Goal: Task Accomplishment & Management: Manage account settings

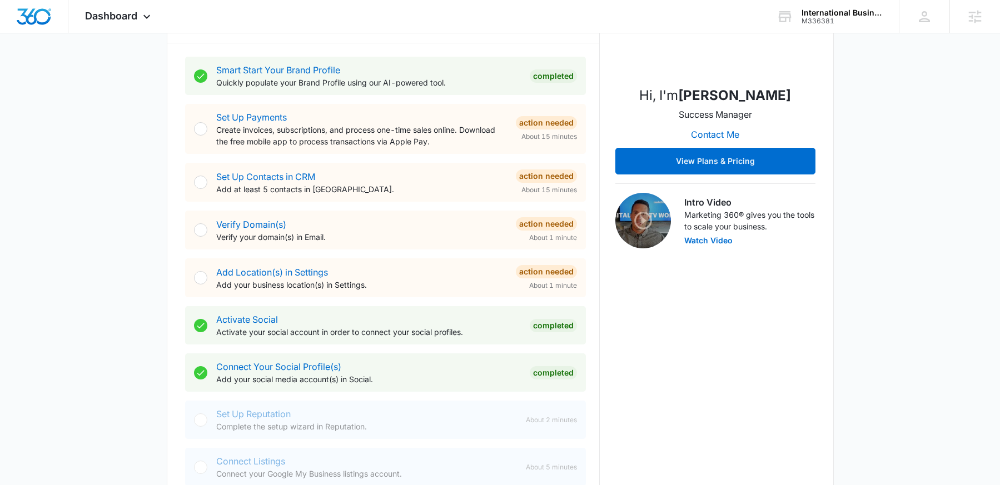
scroll to position [189, 0]
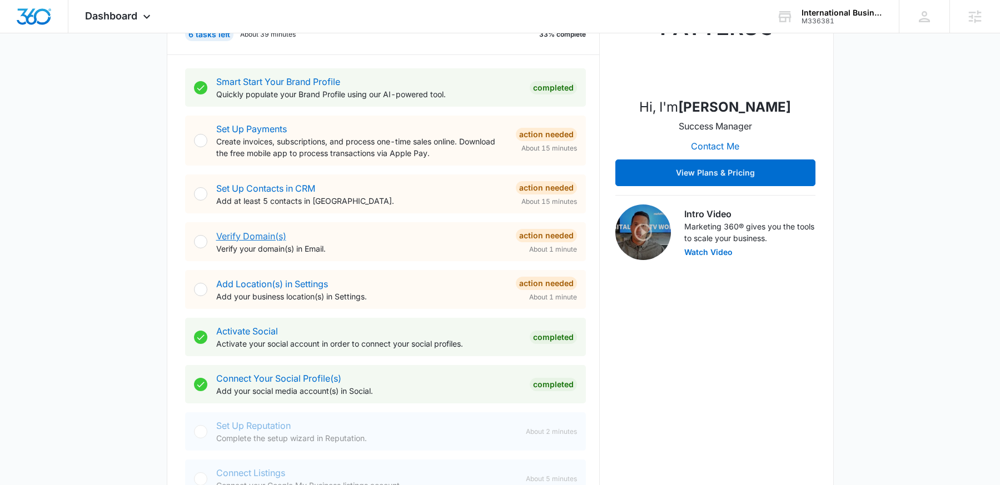
click at [269, 234] on link "Verify Domain(s)" at bounding box center [251, 236] width 70 height 11
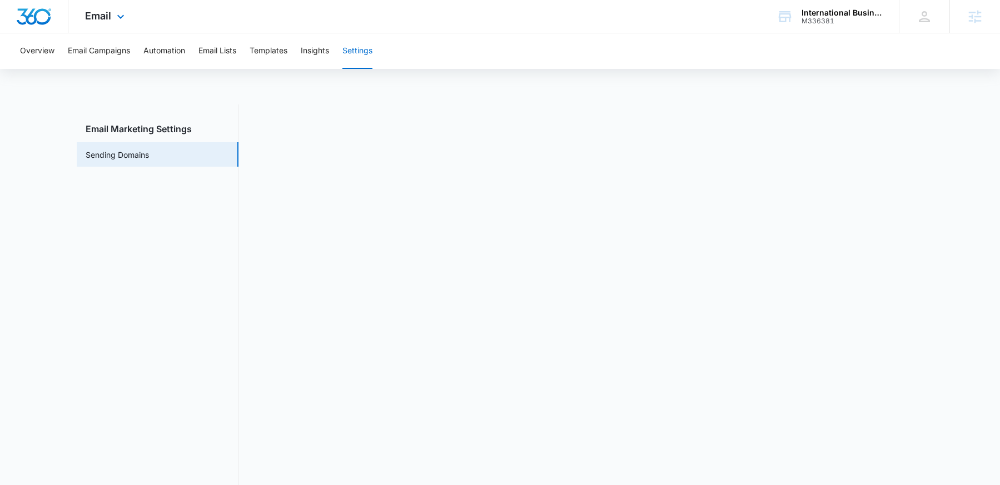
click at [32, 19] on img "Dashboard" at bounding box center [34, 16] width 36 height 17
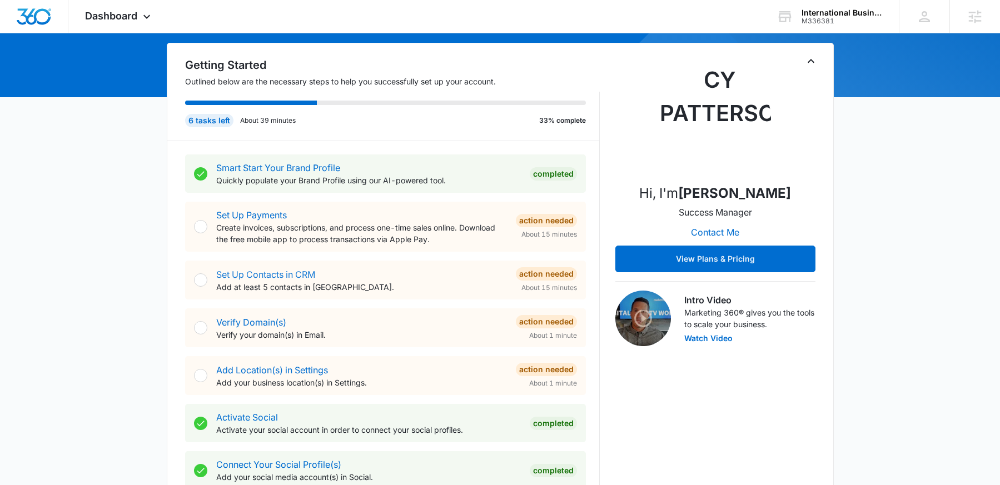
scroll to position [103, 0]
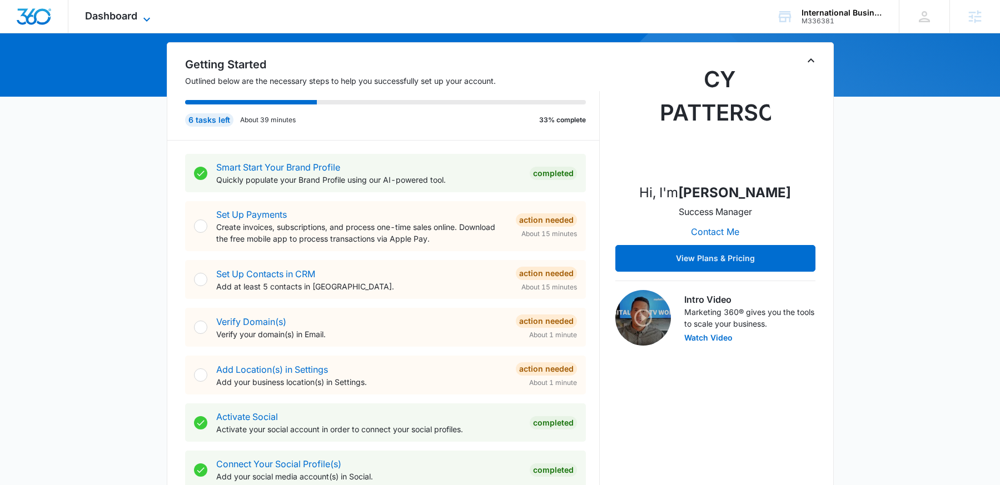
click at [124, 12] on span "Dashboard" at bounding box center [111, 16] width 52 height 12
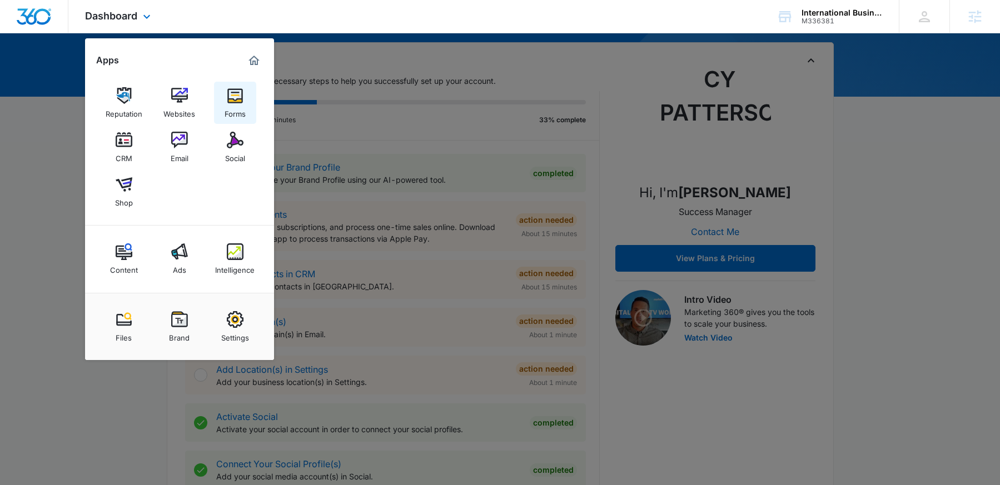
click at [241, 101] on img at bounding box center [235, 95] width 17 height 17
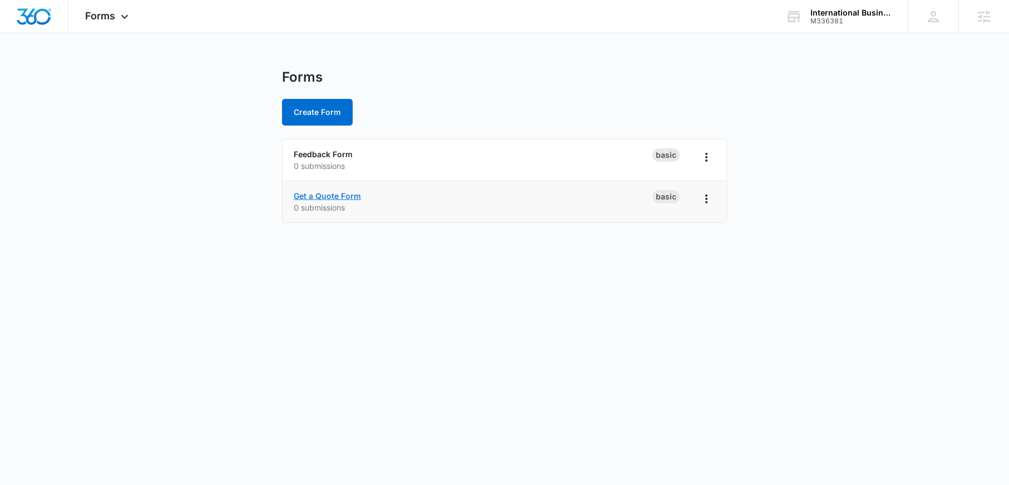
click at [343, 200] on link "Get a Quote Form" at bounding box center [327, 195] width 67 height 9
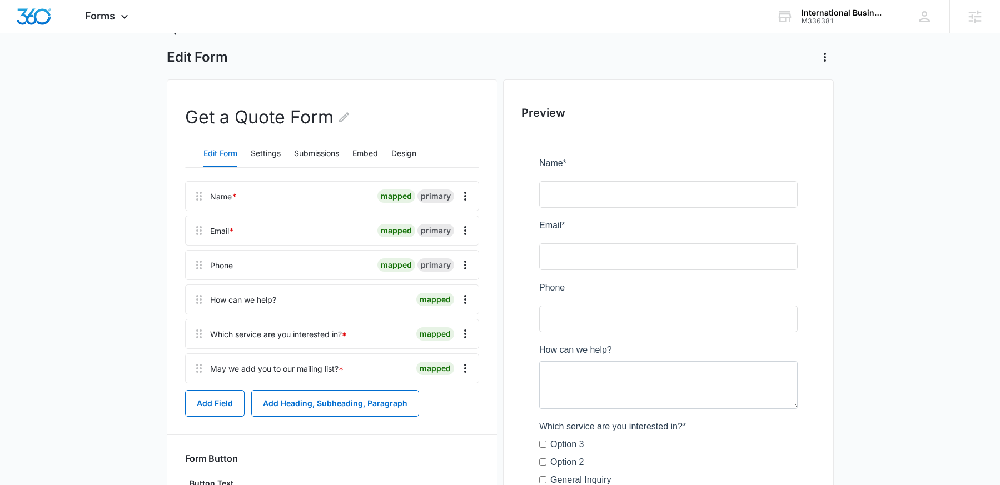
scroll to position [71, 0]
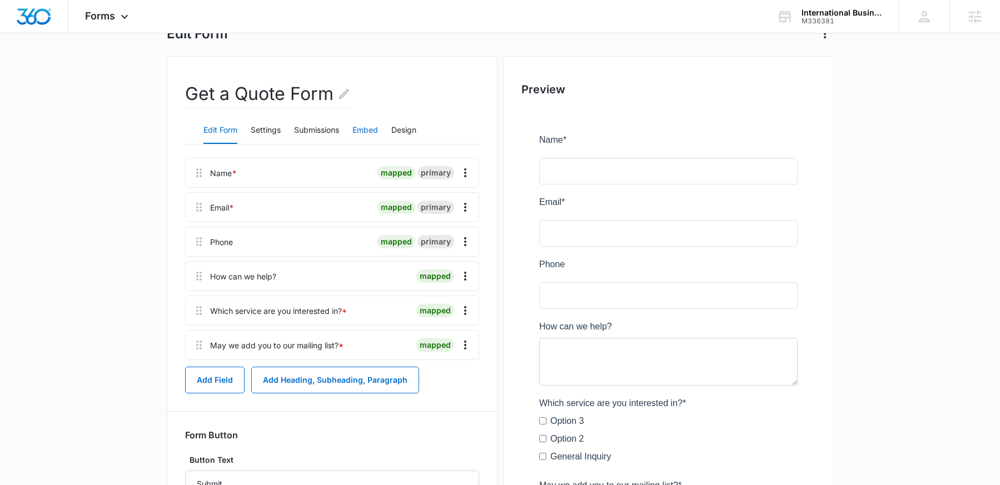
click at [370, 133] on button "Embed" at bounding box center [366, 130] width 26 height 27
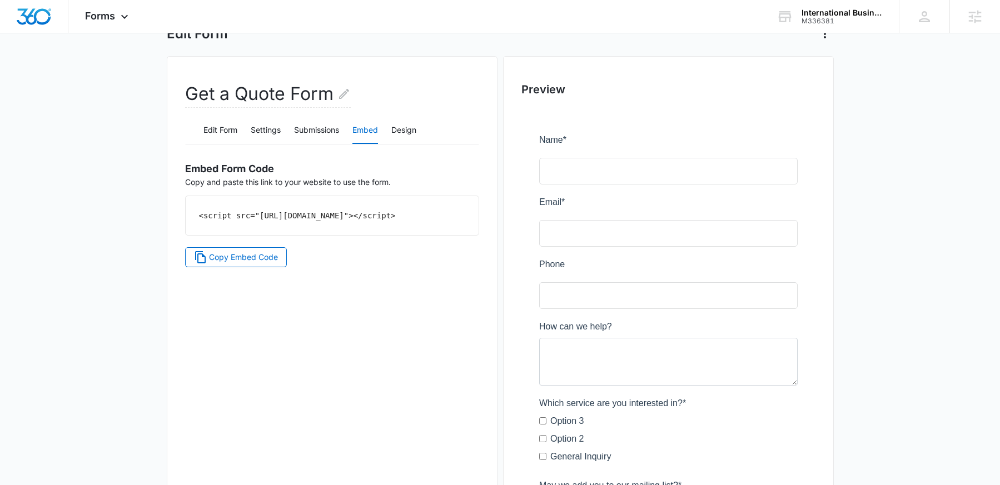
drag, startPoint x: 406, startPoint y: 229, endPoint x: 191, endPoint y: 220, distance: 214.8
click at [191, 220] on div "<script src="[URL][DOMAIN_NAME]"></script>" at bounding box center [332, 215] width 293 height 39
click at [382, 221] on div "<script src="[URL][DOMAIN_NAME]"></script>" at bounding box center [332, 215] width 293 height 39
drag, startPoint x: 391, startPoint y: 226, endPoint x: 184, endPoint y: 217, distance: 207.1
click at [184, 217] on div "Get a Quote Form Edit Form Settings Submissions Embed Design Embed Form Code Co…" at bounding box center [332, 335] width 331 height 558
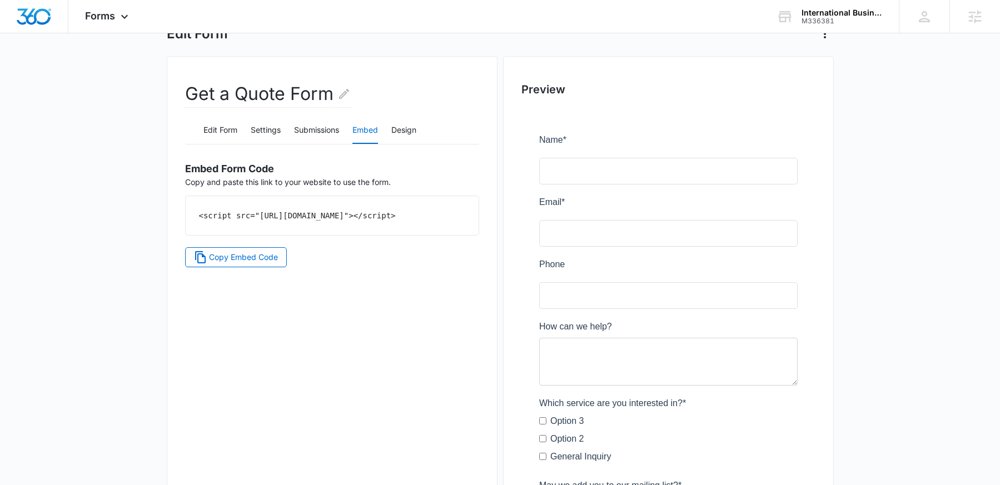
click at [406, 221] on div "<script src="[URL][DOMAIN_NAME]"></script>" at bounding box center [332, 215] width 293 height 39
click at [424, 235] on div "<script src="[URL][DOMAIN_NAME]"></script>" at bounding box center [332, 215] width 293 height 39
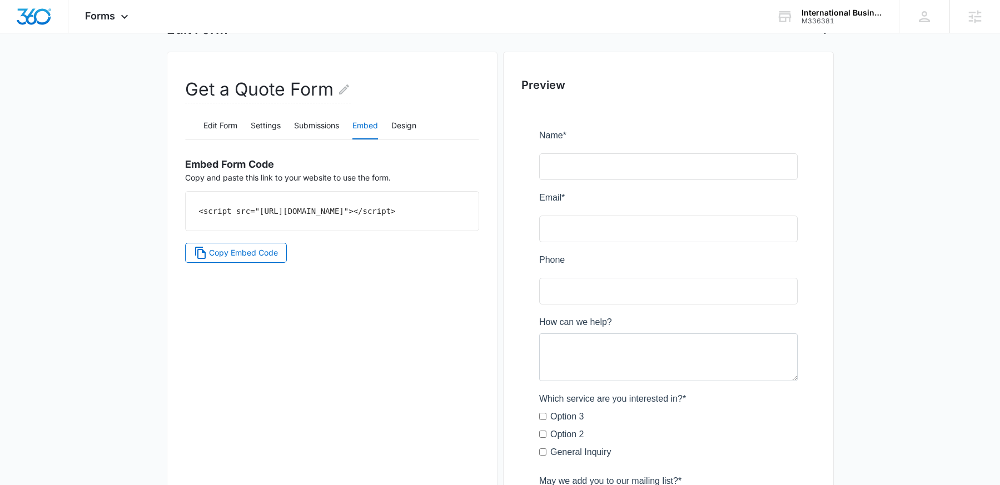
scroll to position [0, 0]
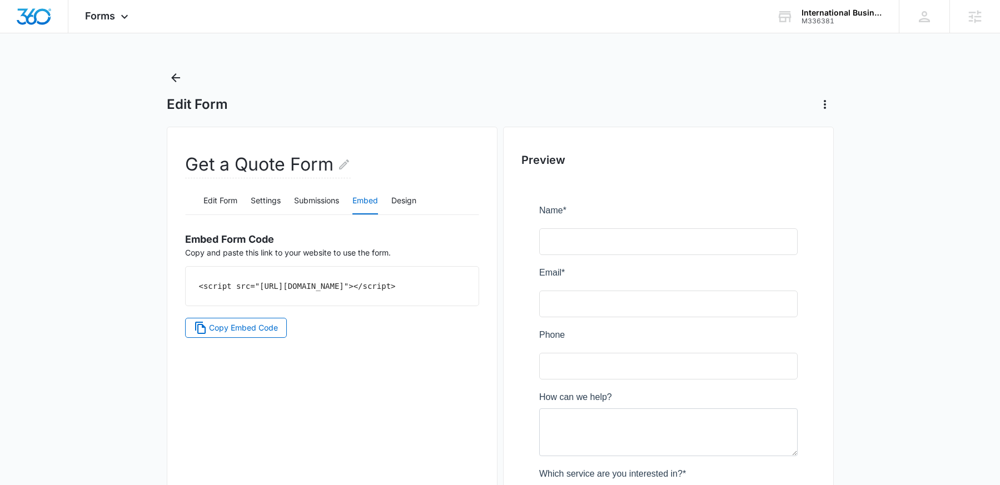
drag, startPoint x: 327, startPoint y: 296, endPoint x: 181, endPoint y: 290, distance: 146.4
click at [181, 290] on div "Get a Quote Form Edit Form Settings Submissions Embed Design Embed Form Code Co…" at bounding box center [332, 406] width 331 height 558
click at [406, 302] on div "<script src="[URL][DOMAIN_NAME]"></script>" at bounding box center [332, 286] width 293 height 39
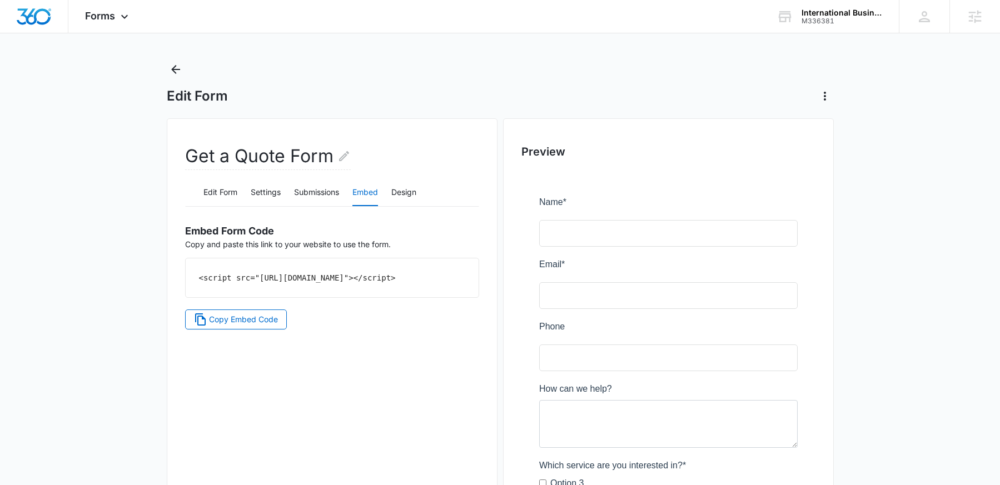
scroll to position [9, 0]
click at [272, 196] on button "Settings" at bounding box center [266, 192] width 30 height 27
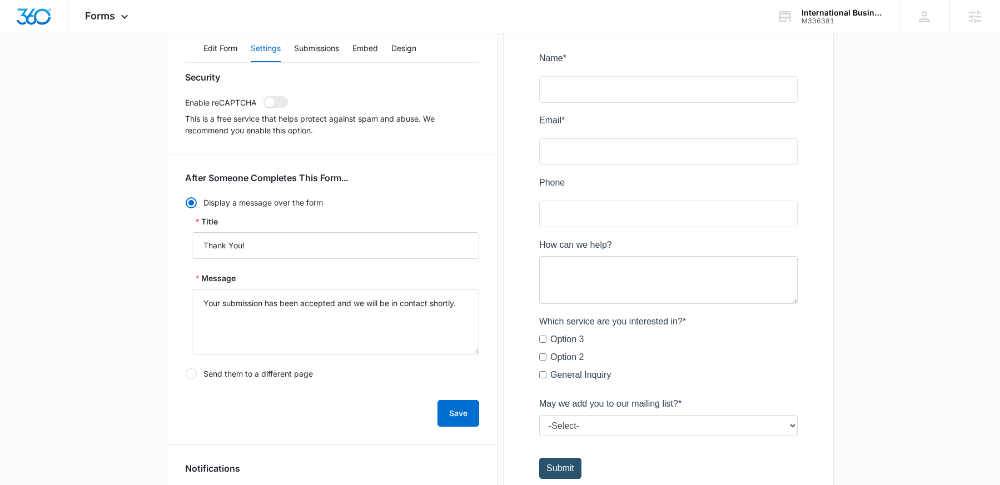
scroll to position [18, 0]
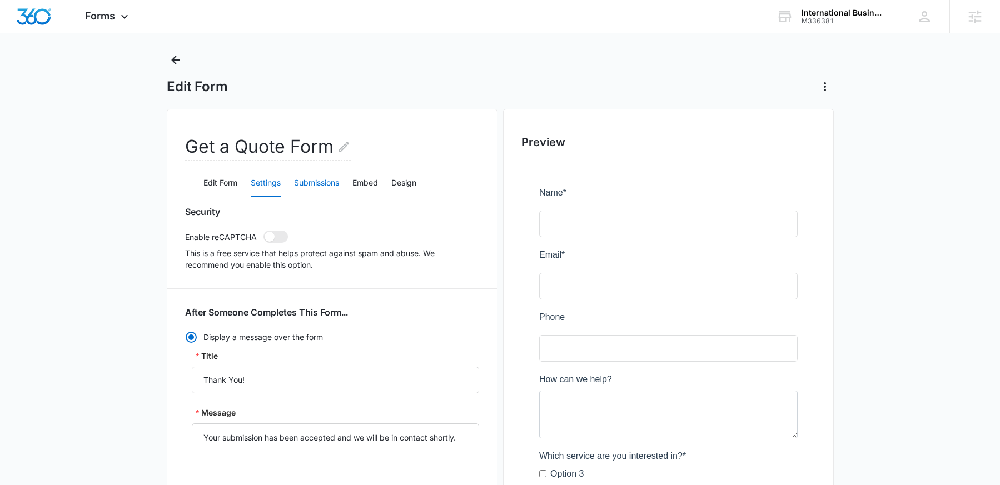
click at [308, 185] on button "Submissions" at bounding box center [316, 183] width 45 height 27
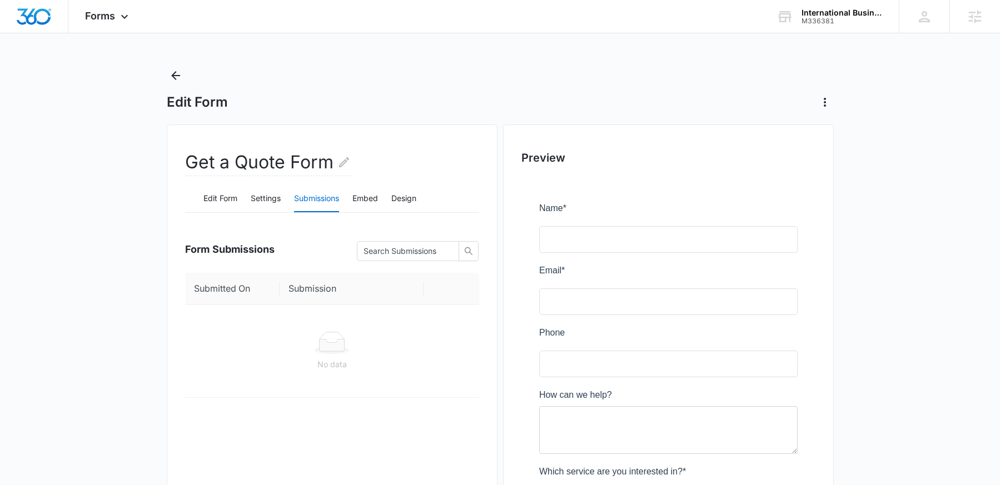
scroll to position [0, 0]
click at [110, 21] on div "Forms Apps Reputation Websites Forms CRM Email Social Shop Content Ads Intellig…" at bounding box center [108, 16] width 80 height 33
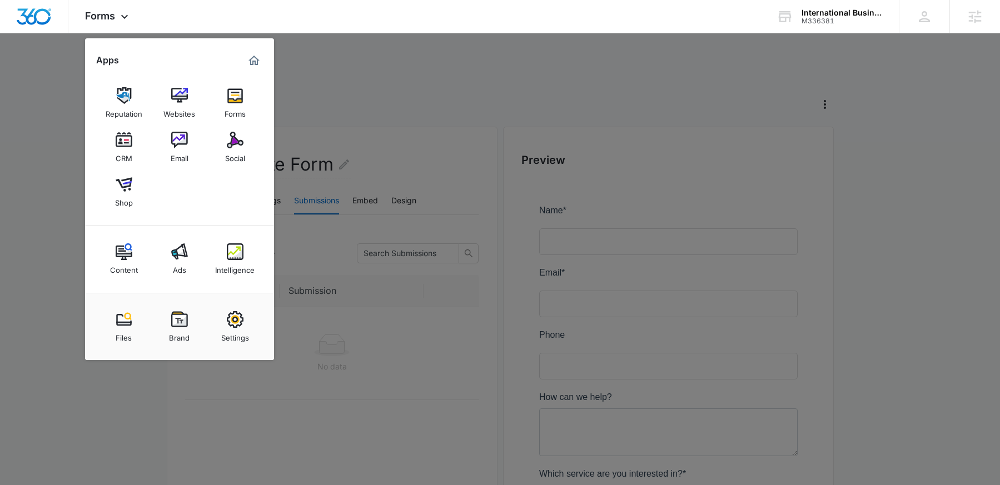
click at [123, 137] on img at bounding box center [124, 140] width 17 height 17
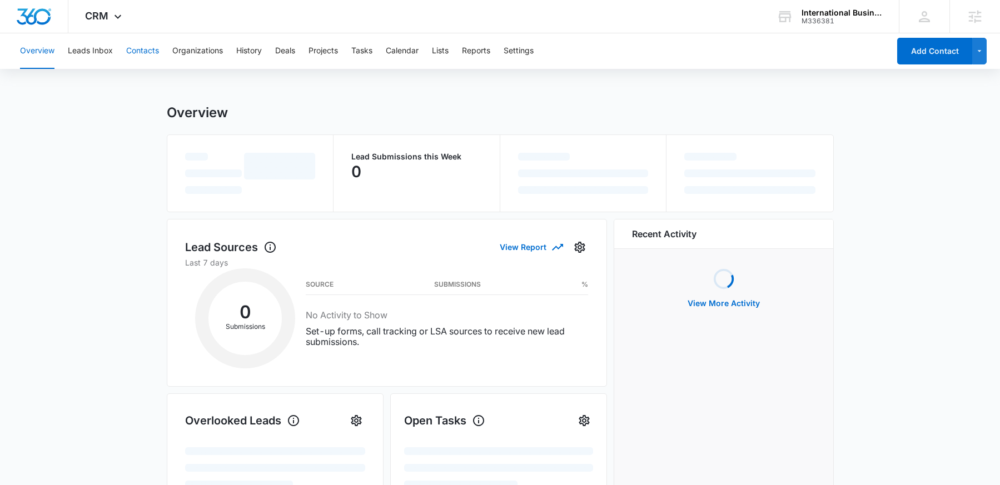
click at [148, 50] on button "Contacts" at bounding box center [142, 51] width 33 height 36
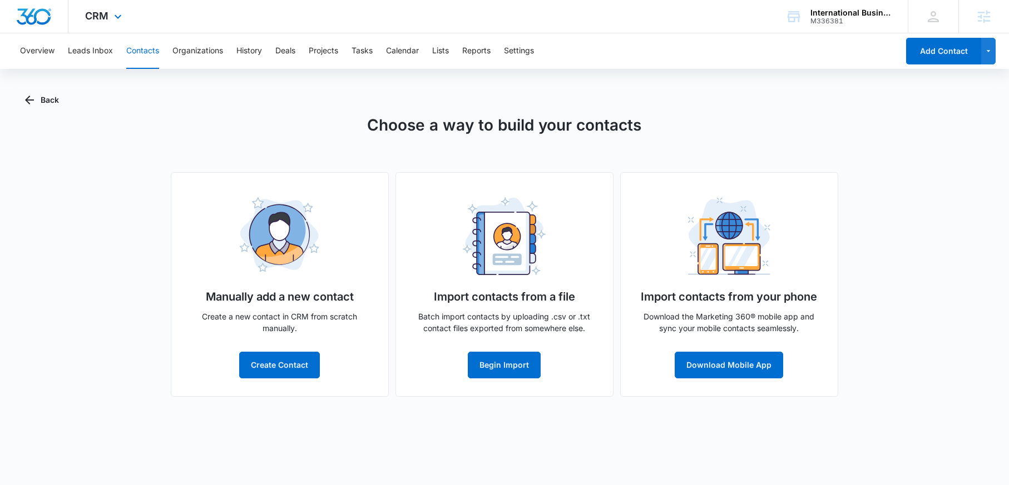
click at [47, 21] on img "Dashboard" at bounding box center [34, 16] width 36 height 17
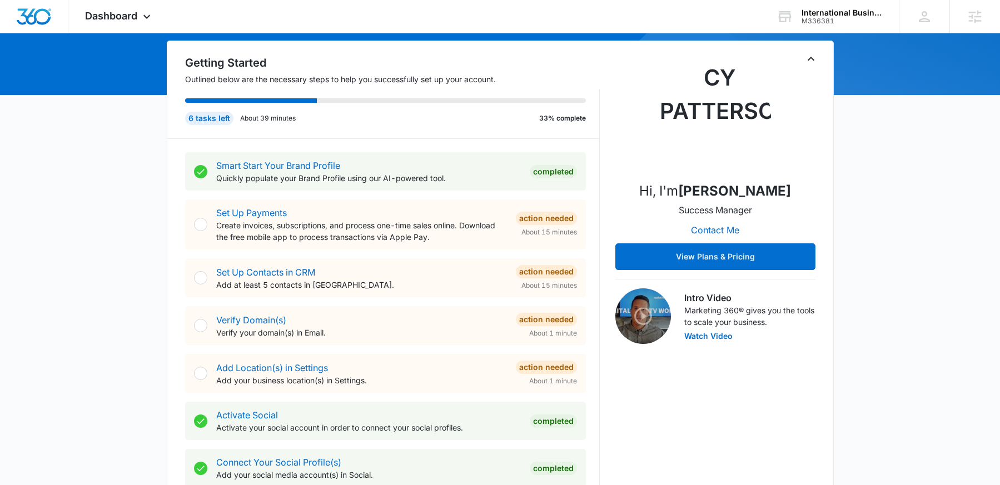
scroll to position [207, 0]
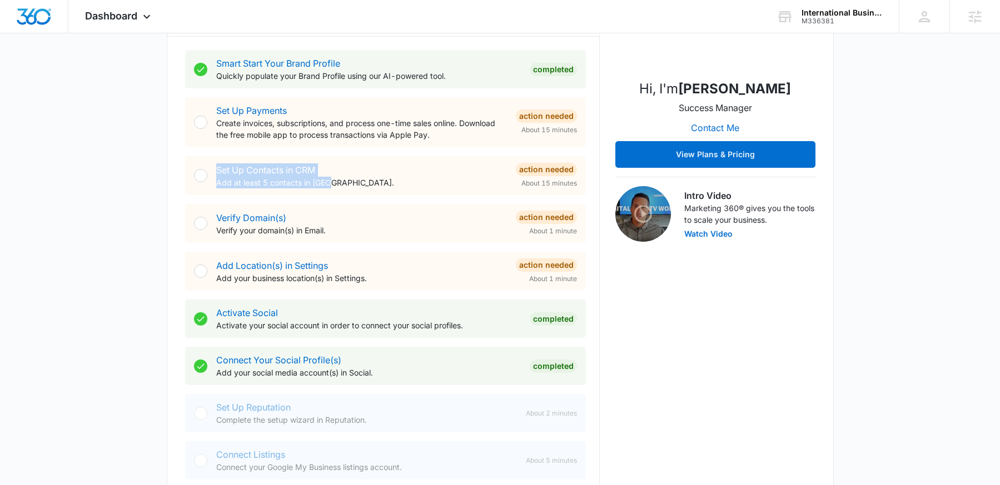
drag, startPoint x: 281, startPoint y: 180, endPoint x: 206, endPoint y: 166, distance: 76.3
click at [205, 166] on div "Smart Start Your Brand Profile Quickly populate your Brand Profile using our AI…" at bounding box center [392, 265] width 415 height 457
click at [393, 175] on div "Set Up Contacts in CRM Add at least 5 contacts in [GEOGRAPHIC_DATA]." at bounding box center [361, 175] width 291 height 25
drag, startPoint x: 350, startPoint y: 187, endPoint x: 197, endPoint y: 163, distance: 154.8
click at [196, 163] on div "Set Up Contacts in CRM Add at least 5 contacts in [GEOGRAPHIC_DATA]. Action Nee…" at bounding box center [385, 175] width 401 height 39
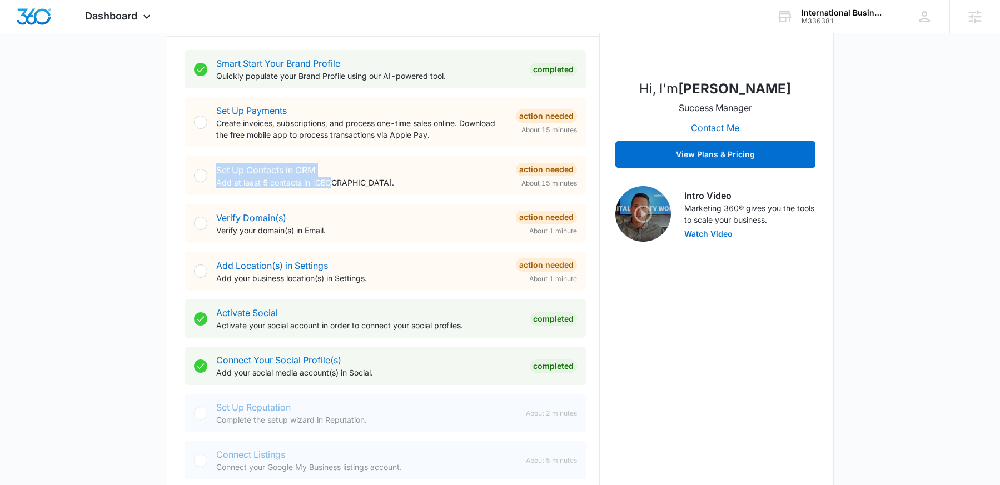
click at [381, 170] on div "Set Up Contacts in CRM Add at least 5 contacts in [GEOGRAPHIC_DATA]." at bounding box center [361, 175] width 291 height 25
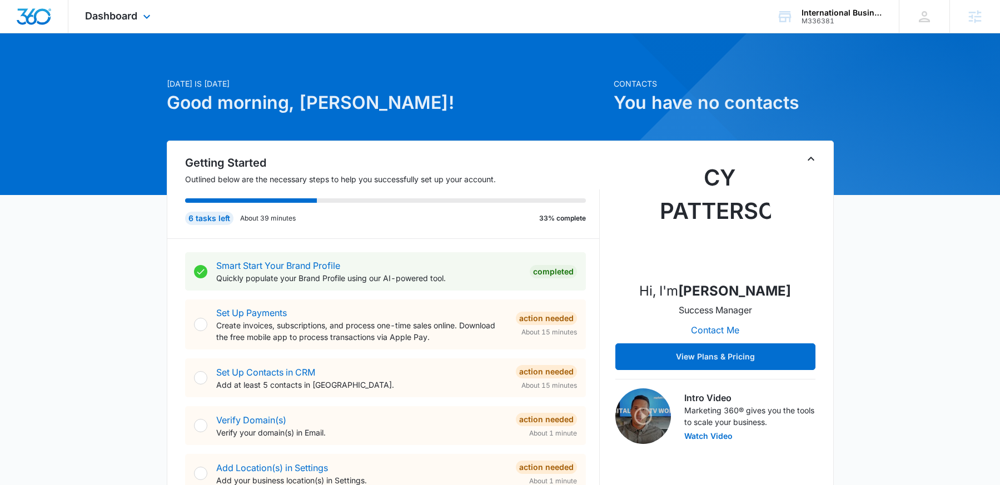
scroll to position [0, 0]
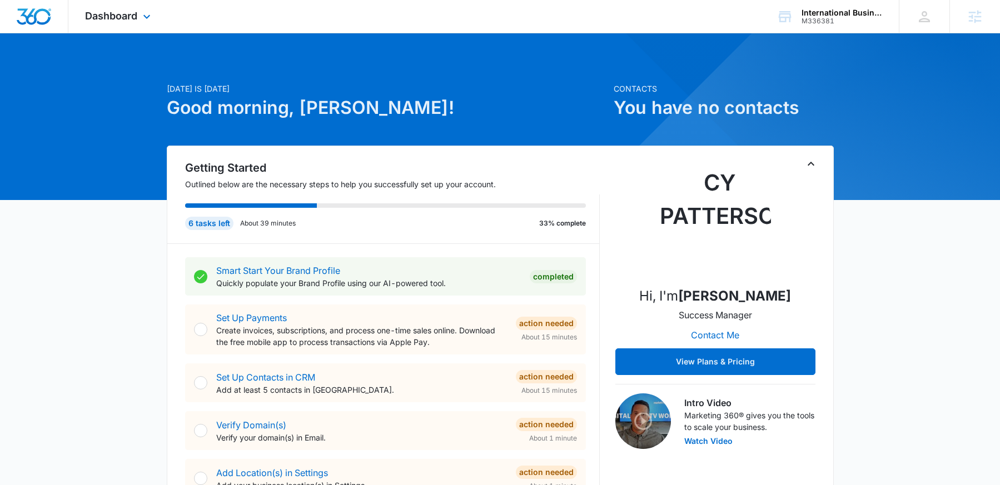
click at [138, 13] on div "Dashboard Apps Reputation Websites Forms CRM Email Social Shop Content Ads Inte…" at bounding box center [119, 16] width 102 height 33
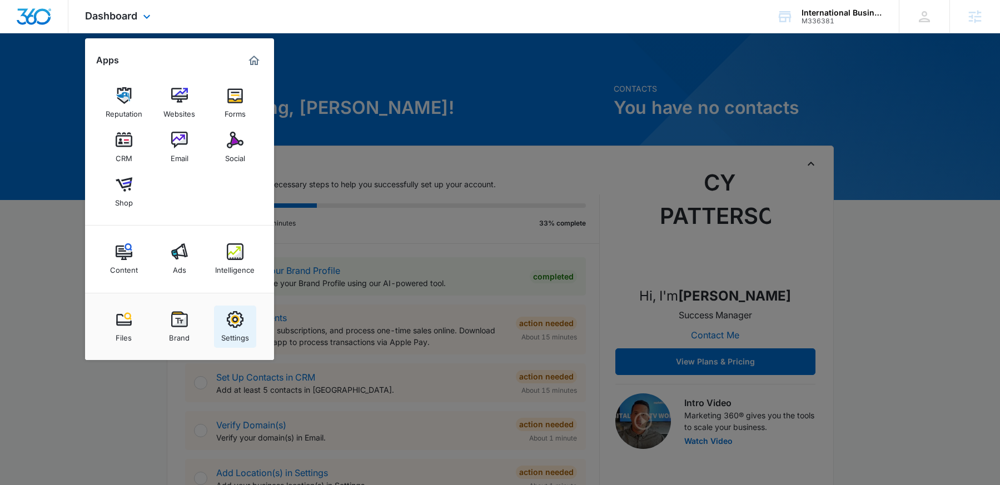
click at [239, 328] on img at bounding box center [235, 319] width 17 height 17
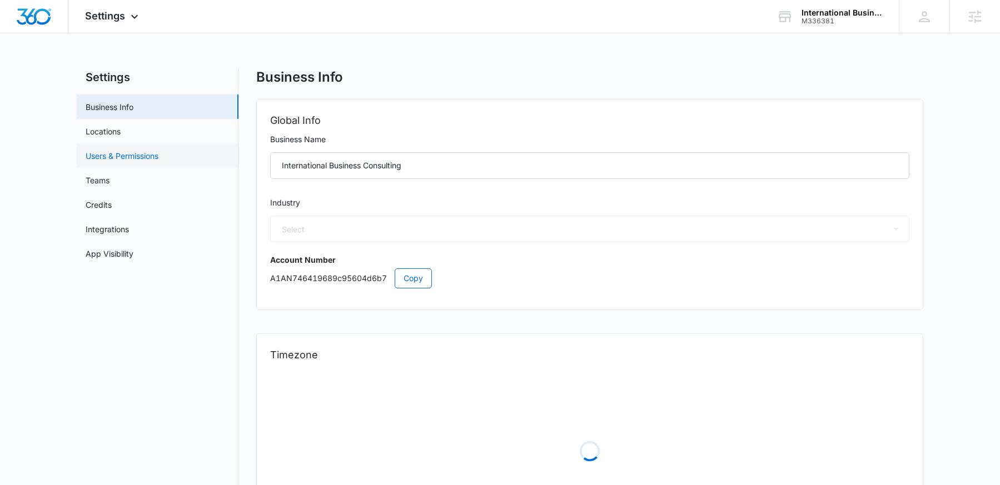
select select "32"
select select "US"
select select "America/[GEOGRAPHIC_DATA]"
click at [116, 133] on link "Locations" at bounding box center [103, 132] width 35 height 12
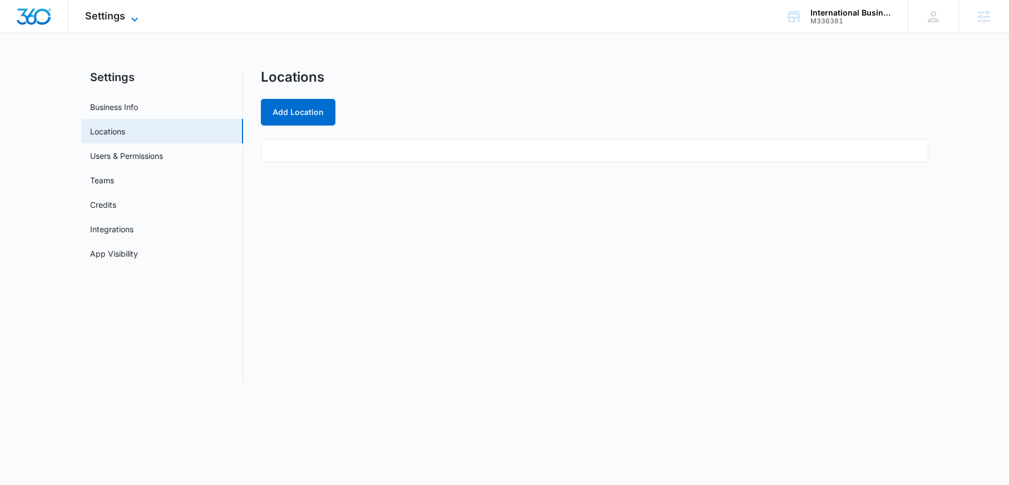
click at [112, 12] on span "Settings" at bounding box center [105, 16] width 40 height 12
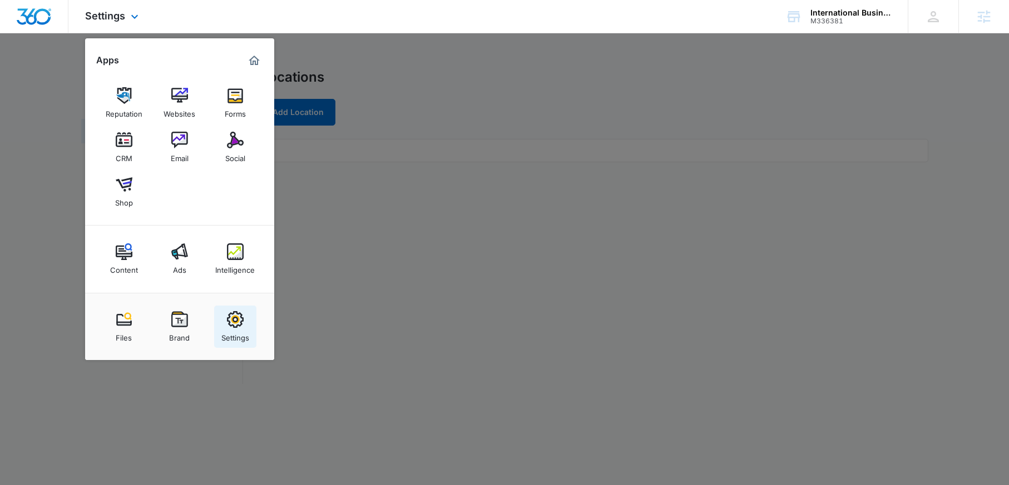
click at [240, 330] on div "Settings" at bounding box center [235, 335] width 28 height 14
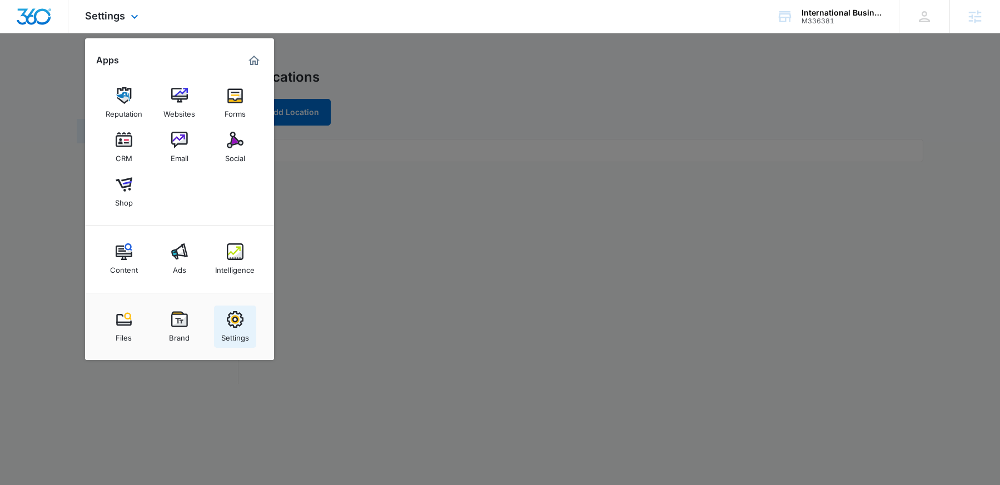
select select "32"
select select "US"
select select "America/[GEOGRAPHIC_DATA]"
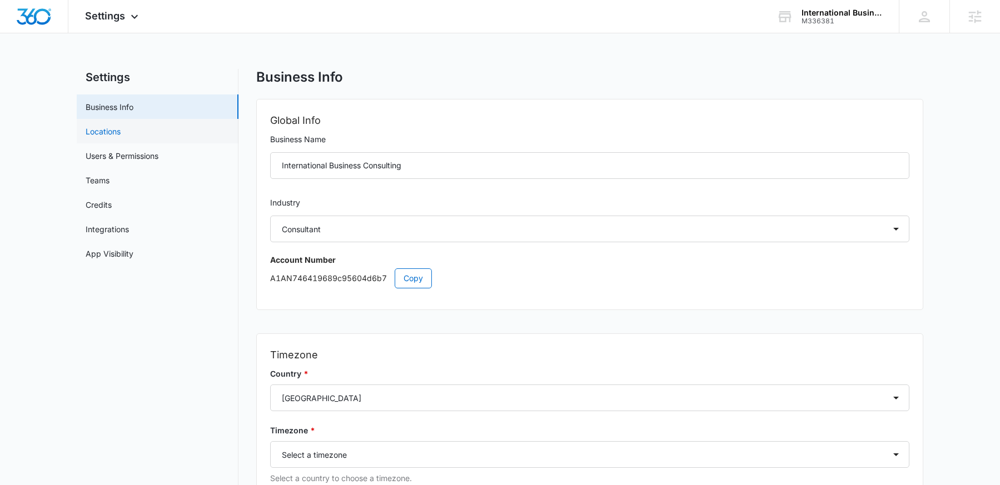
click at [116, 135] on link "Locations" at bounding box center [103, 132] width 35 height 12
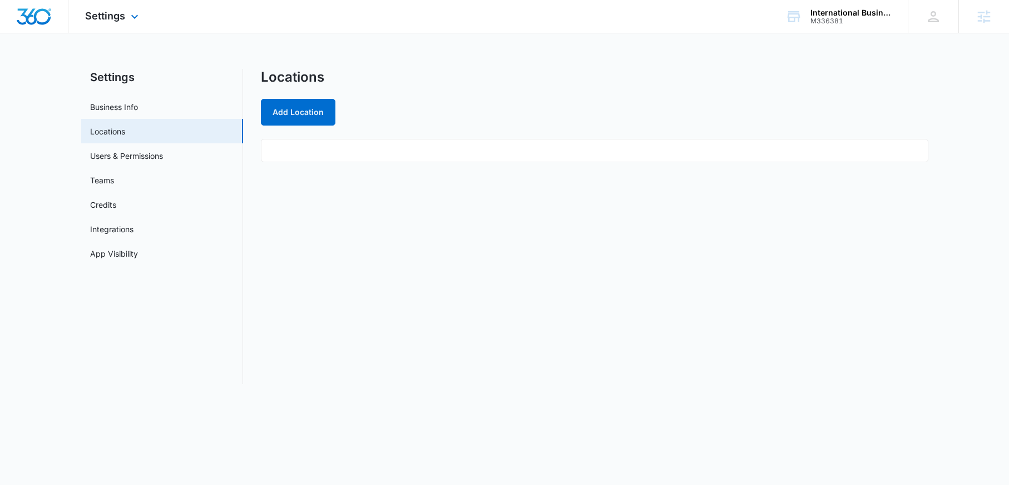
click at [32, 15] on img "Dashboard" at bounding box center [34, 16] width 36 height 17
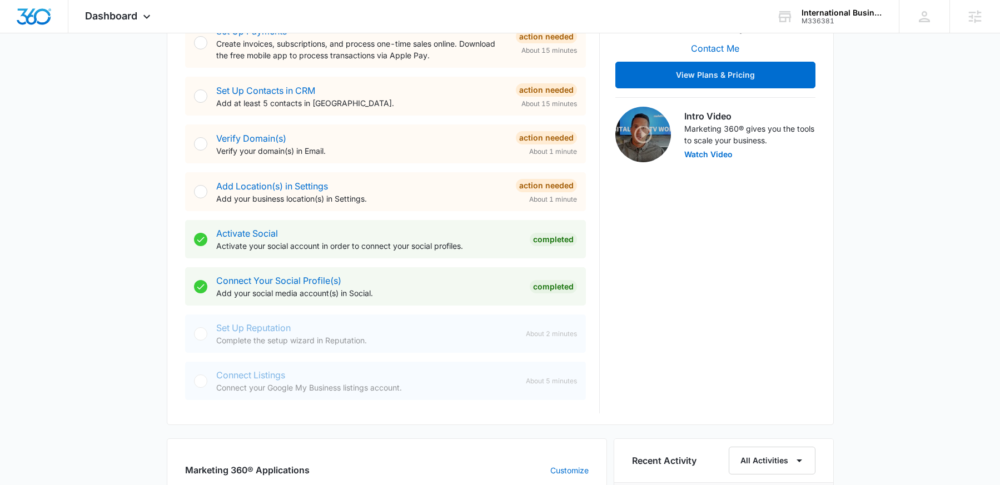
scroll to position [290, 0]
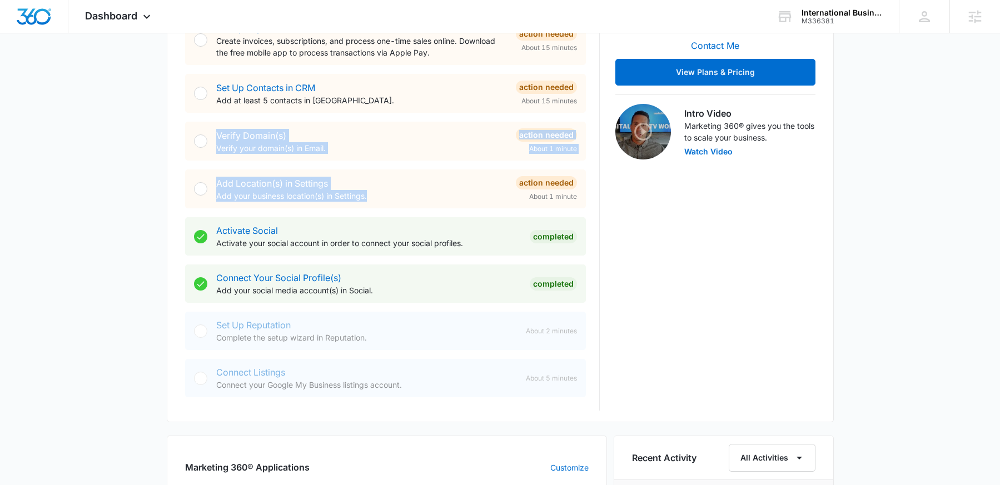
drag, startPoint x: 381, startPoint y: 197, endPoint x: 210, endPoint y: 147, distance: 177.7
click at [210, 147] on div "Smart Start Your Brand Profile Quickly populate your Brand Profile using our AI…" at bounding box center [392, 182] width 415 height 457
click at [366, 154] on div "Verify Domain(s) Verify your domain(s) in Email. Action Needed About 1 minute" at bounding box center [385, 141] width 401 height 39
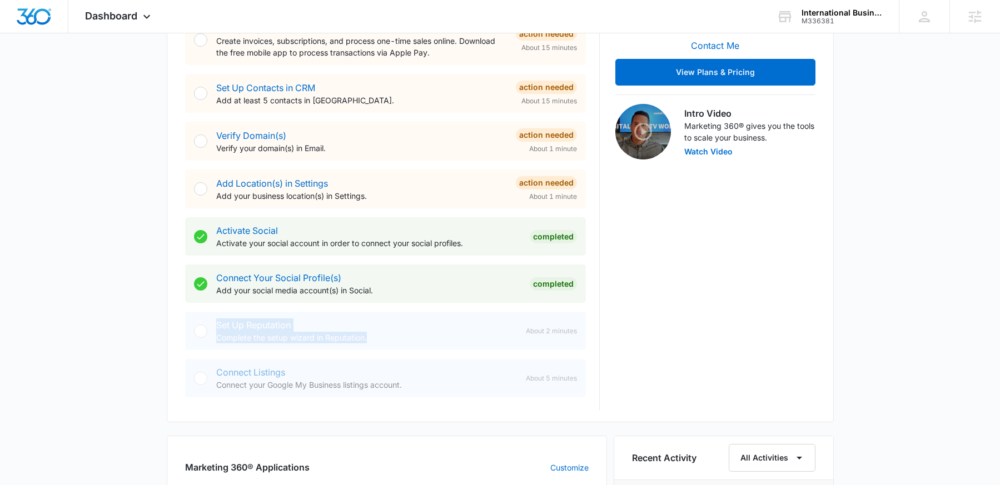
drag, startPoint x: 373, startPoint y: 346, endPoint x: 220, endPoint y: 316, distance: 155.8
click at [220, 316] on div "Set Up Reputation Complete the setup wizard in Reputation. About 2 minutes" at bounding box center [385, 331] width 401 height 38
click at [422, 323] on div "Set Up Reputation Complete the setup wizard in Reputation." at bounding box center [366, 331] width 301 height 25
drag, startPoint x: 403, startPoint y: 391, endPoint x: 214, endPoint y: 374, distance: 189.9
click at [214, 374] on div "Connect Listings Connect your Google My Business listings account. About 5 minu…" at bounding box center [385, 378] width 401 height 38
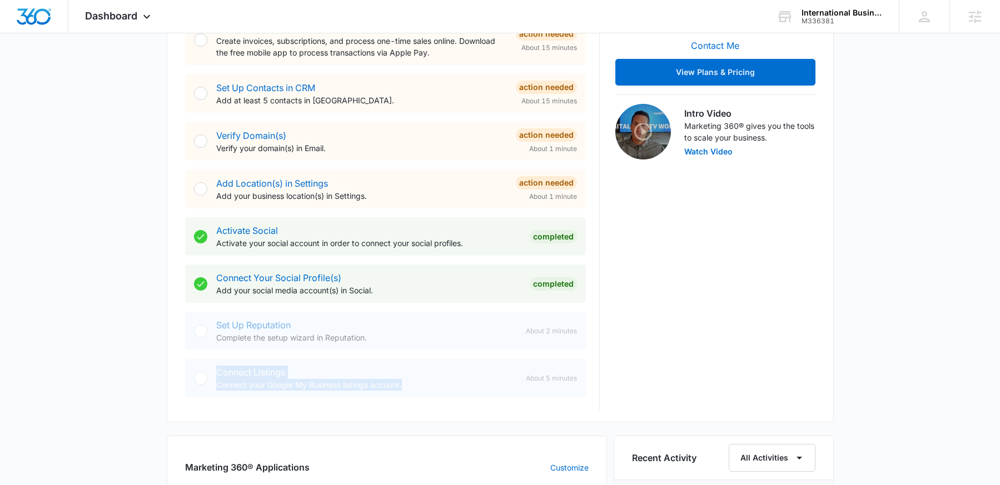
click at [444, 383] on p "Connect your Google My Business listings account." at bounding box center [366, 385] width 301 height 12
drag, startPoint x: 216, startPoint y: 375, endPoint x: 417, endPoint y: 385, distance: 200.4
click at [416, 385] on div "Connect Listings Connect your Google My Business listings account." at bounding box center [366, 378] width 301 height 25
click at [419, 385] on p "Connect your Google My Business listings account." at bounding box center [366, 385] width 301 height 12
drag, startPoint x: 338, startPoint y: 390, endPoint x: 200, endPoint y: 374, distance: 138.8
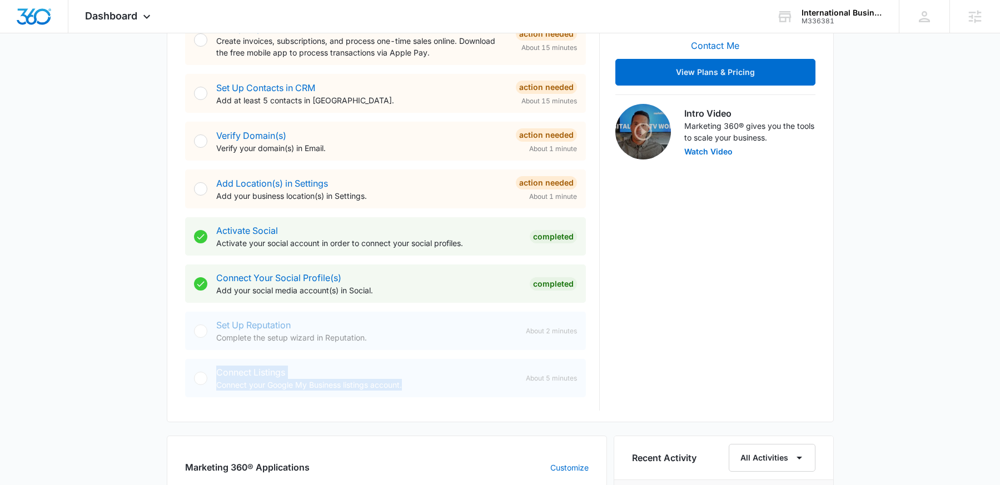
click at [200, 374] on div "Connect Listings Connect your Google My Business listings account. About 5 minu…" at bounding box center [385, 378] width 401 height 38
click at [394, 371] on div "Connect Listings Connect your Google My Business listings account." at bounding box center [366, 378] width 301 height 25
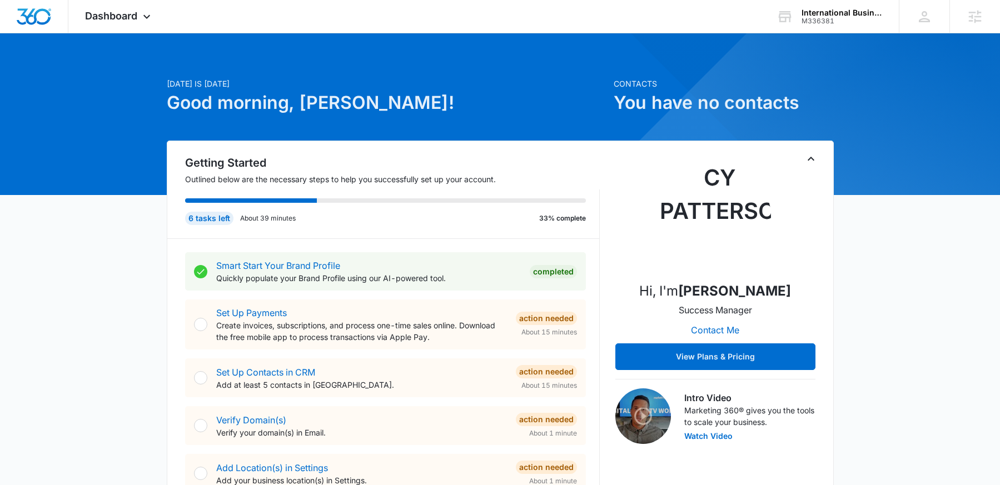
scroll to position [0, 0]
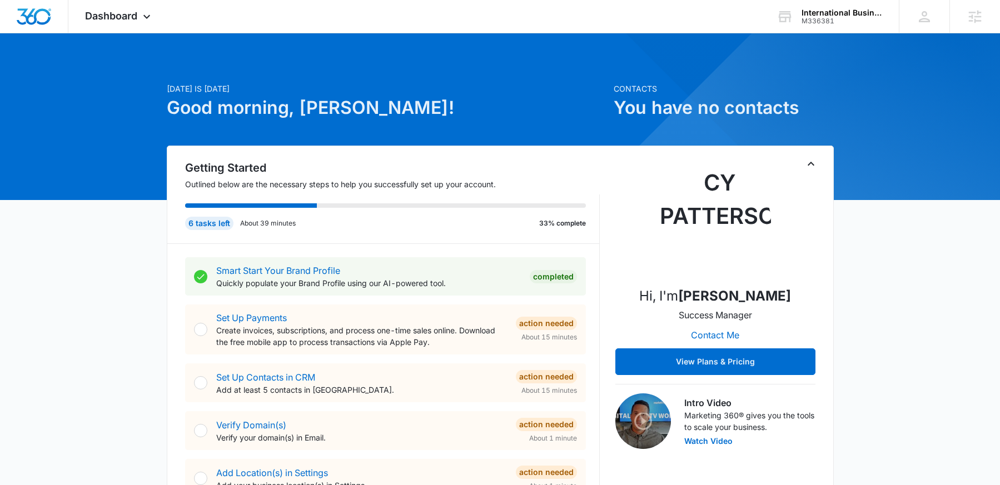
click at [806, 163] on icon "Toggle Collapse" at bounding box center [811, 163] width 13 height 13
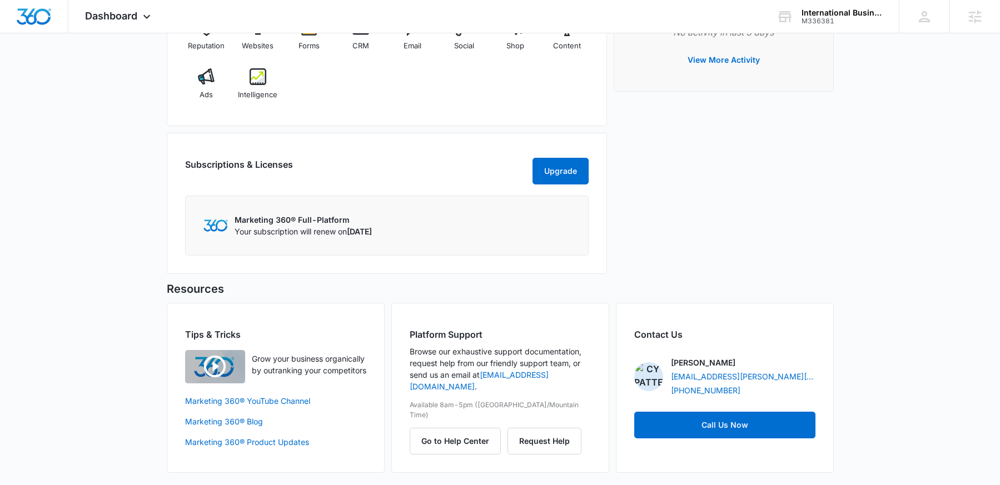
scroll to position [304, 0]
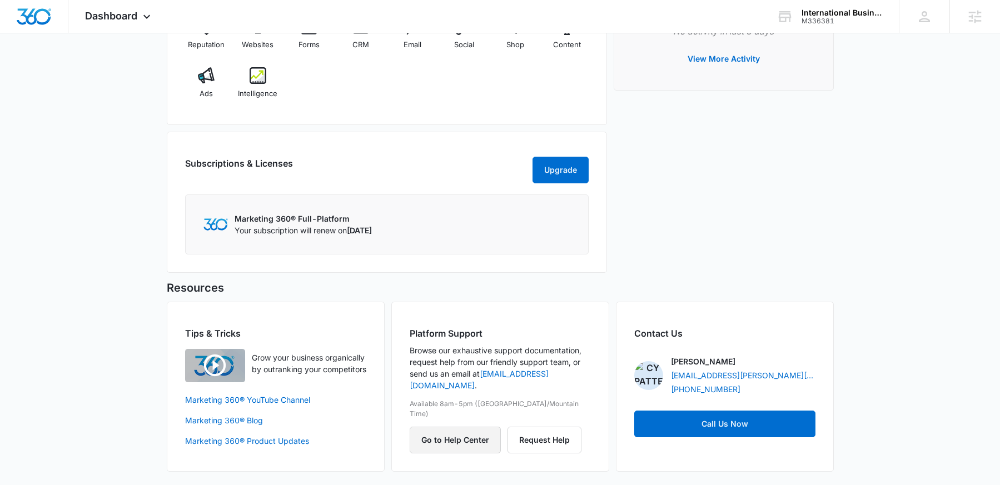
click at [460, 427] on button "Go to Help Center" at bounding box center [455, 440] width 91 height 27
click at [134, 16] on span "Dashboard" at bounding box center [111, 16] width 52 height 12
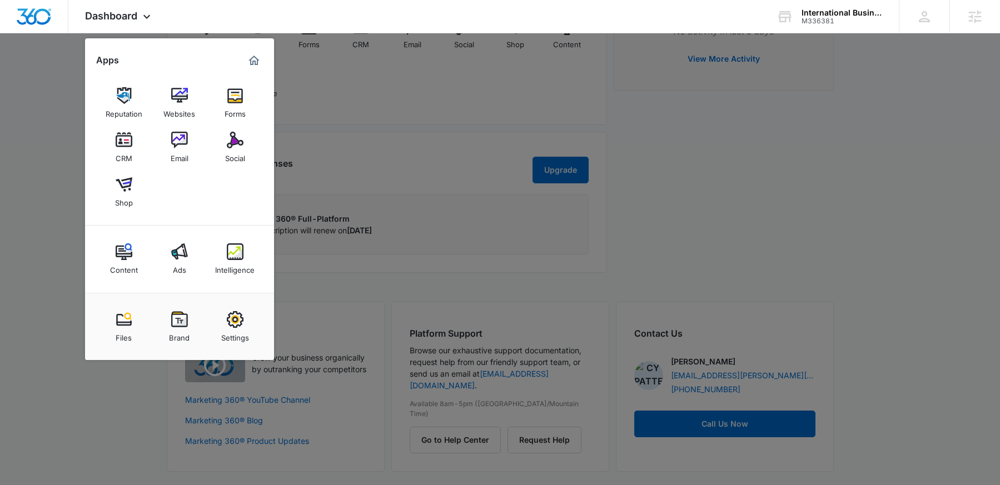
click at [231, 314] on img at bounding box center [235, 319] width 17 height 17
select select "32"
select select "US"
select select "America/[GEOGRAPHIC_DATA]"
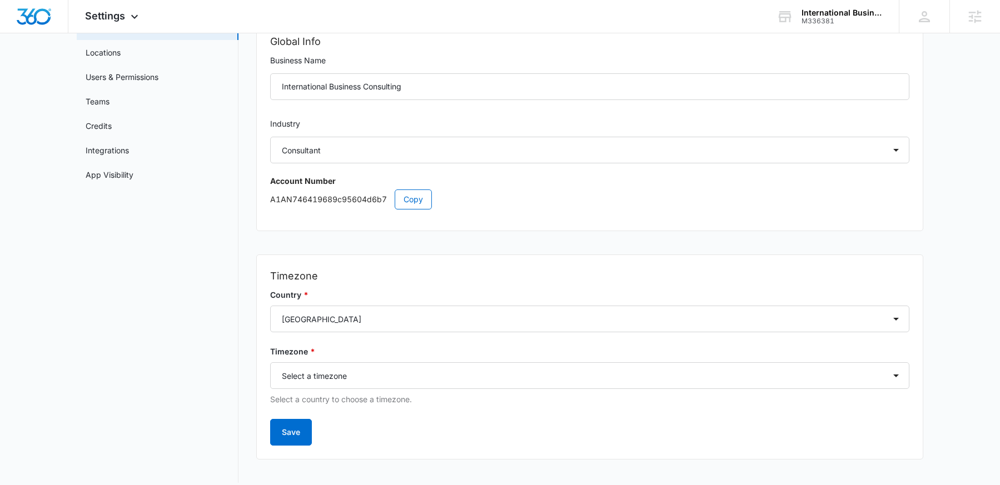
scroll to position [90, 0]
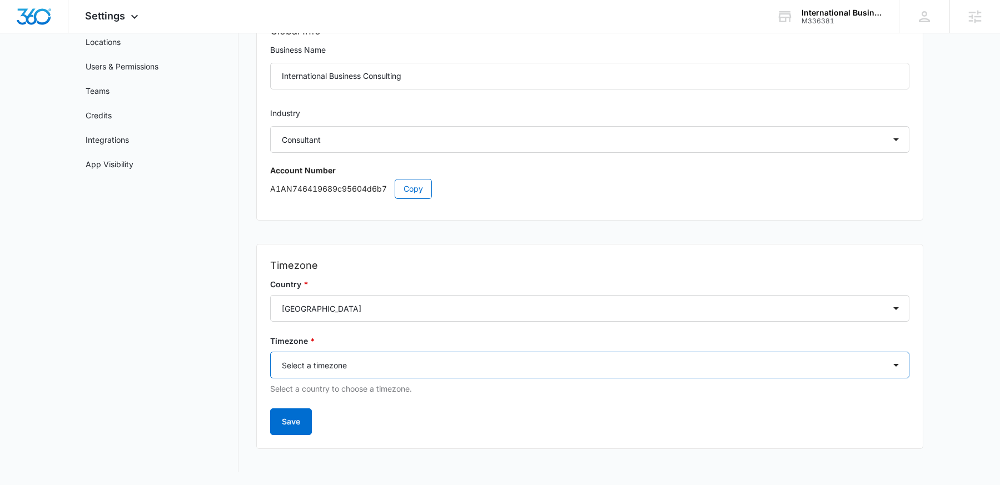
click at [369, 368] on select "Select a timezone Select a timezone [GEOGRAPHIC_DATA]/[GEOGRAPHIC_DATA] [GEOGRA…" at bounding box center [589, 365] width 639 height 27
click at [270, 352] on select "Select a timezone Select a timezone [GEOGRAPHIC_DATA]/[GEOGRAPHIC_DATA] [GEOGRA…" at bounding box center [589, 365] width 639 height 27
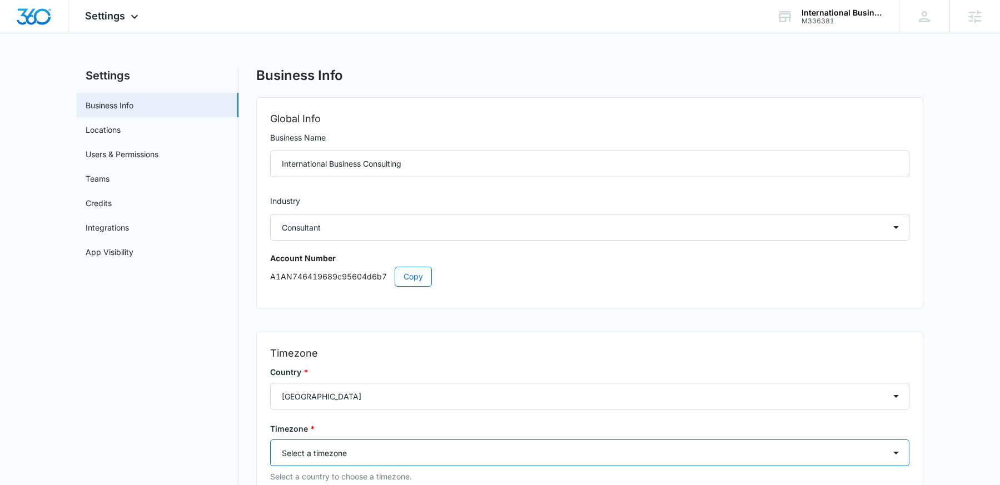
scroll to position [0, 0]
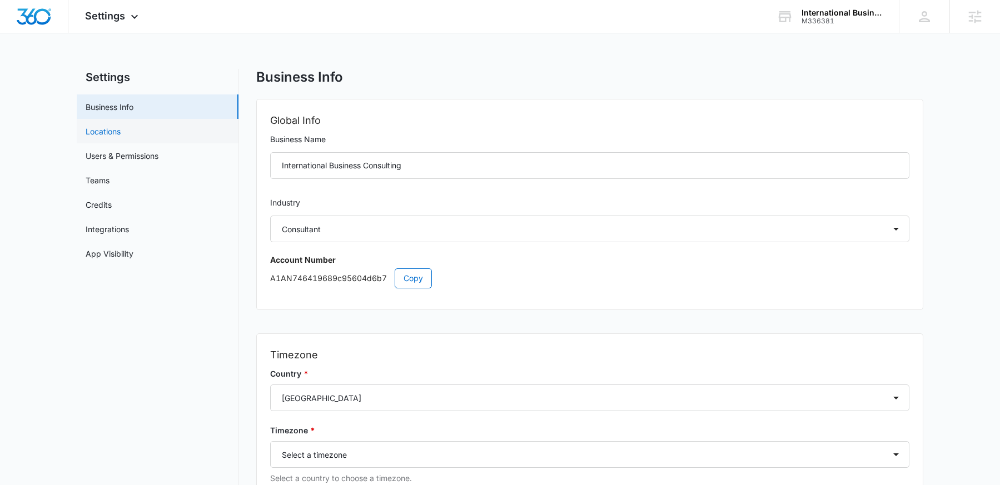
click at [121, 131] on link "Locations" at bounding box center [103, 132] width 35 height 12
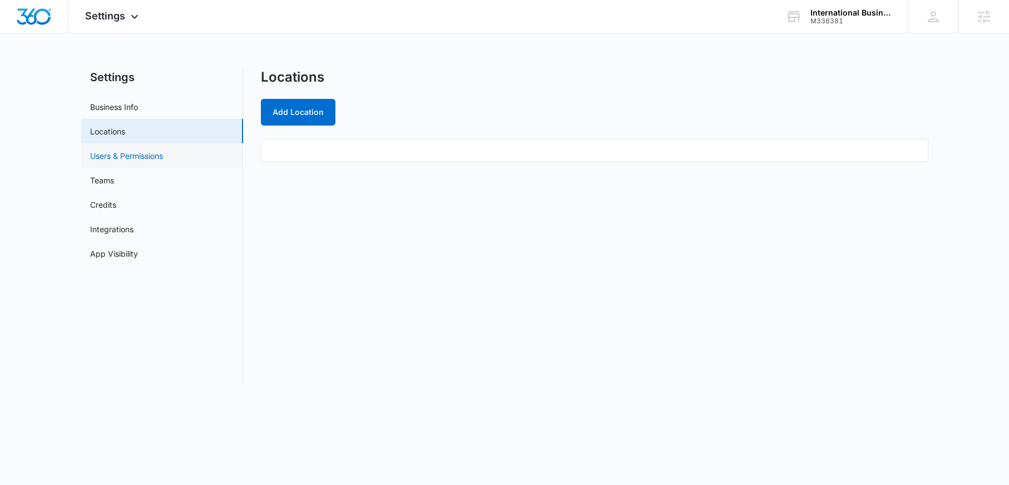
click at [163, 158] on link "Users & Permissions" at bounding box center [126, 156] width 73 height 12
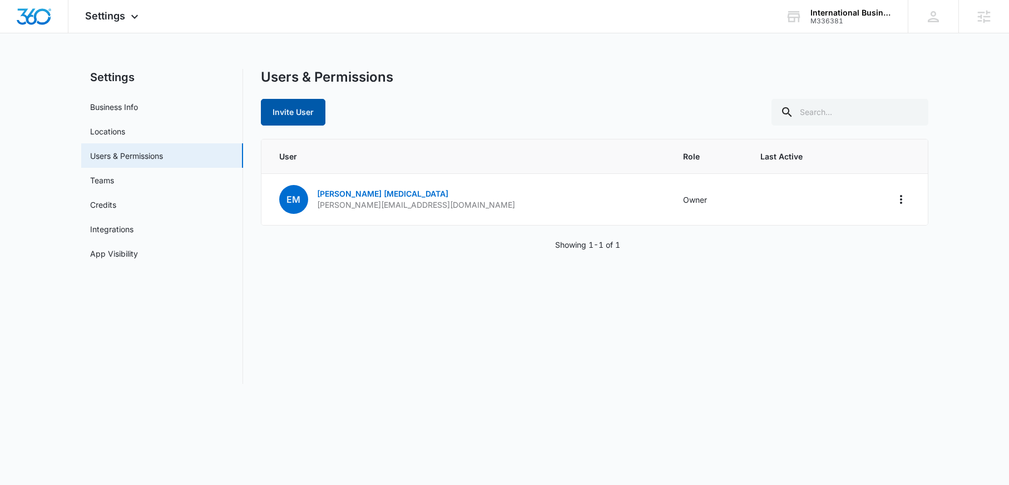
click at [280, 105] on button "Invite User" at bounding box center [293, 112] width 65 height 27
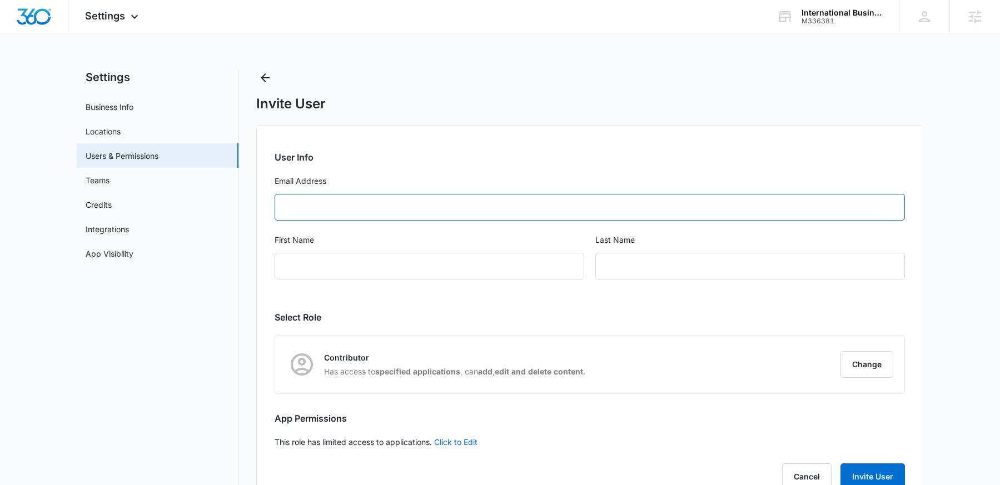
click at [325, 210] on input "Email Address" at bounding box center [590, 207] width 631 height 27
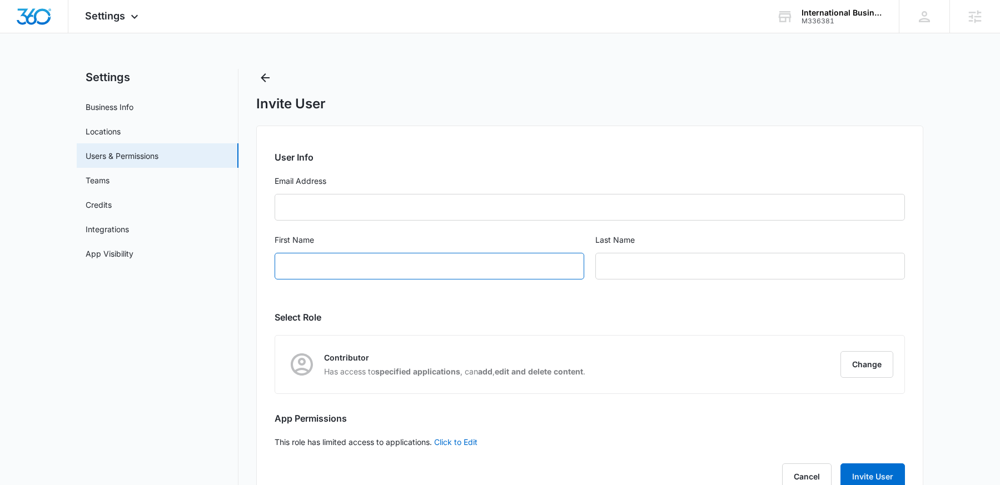
click at [352, 266] on input "First Name" at bounding box center [430, 266] width 310 height 27
click at [626, 267] on input "text" at bounding box center [751, 266] width 310 height 27
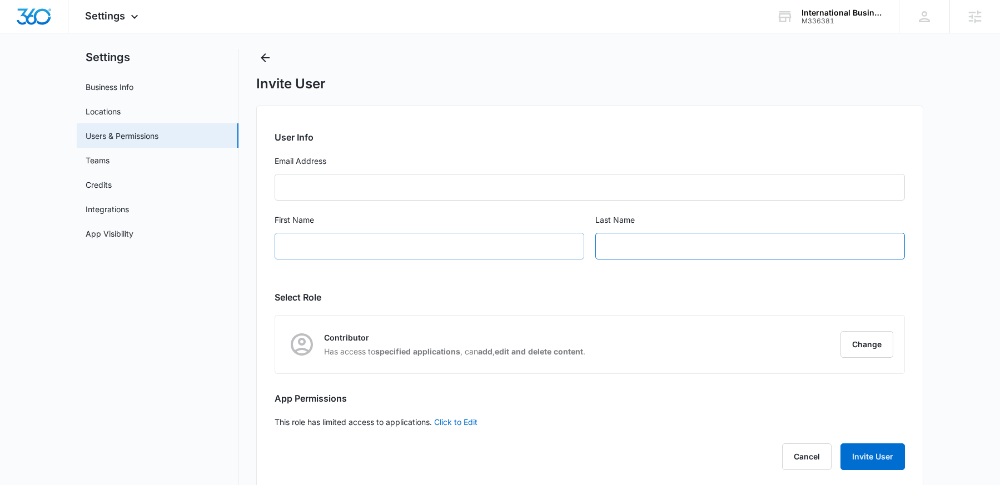
scroll to position [37, 0]
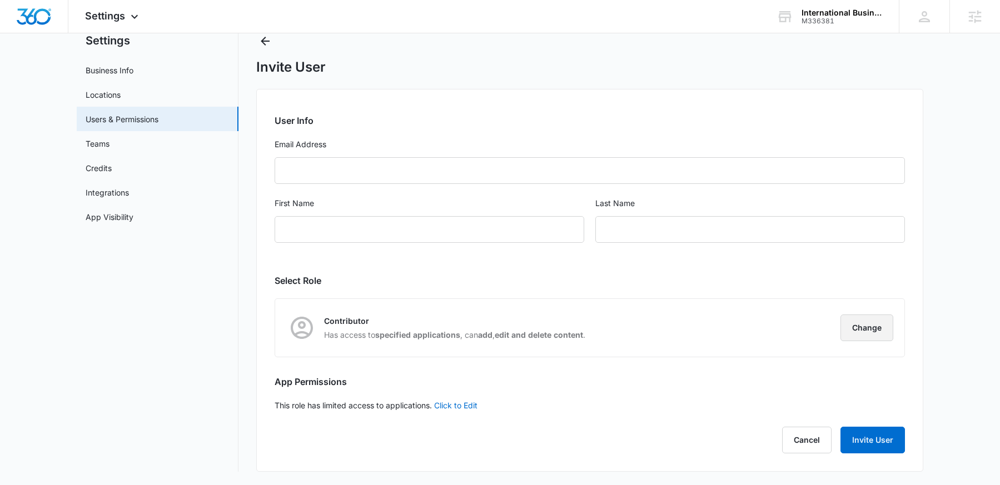
click at [865, 328] on button "Change" at bounding box center [867, 328] width 53 height 27
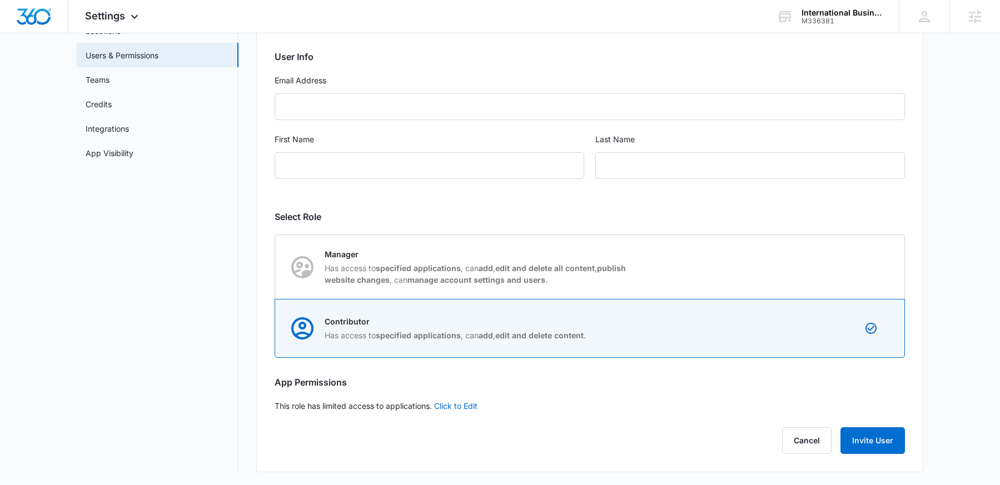
scroll to position [101, 0]
click at [455, 402] on link "Click to Edit" at bounding box center [455, 405] width 43 height 9
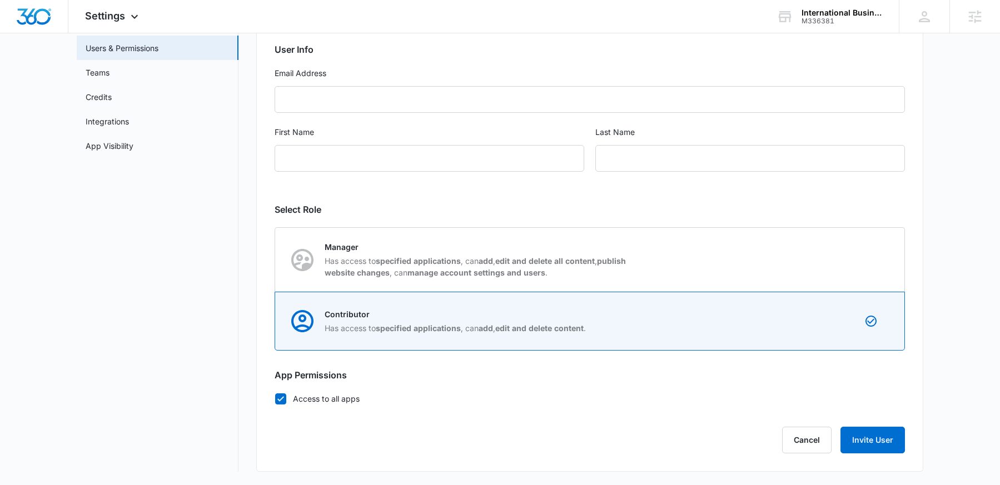
click at [285, 401] on label "Access to all apps" at bounding box center [590, 399] width 631 height 12
click at [275, 399] on input "Access to all apps" at bounding box center [275, 399] width 1 height 1
checkbox input "false"
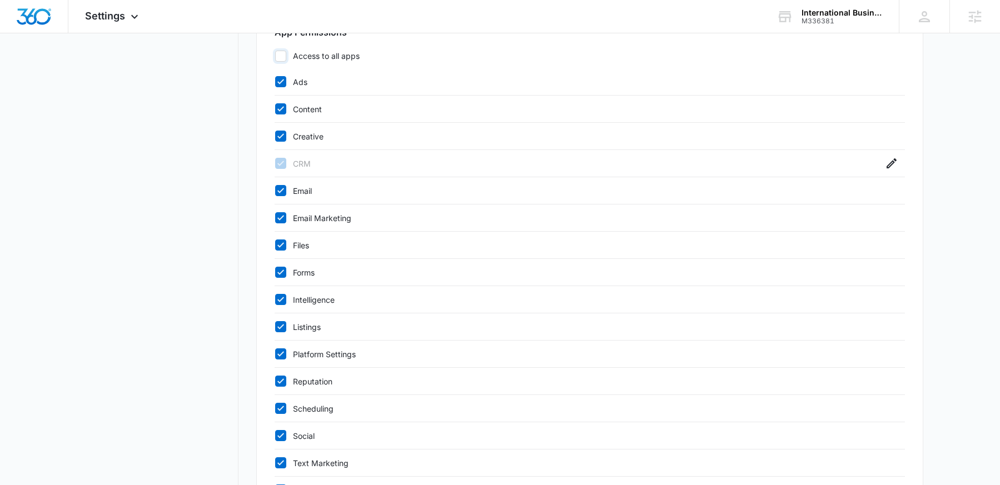
scroll to position [445, 0]
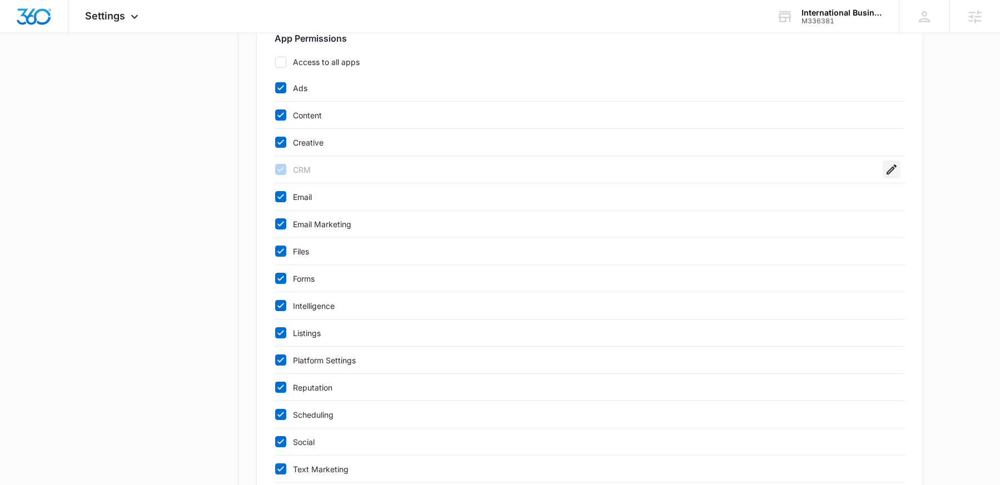
click at [892, 170] on icon "button" at bounding box center [892, 170] width 10 height 10
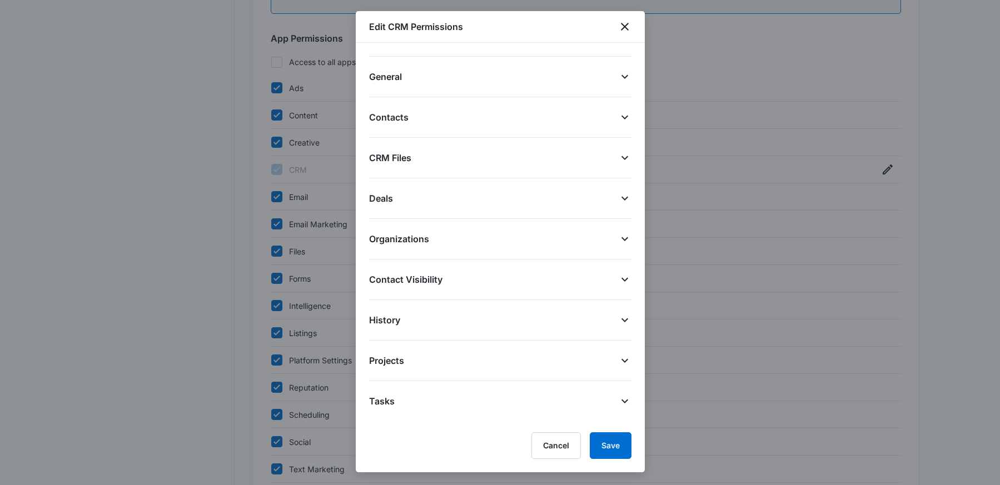
click at [395, 116] on span "Contacts" at bounding box center [388, 117] width 39 height 13
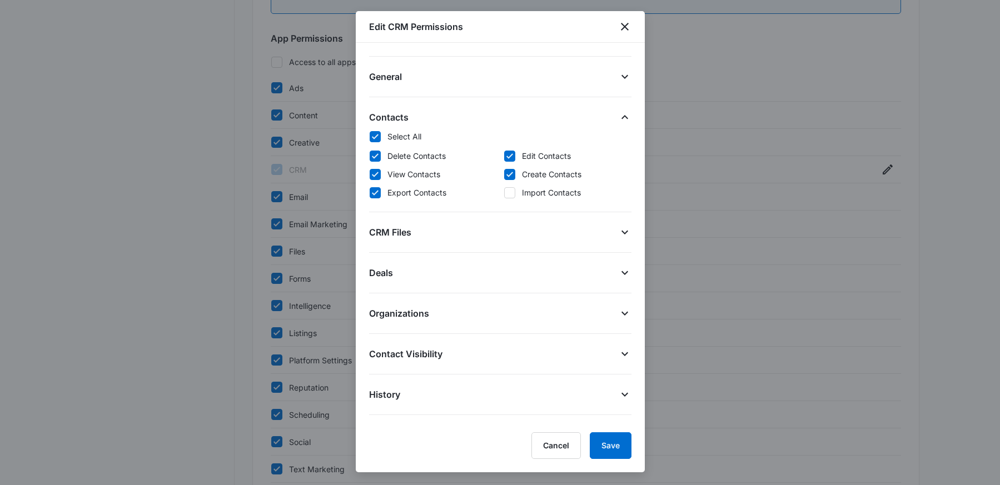
click at [378, 158] on icon at bounding box center [375, 156] width 10 height 10
click at [370, 156] on input "Delete Contacts" at bounding box center [369, 156] width 1 height 1
checkbox input "false"
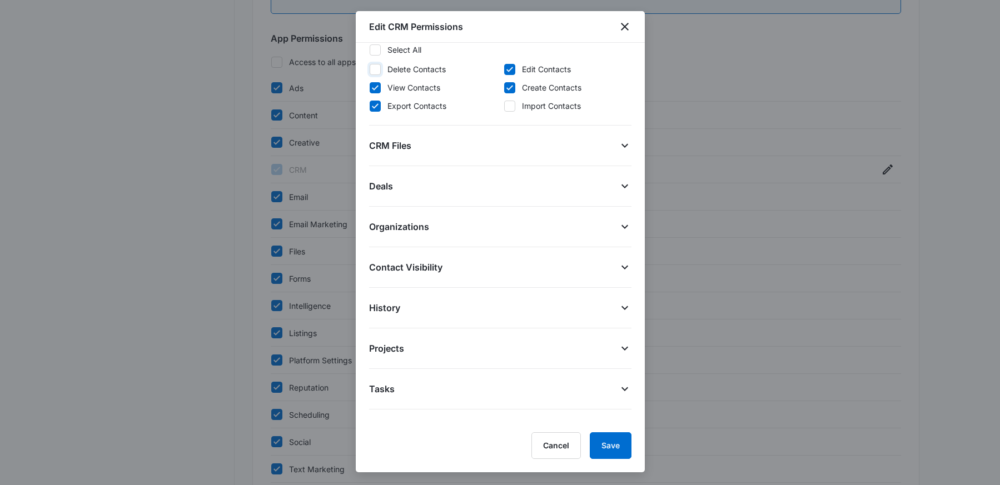
scroll to position [135, 0]
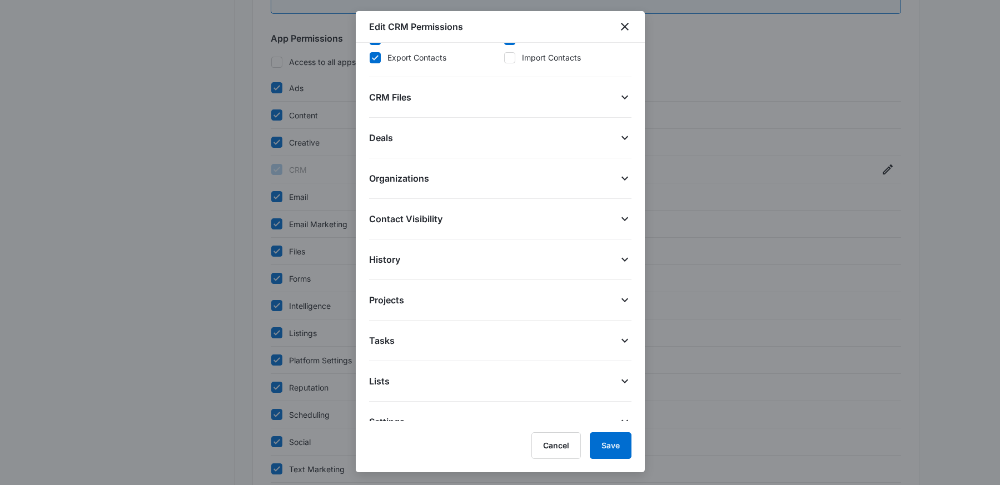
click at [416, 214] on span "Contact Visibility" at bounding box center [405, 218] width 73 height 13
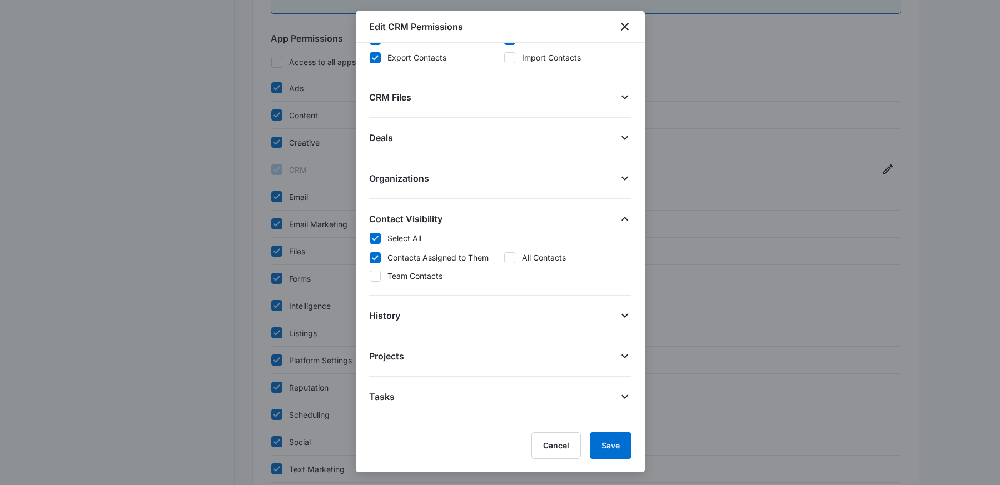
click at [378, 243] on div at bounding box center [375, 238] width 11 height 11
click at [370, 239] on input "Select All" at bounding box center [369, 238] width 1 height 1
checkbox input "false"
click at [376, 258] on icon at bounding box center [375, 258] width 10 height 10
click at [370, 258] on input "Contacts Assigned to Them" at bounding box center [369, 257] width 1 height 1
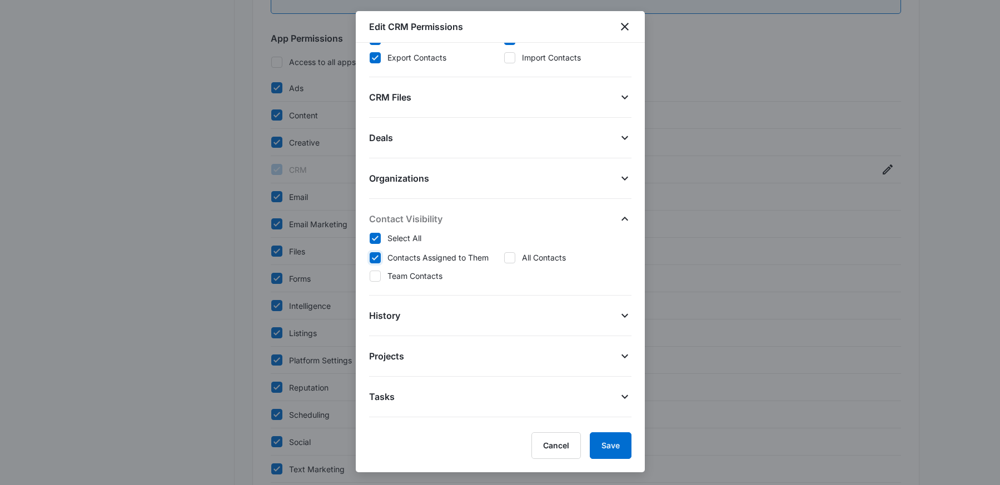
checkbox input "true"
click at [627, 31] on icon "close" at bounding box center [624, 26] width 13 height 13
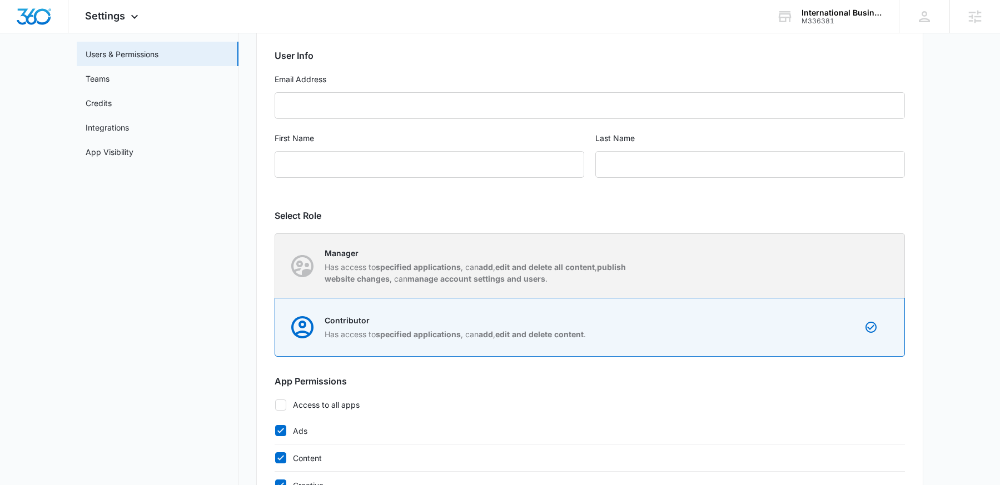
scroll to position [0, 0]
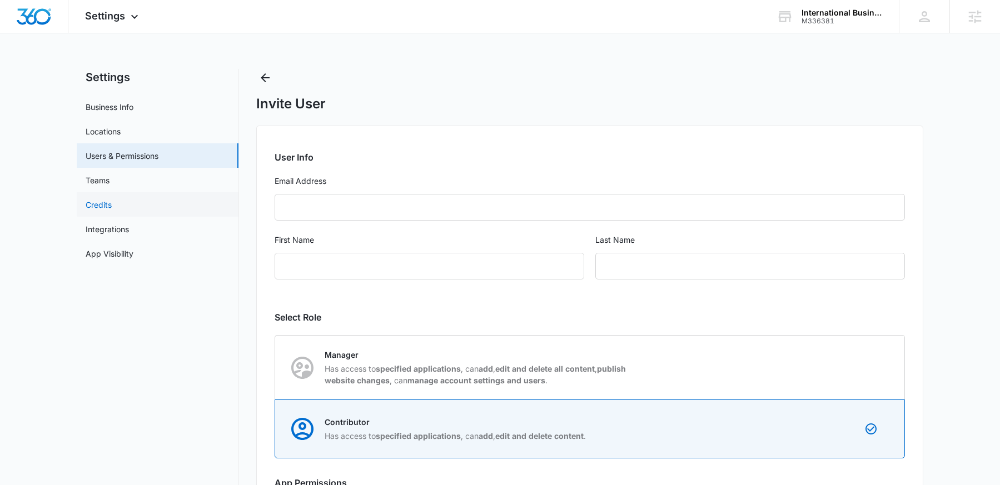
click at [112, 209] on link "Credits" at bounding box center [99, 205] width 26 height 12
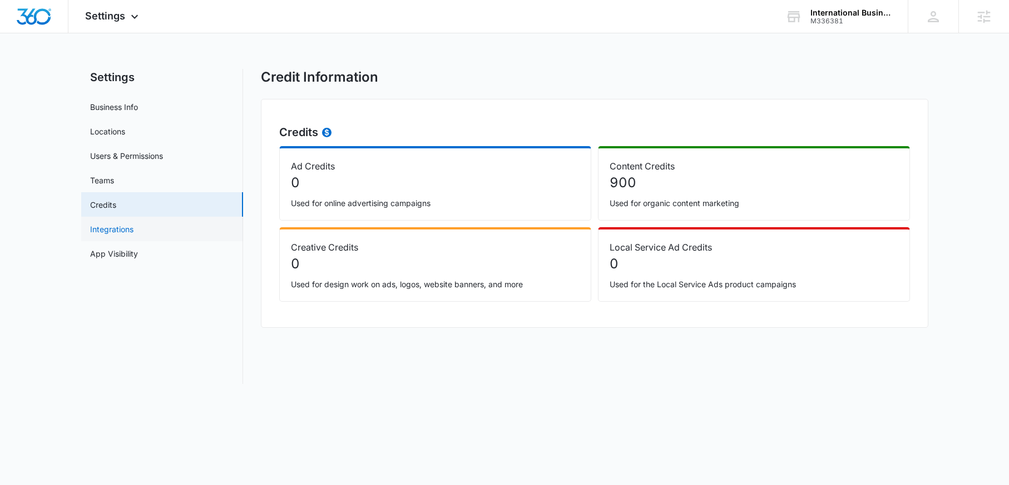
click at [133, 229] on link "Integrations" at bounding box center [111, 230] width 43 height 12
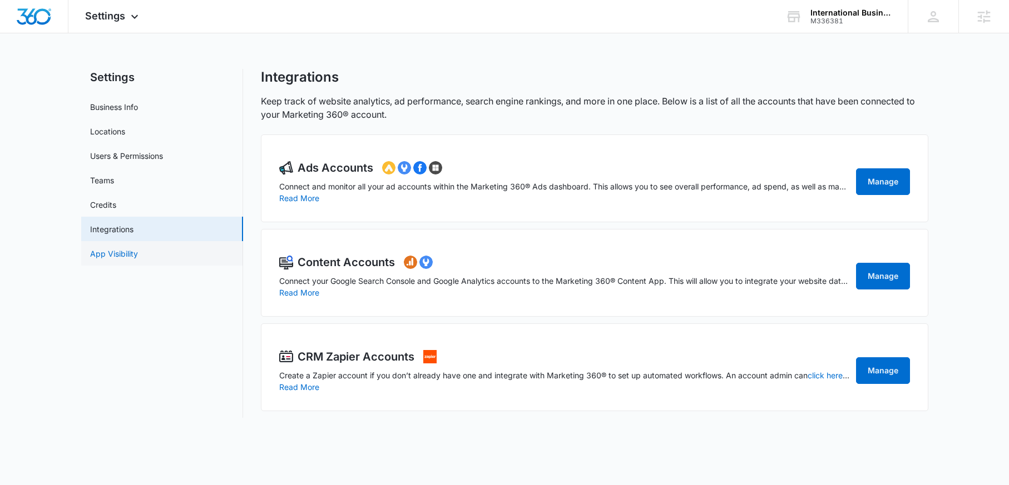
click at [127, 248] on link "App Visibility" at bounding box center [114, 254] width 48 height 12
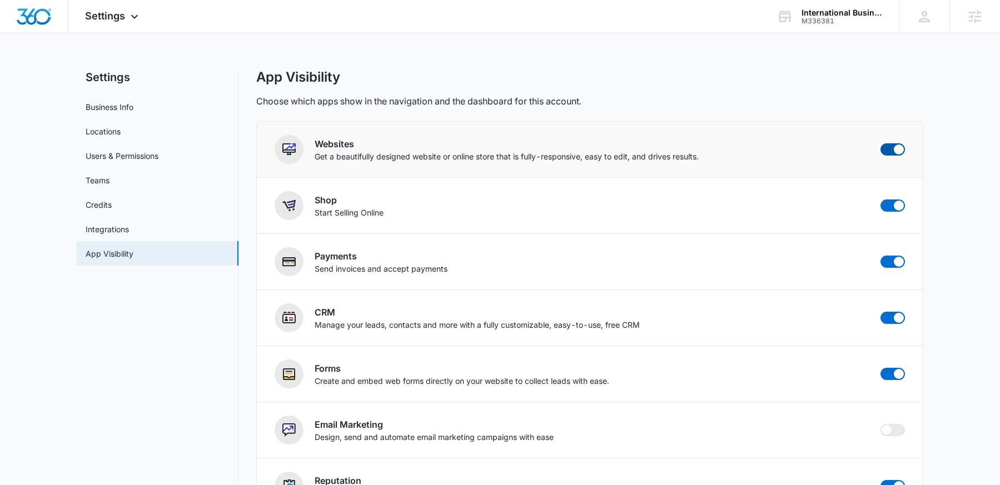
click at [889, 147] on span at bounding box center [893, 149] width 24 height 12
click at [881, 143] on input "checkbox" at bounding box center [880, 143] width 1 height 1
checkbox input "false"
click at [902, 204] on span at bounding box center [899, 206] width 10 height 10
click at [881, 200] on input "checkbox" at bounding box center [880, 199] width 1 height 1
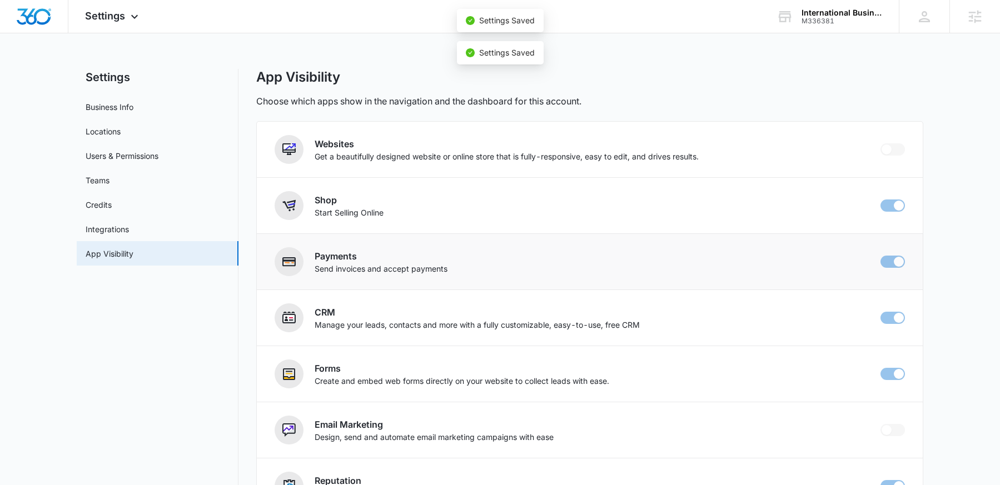
checkbox input "false"
click at [896, 262] on span at bounding box center [899, 262] width 10 height 10
click at [881, 256] on input "checkbox" at bounding box center [880, 255] width 1 height 1
checkbox input "false"
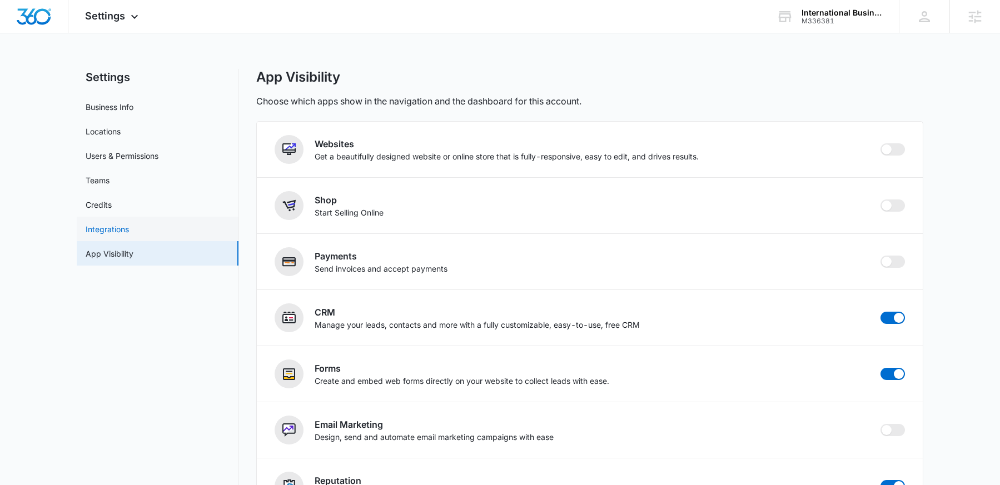
click at [129, 235] on link "Integrations" at bounding box center [107, 230] width 43 height 12
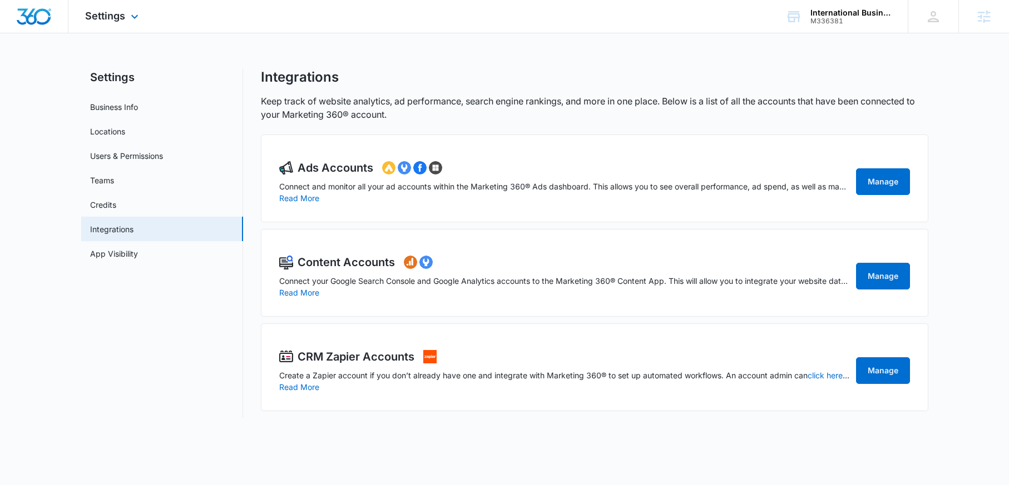
click at [38, 10] on img "Dashboard" at bounding box center [34, 16] width 36 height 17
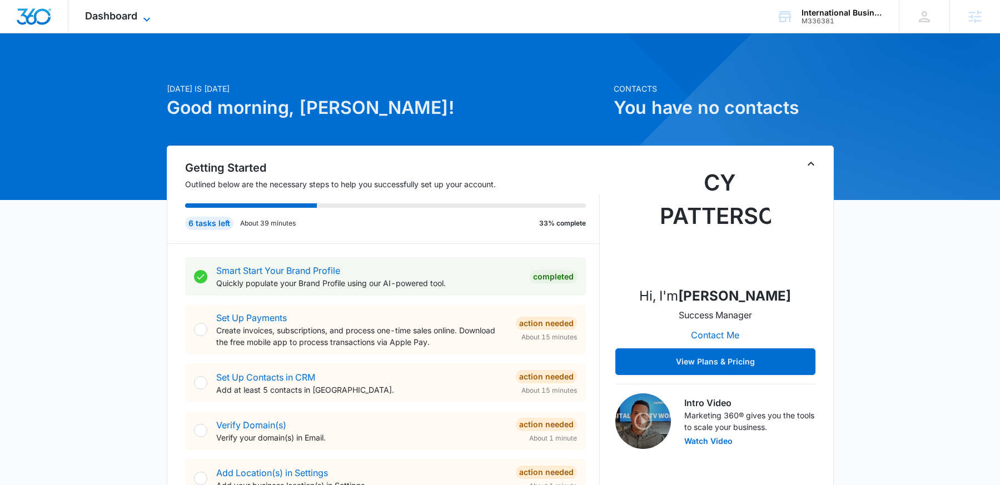
click at [141, 21] on icon at bounding box center [146, 19] width 13 height 13
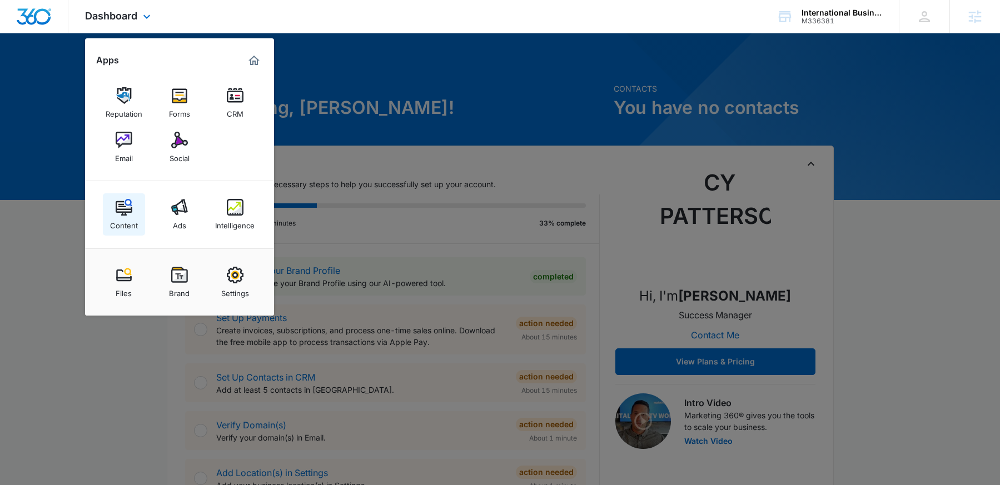
click at [130, 207] on img at bounding box center [124, 207] width 17 height 17
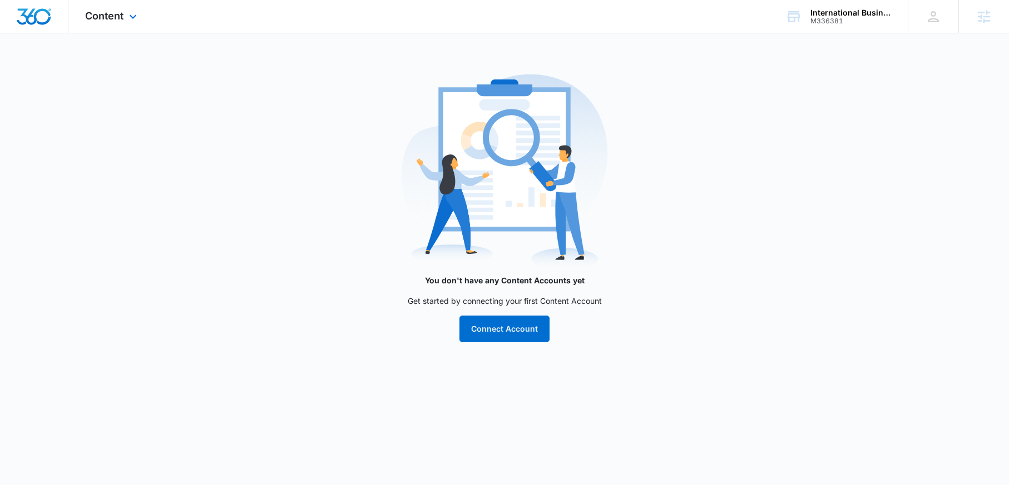
click at [28, 18] on img "Dashboard" at bounding box center [34, 16] width 36 height 17
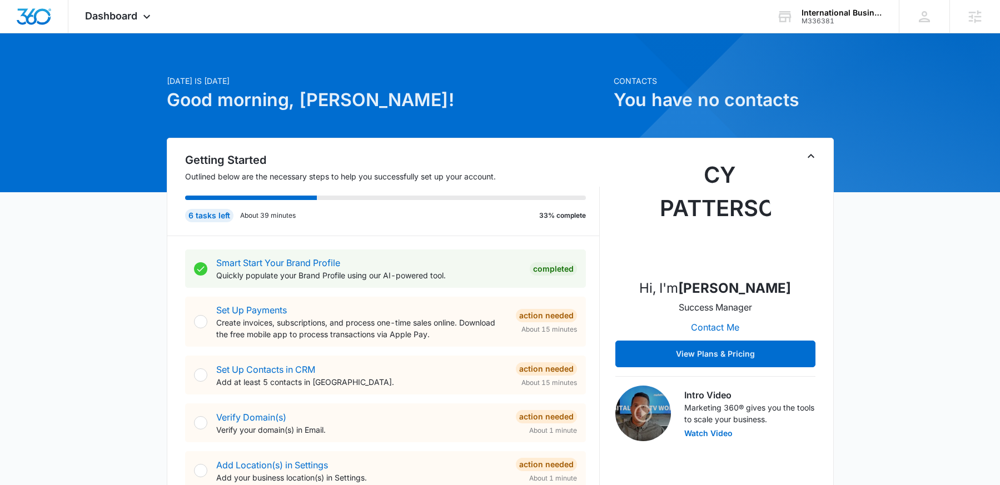
scroll to position [18, 0]
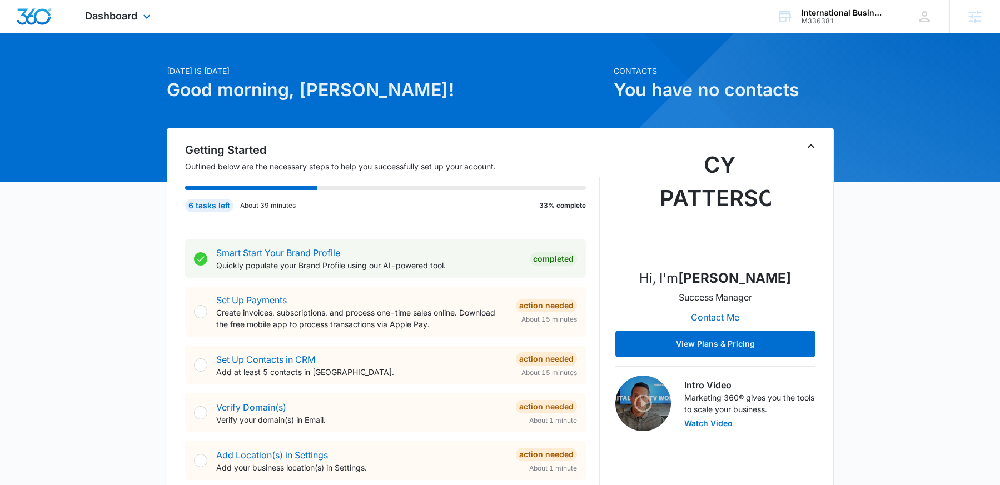
click at [127, 25] on div "Dashboard Apps Reputation Forms CRM Email Social Content Ads Intelligence Files…" at bounding box center [119, 16] width 102 height 33
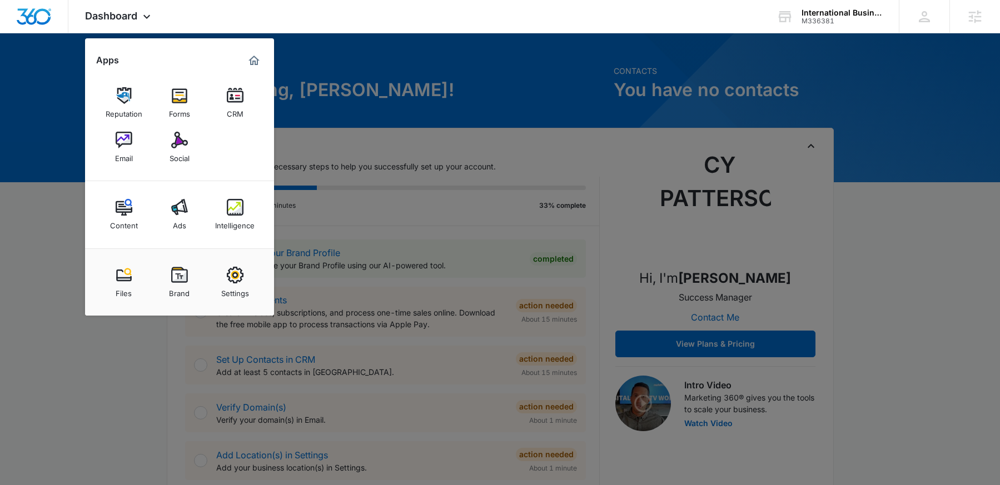
click at [412, 212] on div at bounding box center [500, 242] width 1000 height 485
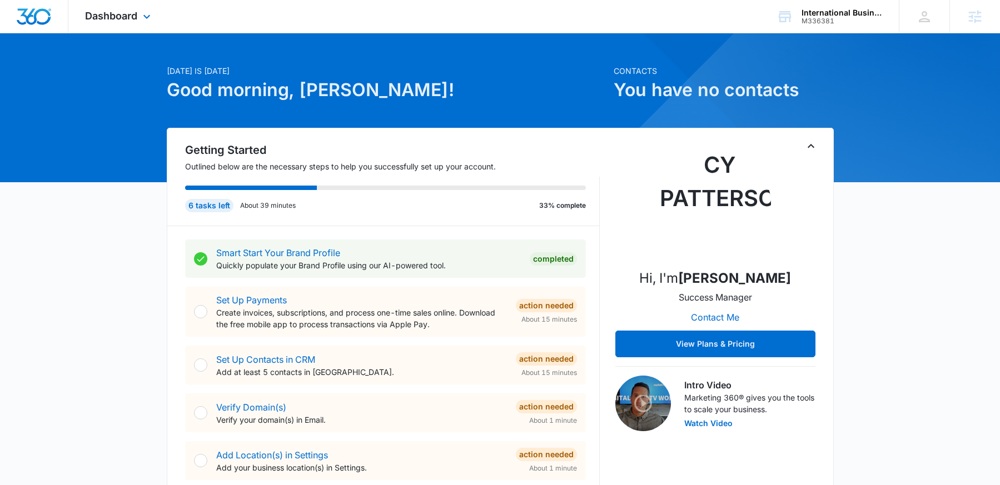
click at [120, 23] on div "Dashboard Apps Reputation Forms CRM Email Social Content Ads Intelligence Files…" at bounding box center [119, 16] width 102 height 33
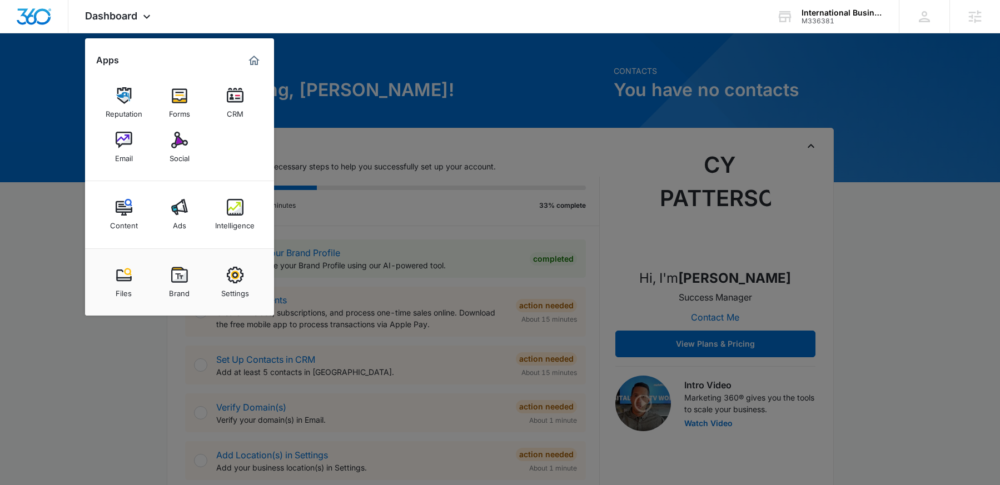
click at [124, 208] on img at bounding box center [124, 207] width 17 height 17
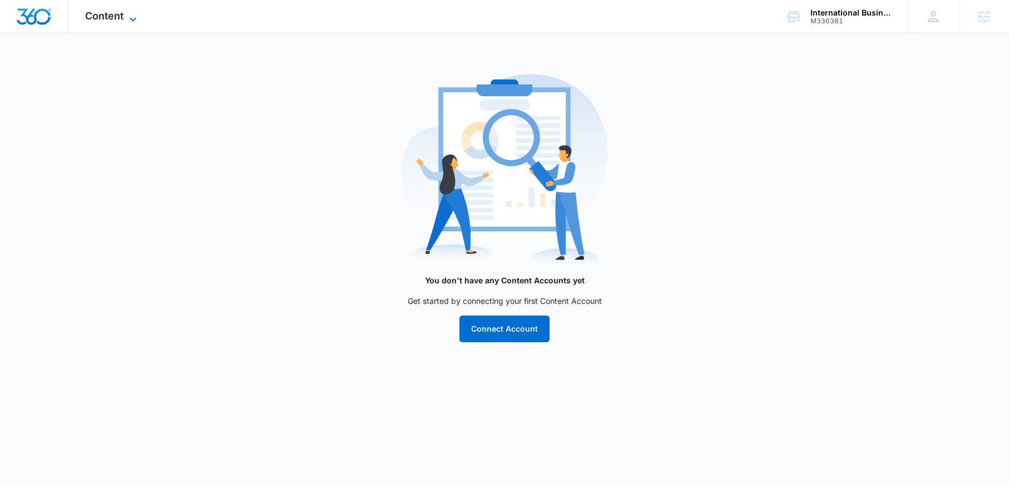
click at [113, 10] on span "Content" at bounding box center [104, 16] width 38 height 12
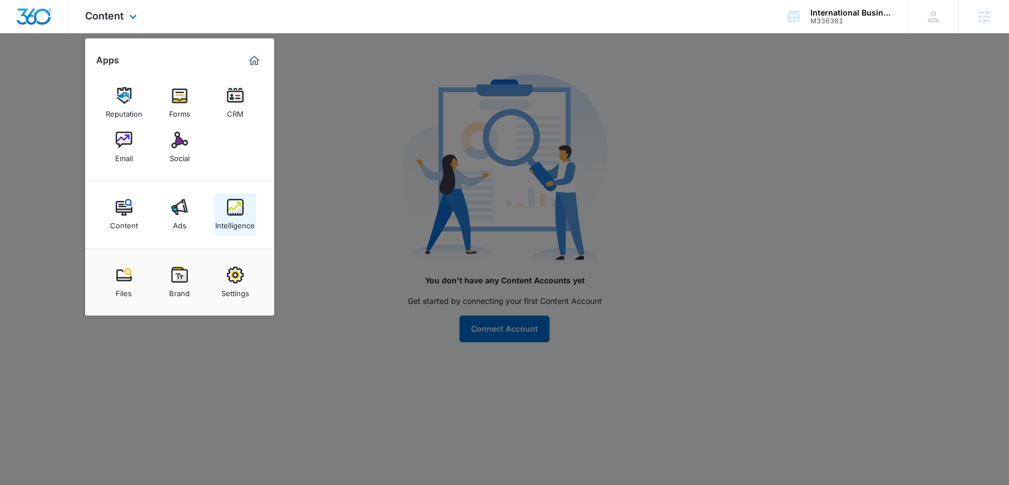
click at [233, 215] on img at bounding box center [235, 207] width 17 height 17
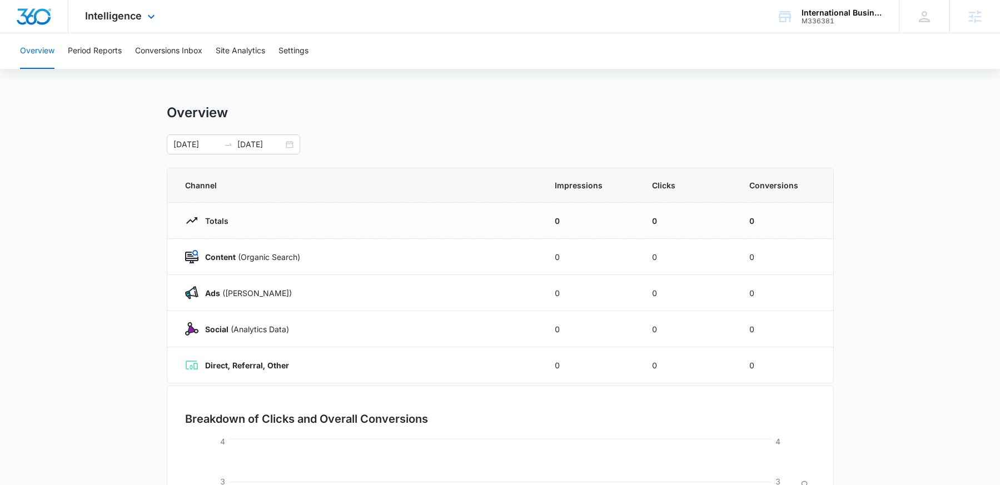
click at [42, 27] on div at bounding box center [34, 16] width 68 height 33
click at [39, 22] on img "Dashboard" at bounding box center [34, 16] width 36 height 17
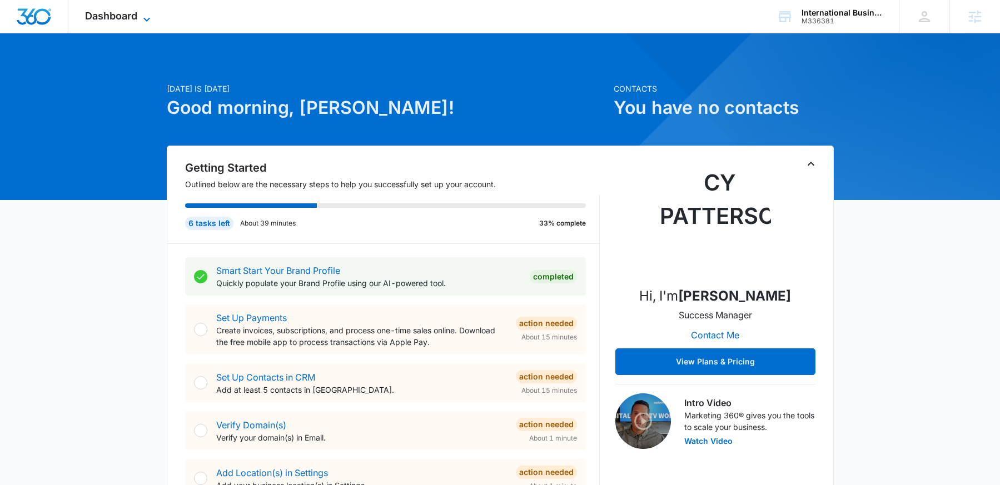
click at [143, 19] on icon at bounding box center [146, 19] width 13 height 13
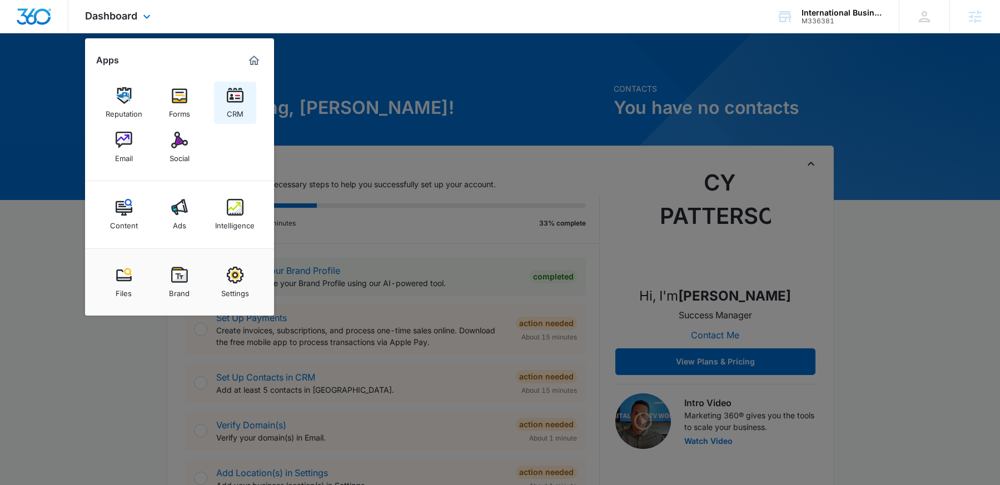
click at [235, 104] on link "CRM" at bounding box center [235, 103] width 42 height 42
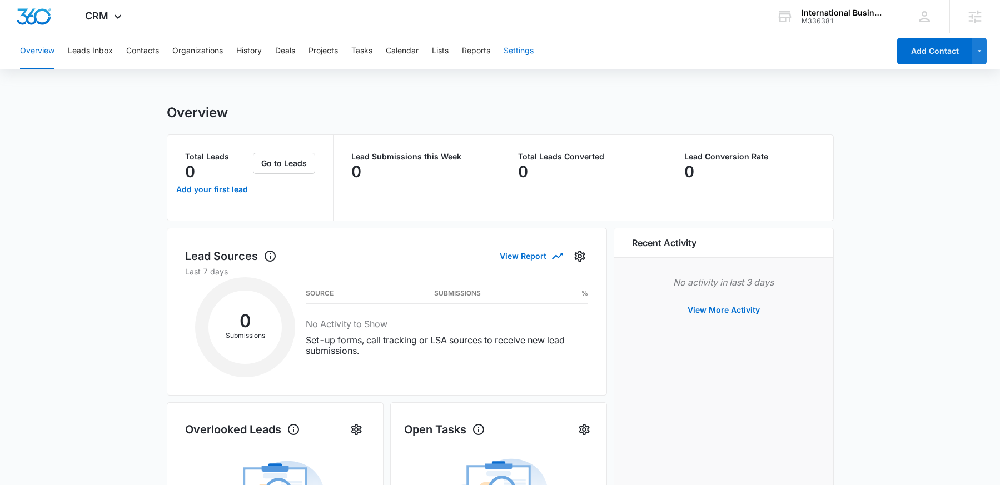
click at [519, 48] on button "Settings" at bounding box center [519, 51] width 30 height 36
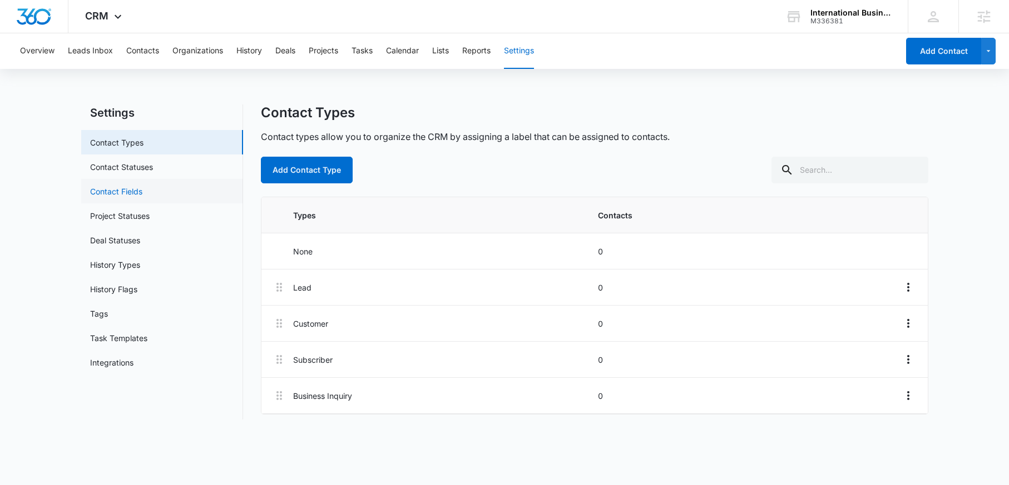
click at [100, 188] on link "Contact Fields" at bounding box center [116, 192] width 52 height 12
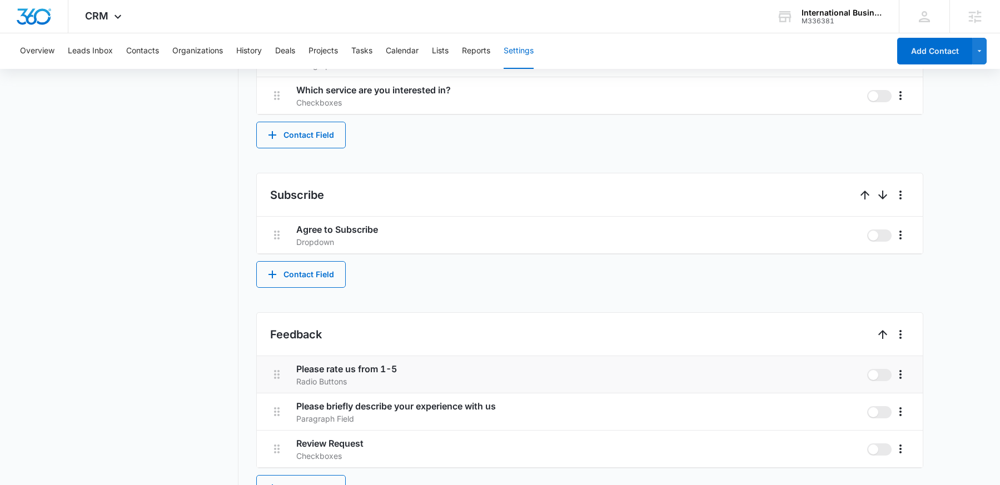
scroll to position [775, 0]
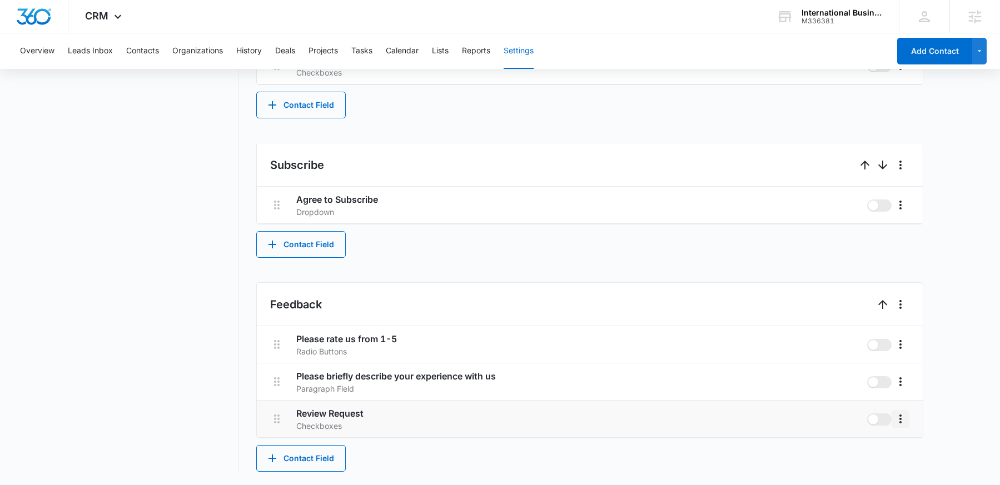
click at [900, 416] on icon "More" at bounding box center [901, 419] width 2 height 9
click at [92, 19] on span "CRM" at bounding box center [96, 16] width 23 height 12
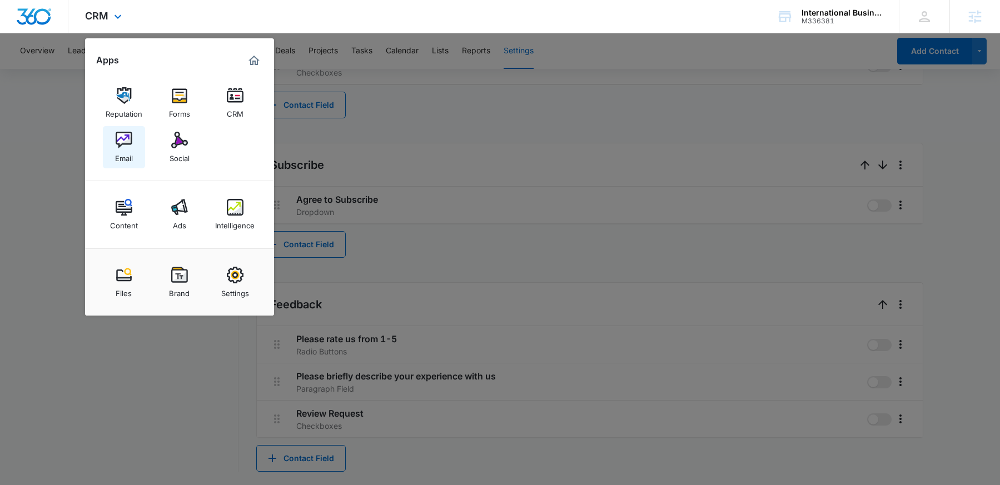
click at [116, 148] on div "Email" at bounding box center [124, 155] width 18 height 14
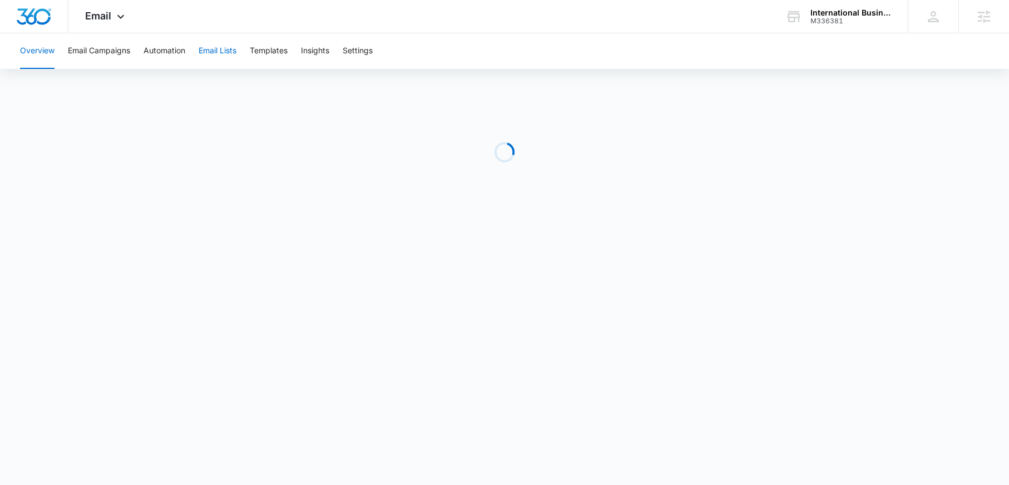
click at [211, 52] on button "Email Lists" at bounding box center [218, 51] width 38 height 36
click at [270, 42] on button "Templates" at bounding box center [269, 51] width 38 height 36
click at [159, 49] on button "Automation" at bounding box center [164, 51] width 42 height 36
click at [106, 18] on span "Email" at bounding box center [98, 16] width 26 height 12
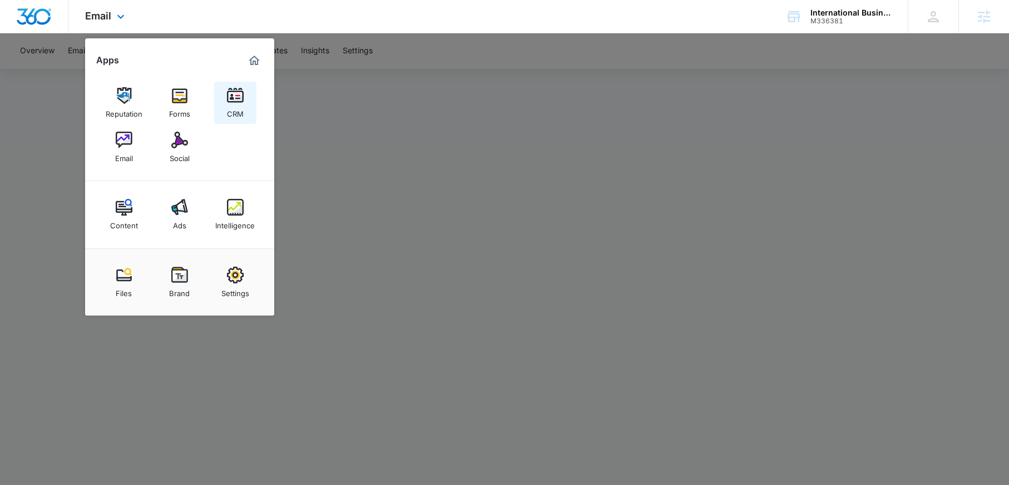
click at [227, 102] on img at bounding box center [235, 95] width 17 height 17
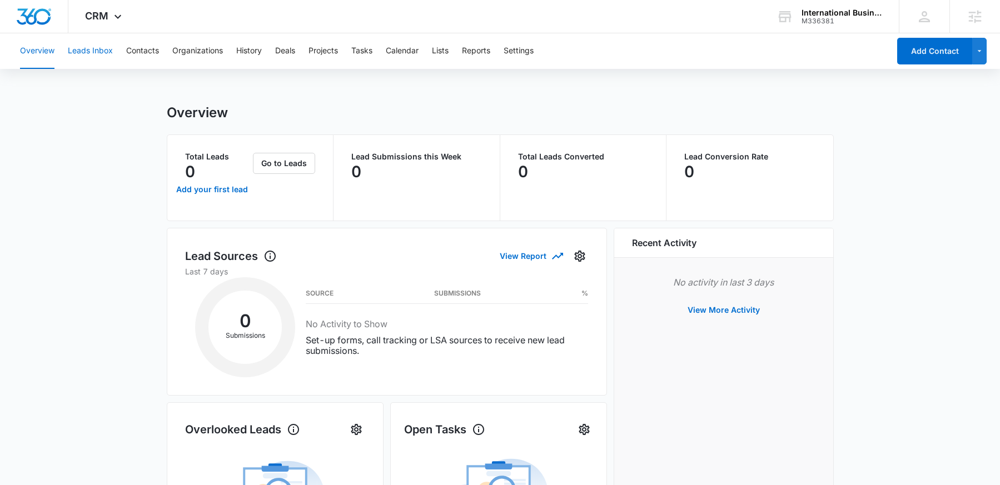
click at [82, 53] on button "Leads Inbox" at bounding box center [90, 51] width 45 height 36
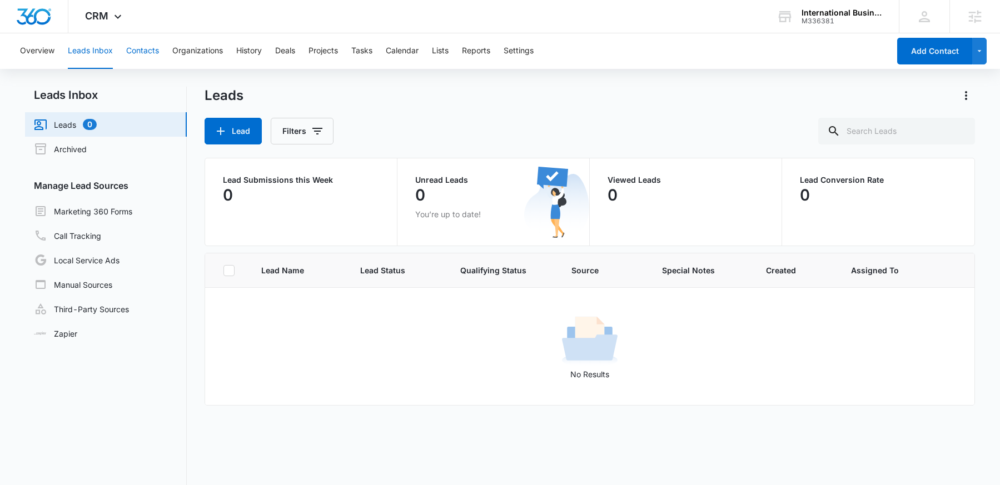
click at [138, 52] on button "Contacts" at bounding box center [142, 51] width 33 height 36
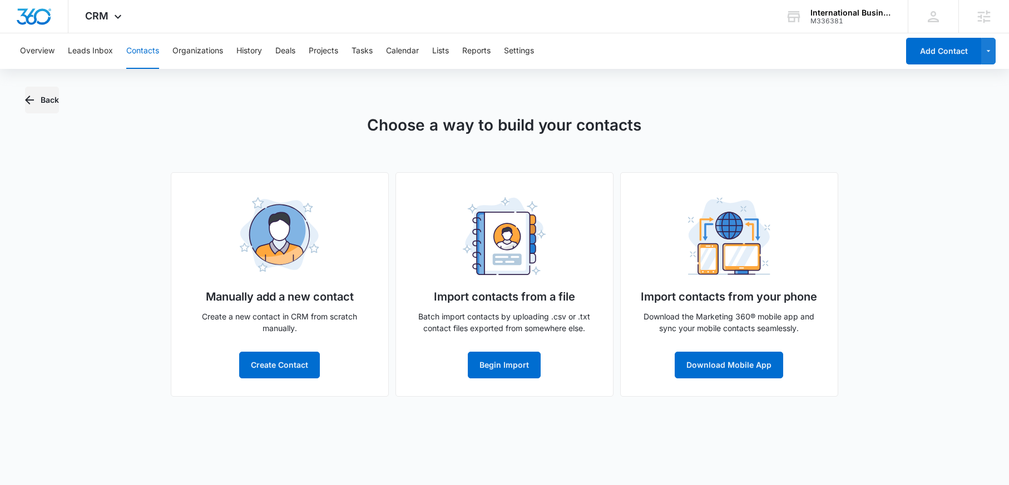
click at [38, 95] on button "Back" at bounding box center [42, 100] width 34 height 27
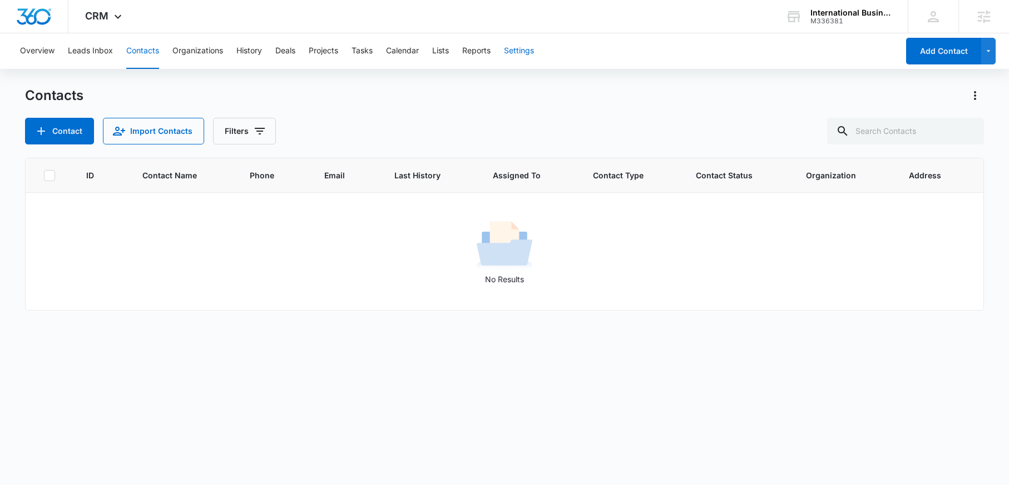
click at [518, 51] on button "Settings" at bounding box center [519, 51] width 30 height 36
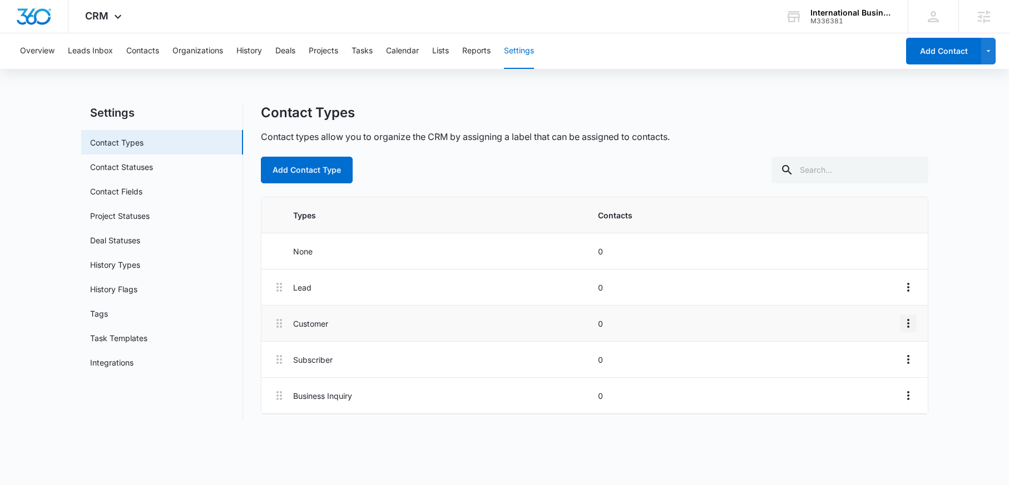
click at [911, 323] on icon "Overflow Menu" at bounding box center [907, 323] width 13 height 13
click at [888, 351] on div "Edit" at bounding box center [877, 355] width 23 height 8
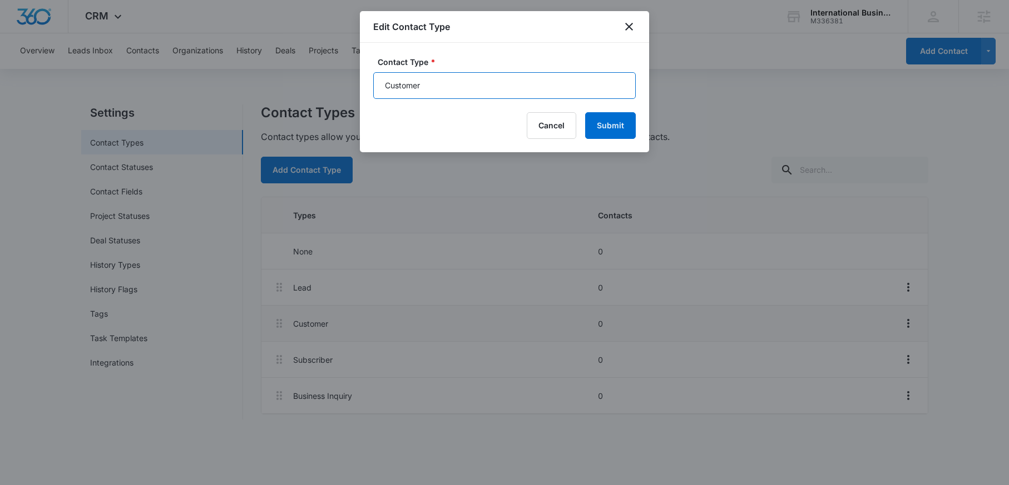
drag, startPoint x: 442, startPoint y: 91, endPoint x: 361, endPoint y: 89, distance: 80.6
click at [362, 89] on div "Contact Type * Customer Cancel Submit" at bounding box center [504, 98] width 289 height 110
type input "Clients"
click at [613, 128] on button "Submit" at bounding box center [610, 125] width 51 height 27
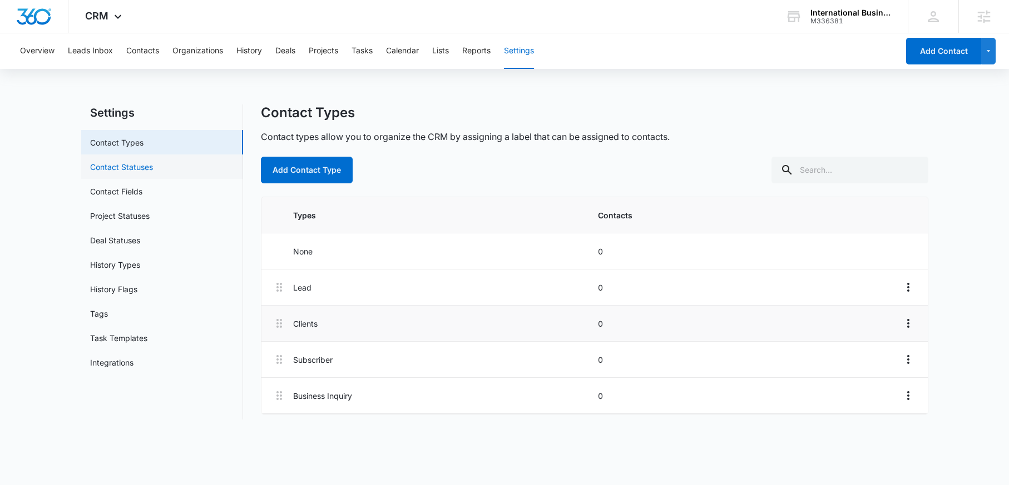
click at [153, 172] on link "Contact Statuses" at bounding box center [121, 167] width 63 height 12
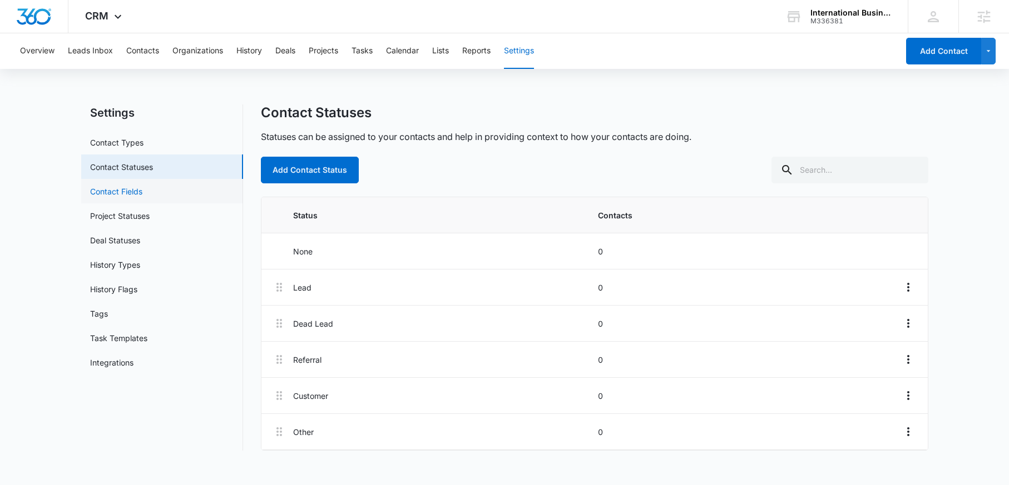
click at [142, 196] on link "Contact Fields" at bounding box center [116, 192] width 52 height 12
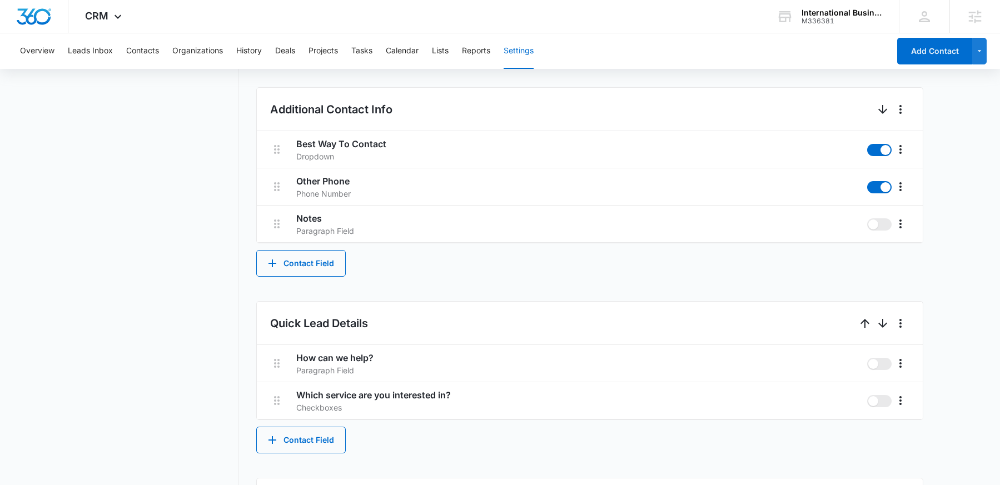
scroll to position [439, 0]
click at [316, 269] on button "Contact Field" at bounding box center [301, 264] width 90 height 27
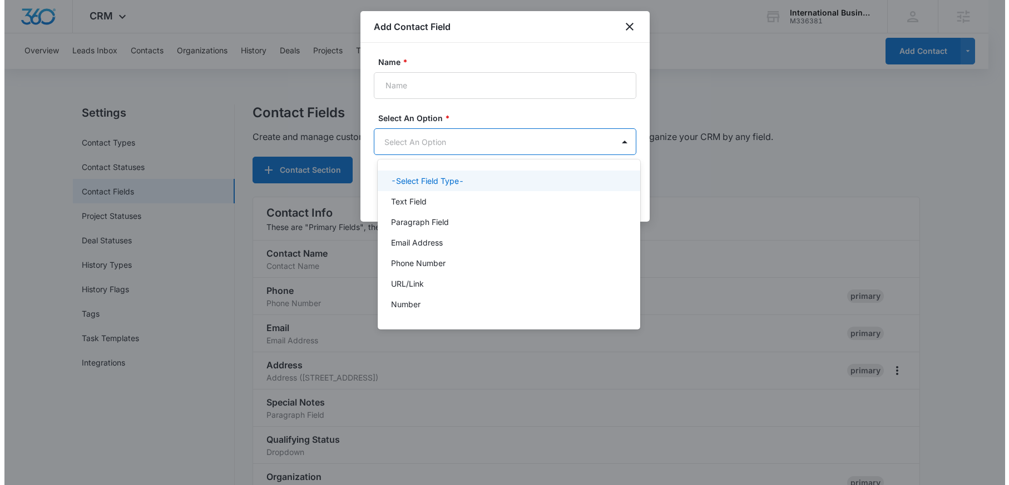
scroll to position [0, 0]
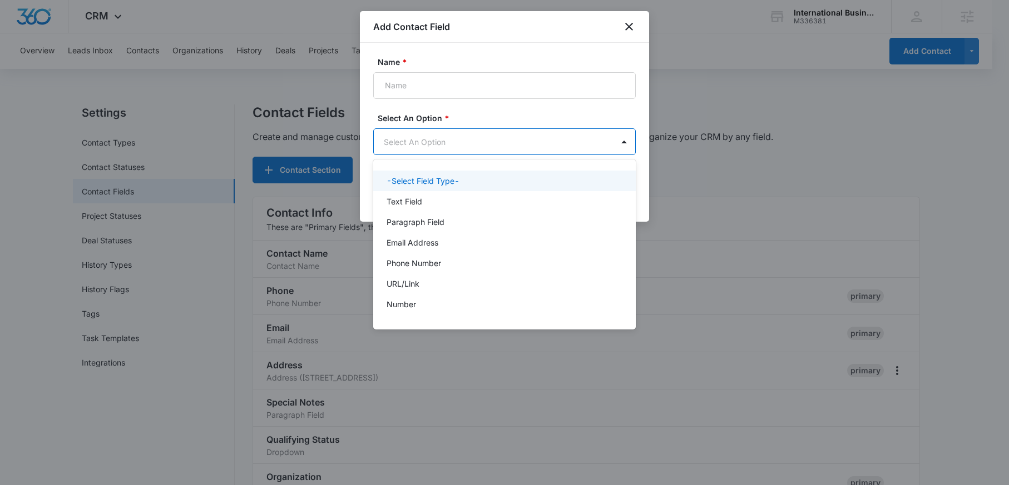
click at [436, 138] on body "CRM Apps Reputation Forms CRM Email Social Content Ads Intelligence Files Brand…" at bounding box center [504, 242] width 1009 height 485
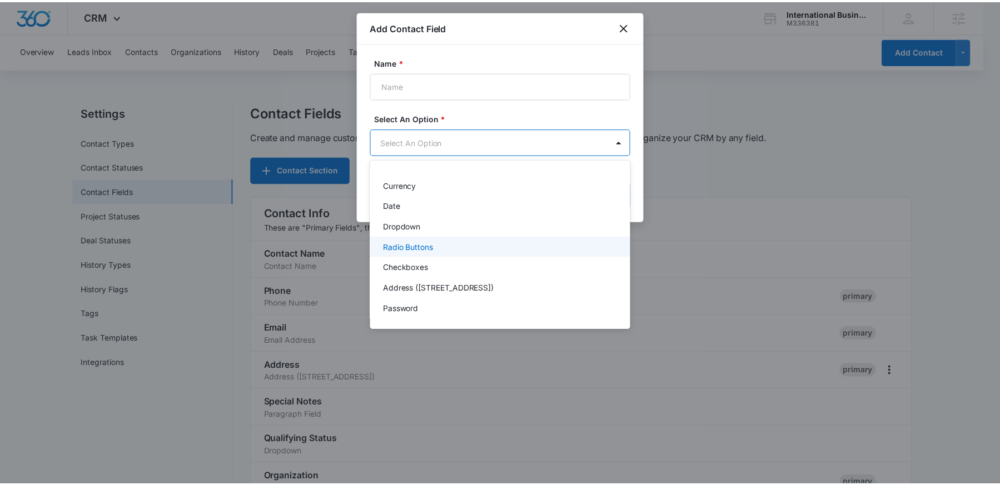
scroll to position [54, 0]
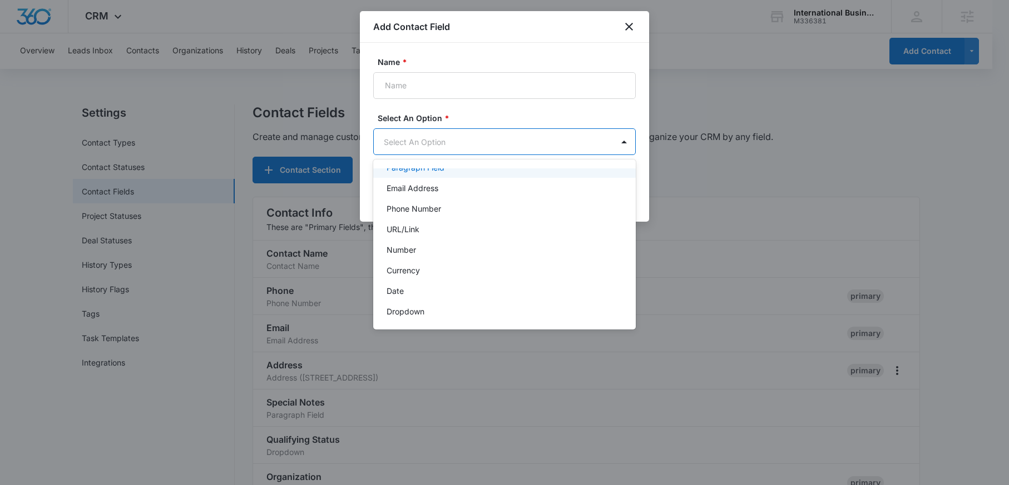
click at [558, 115] on div at bounding box center [504, 242] width 1009 height 485
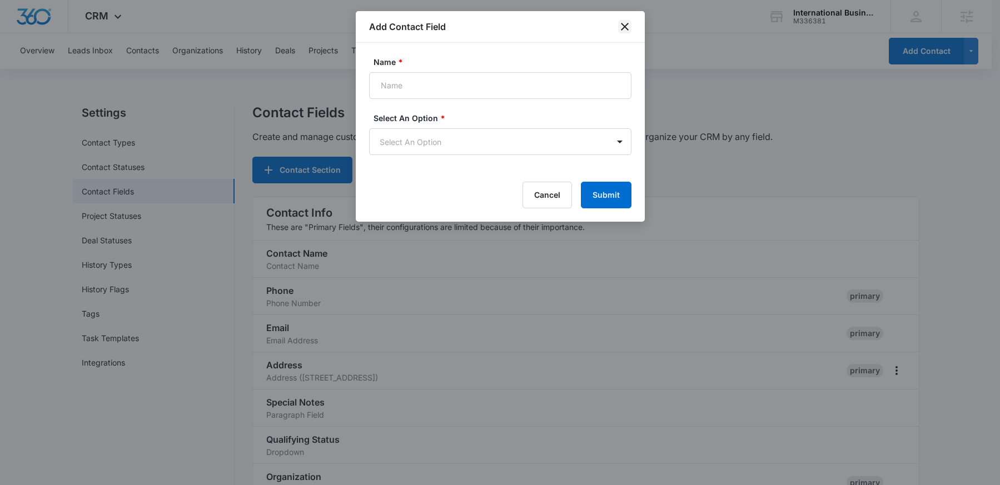
drag, startPoint x: 625, startPoint y: 26, endPoint x: 612, endPoint y: 47, distance: 25.5
click at [624, 25] on icon "close" at bounding box center [624, 26] width 13 height 13
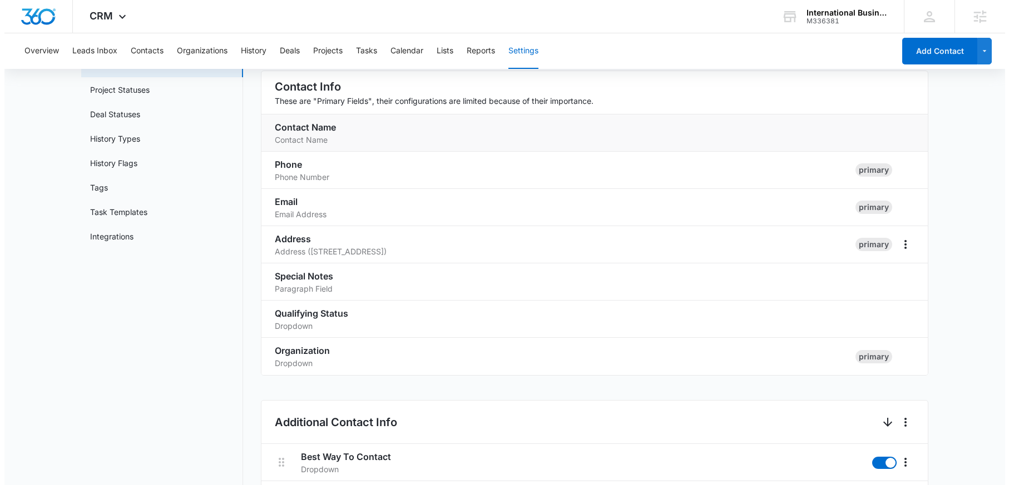
scroll to position [0, 0]
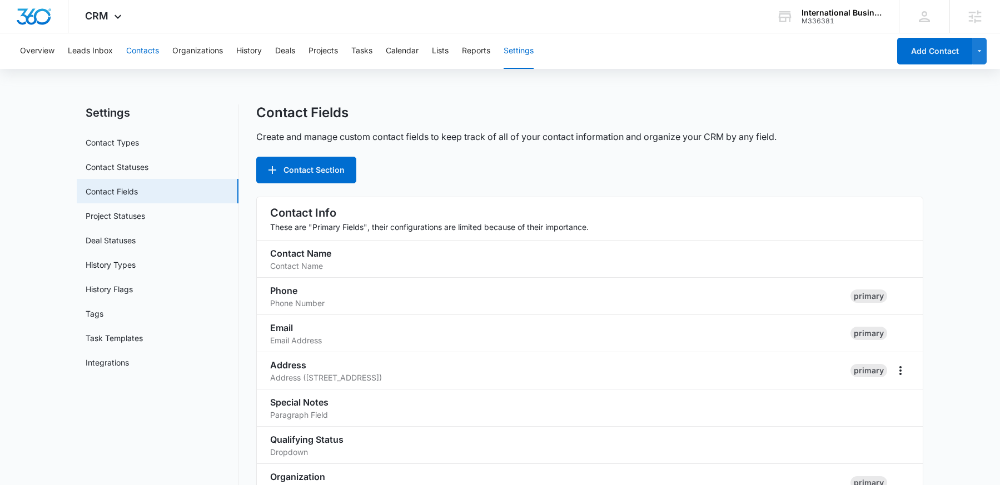
click at [134, 47] on button "Contacts" at bounding box center [142, 51] width 33 height 36
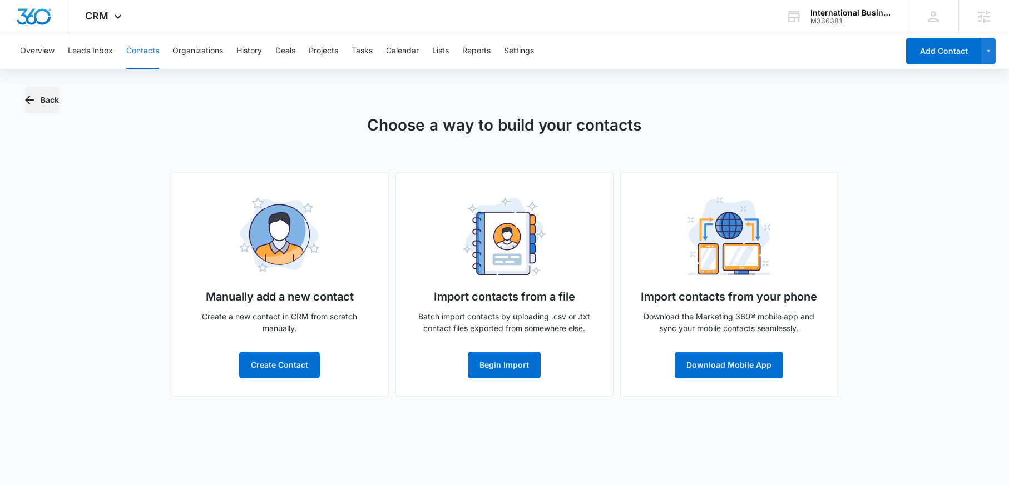
click at [34, 95] on icon "button" at bounding box center [29, 99] width 13 height 13
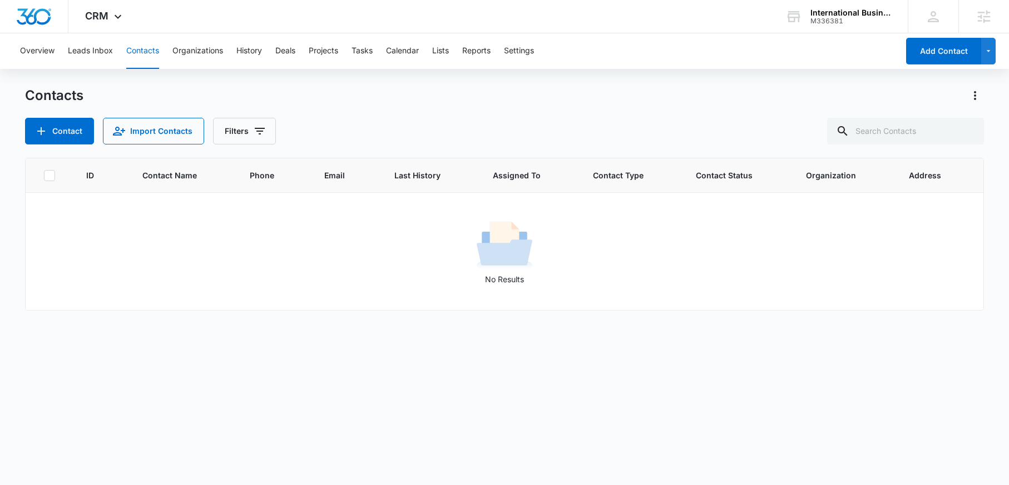
click at [167, 92] on div "Contacts" at bounding box center [504, 96] width 958 height 18
click at [206, 96] on div "Contacts" at bounding box center [504, 96] width 958 height 18
click at [285, 54] on button "Deals" at bounding box center [285, 51] width 20 height 36
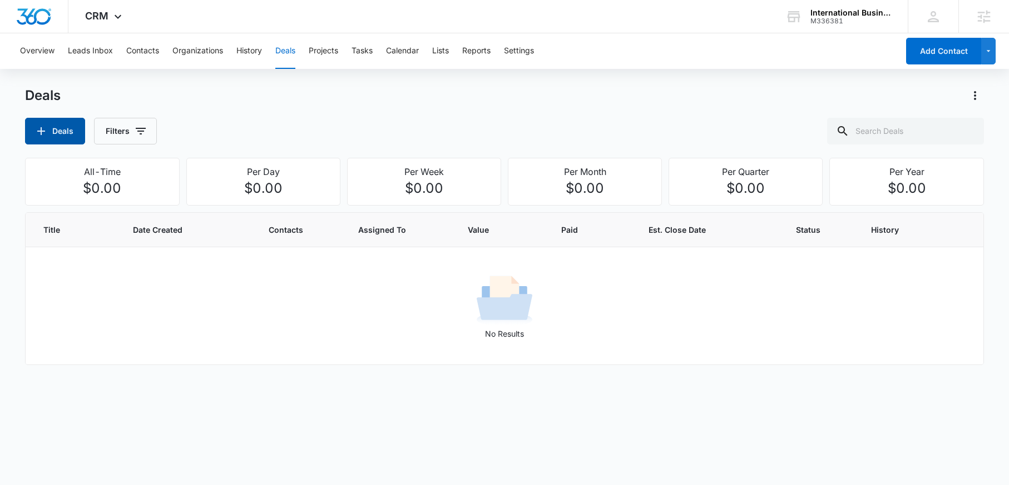
click at [62, 130] on button "Deals" at bounding box center [55, 131] width 60 height 27
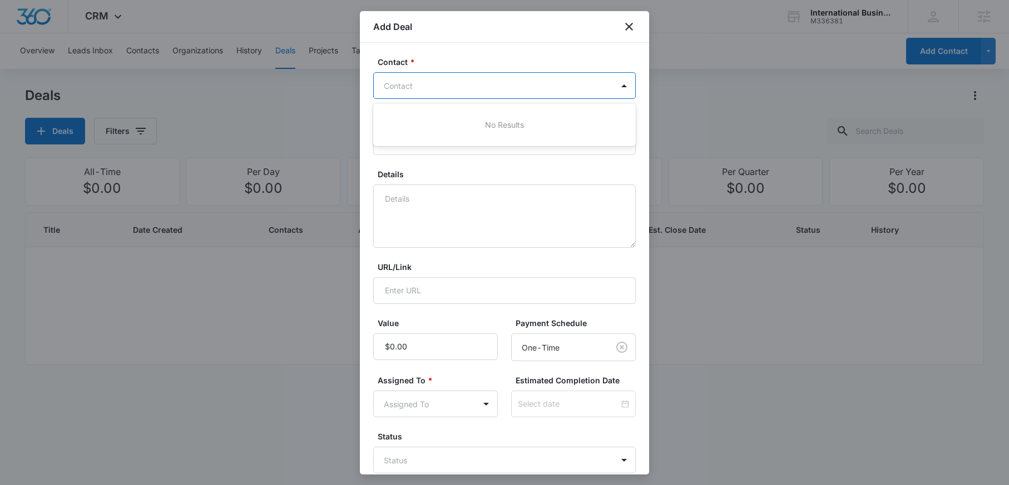
click at [446, 81] on div at bounding box center [498, 86] width 228 height 14
click at [443, 87] on div at bounding box center [498, 86] width 228 height 14
click at [412, 147] on input "Title *" at bounding box center [504, 141] width 262 height 27
type input "A"
type input "u"
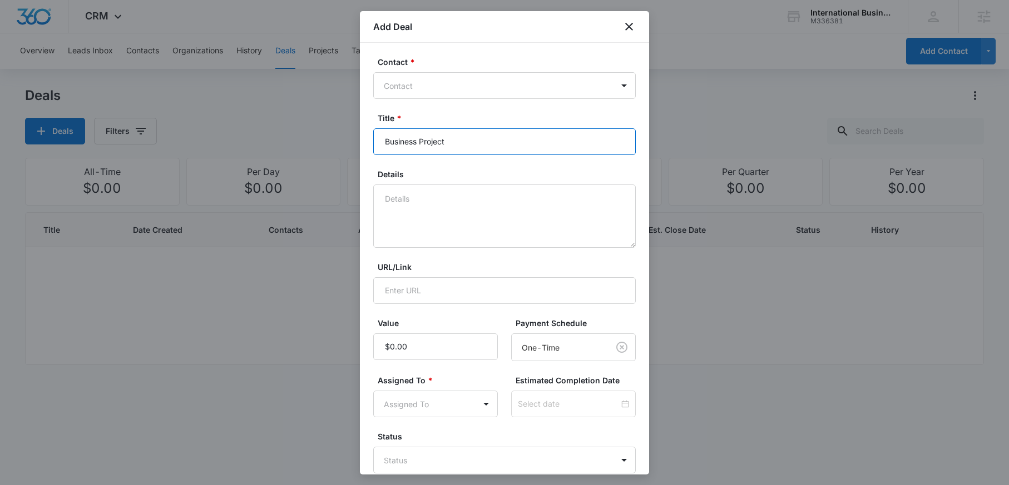
click at [559, 144] on input "Business Project" at bounding box center [504, 141] width 262 height 27
type input "Business Project"
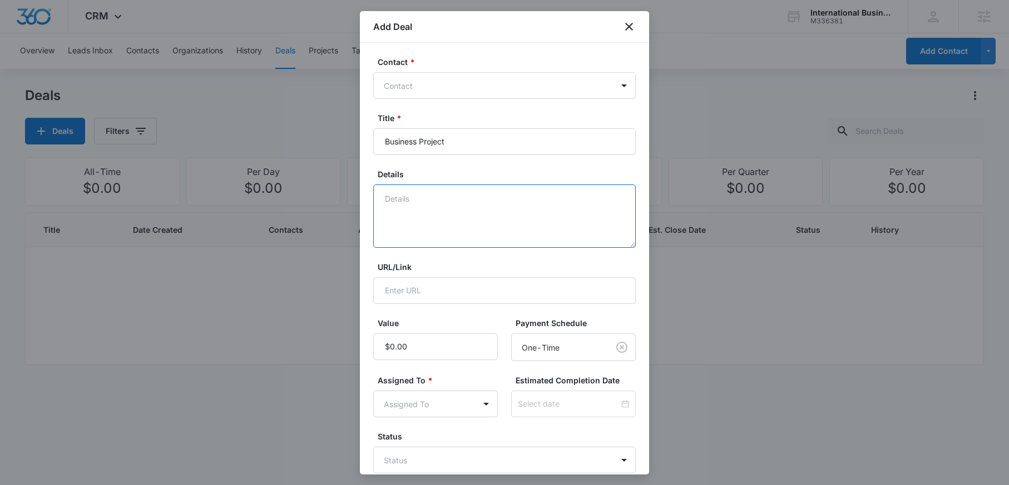
click at [459, 232] on textarea "Details" at bounding box center [504, 216] width 262 height 63
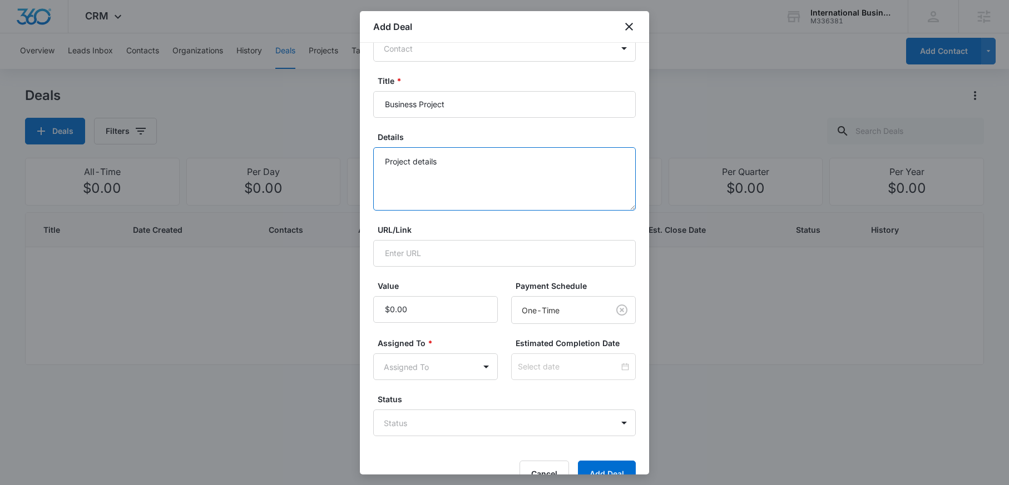
scroll to position [63, 0]
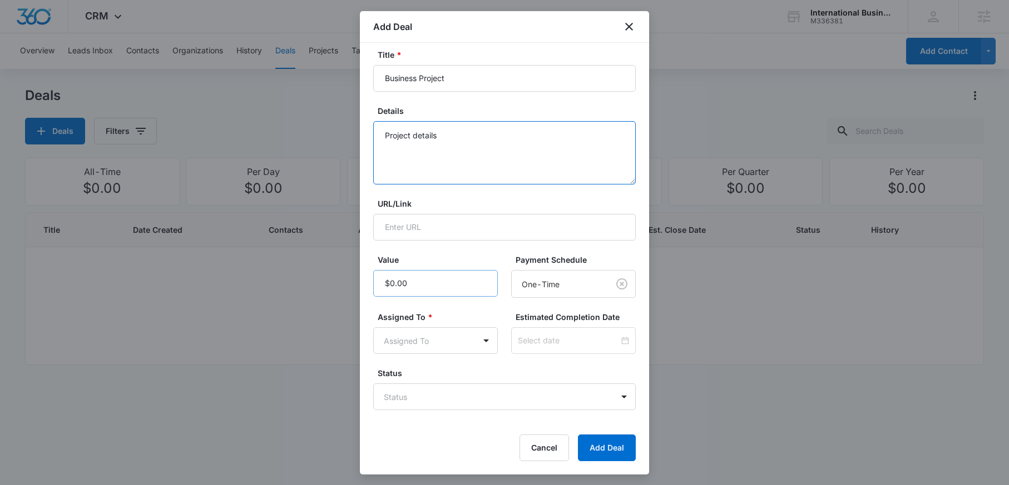
type textarea "Project details"
click at [423, 276] on input "Value" at bounding box center [435, 283] width 125 height 27
click at [424, 280] on input "Value" at bounding box center [435, 283] width 125 height 27
click at [548, 341] on input at bounding box center [568, 341] width 101 height 12
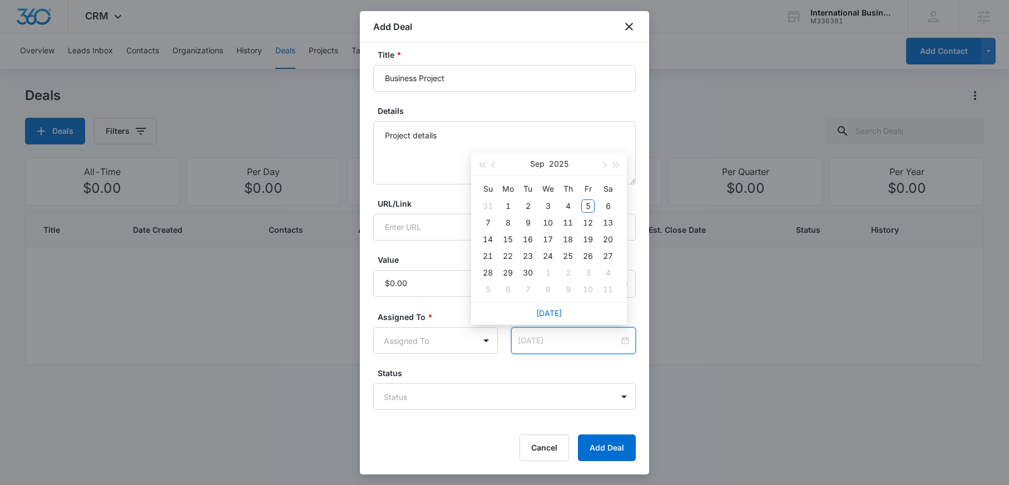
type input "[DATE]"
click at [508, 127] on textarea "Project details" at bounding box center [504, 152] width 262 height 63
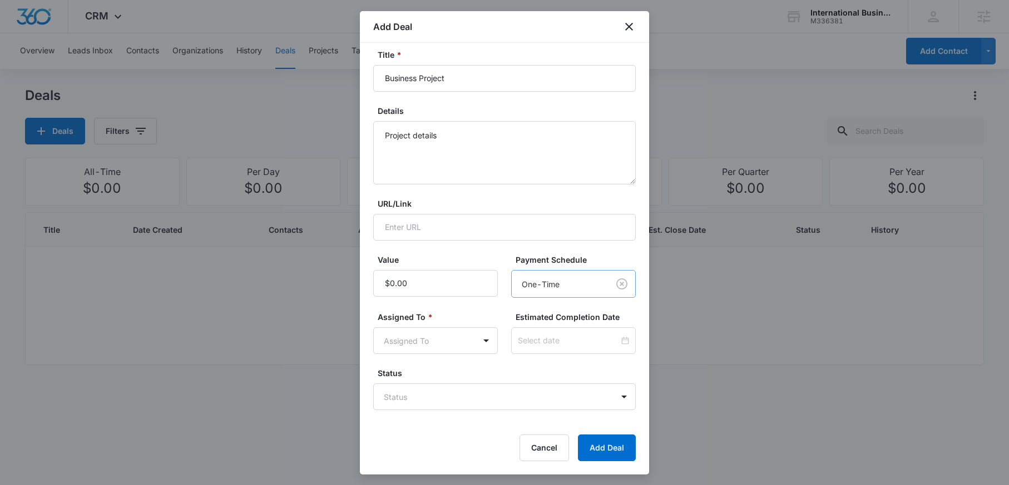
click at [533, 278] on body "CRM Apps Reputation Forms CRM Email Social Content Ads Intelligence Files Brand…" at bounding box center [504, 242] width 1009 height 485
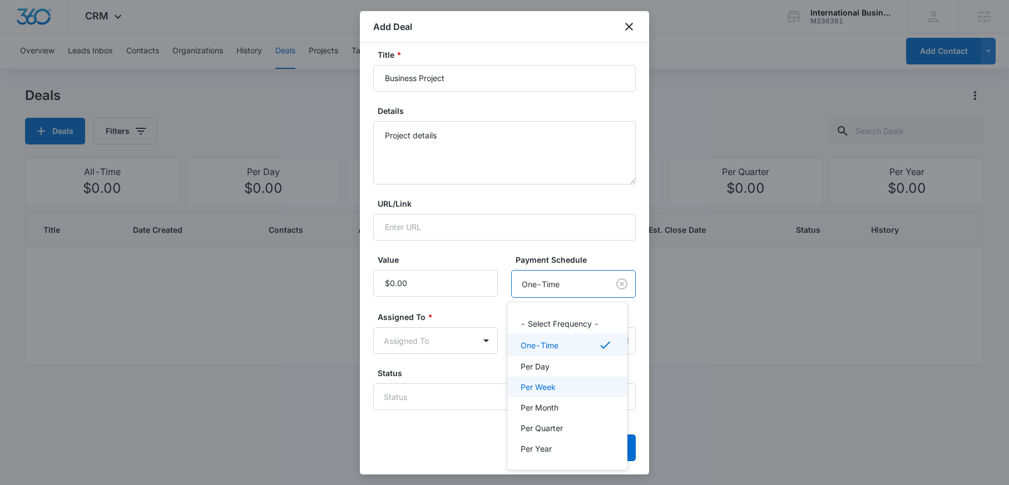
click at [554, 388] on p "Per Week" at bounding box center [537, 387] width 35 height 12
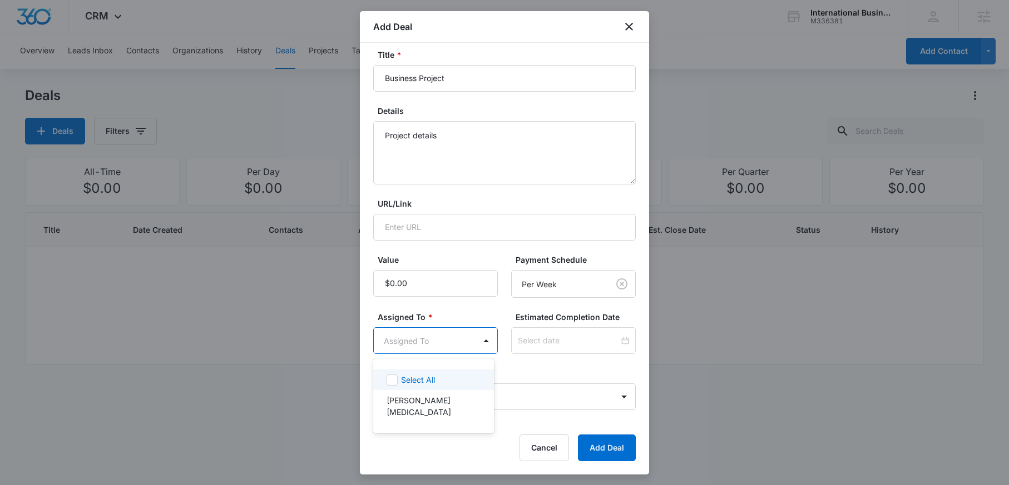
click at [452, 334] on body "CRM Apps Reputation Forms CRM Email Social Content Ads Intelligence Files Brand…" at bounding box center [504, 242] width 1009 height 485
click at [417, 401] on p "[PERSON_NAME][MEDICAL_DATA]" at bounding box center [432, 406] width 92 height 23
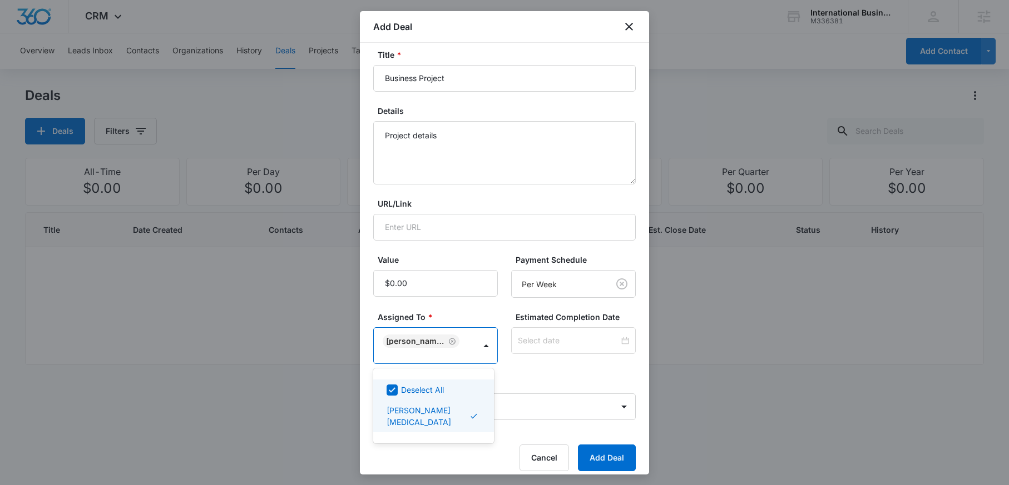
click at [475, 316] on div at bounding box center [504, 242] width 1009 height 485
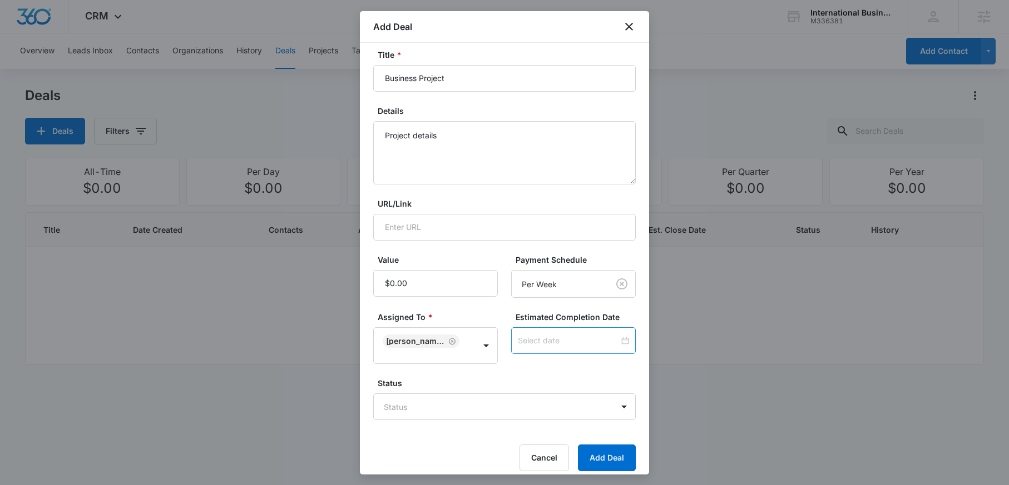
click at [619, 339] on div at bounding box center [573, 341] width 111 height 12
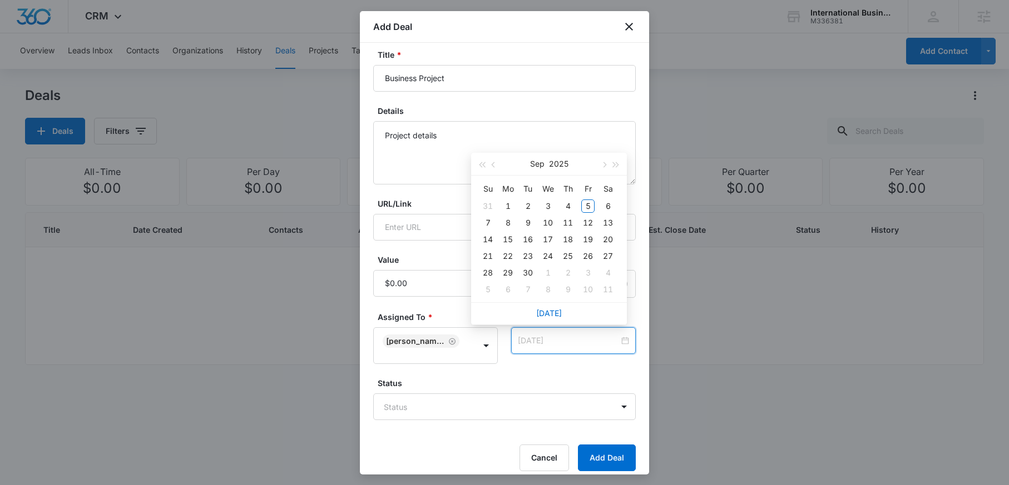
type input "[DATE]"
click at [605, 166] on button "button" at bounding box center [603, 164] width 12 height 22
type input "[DATE]"
click at [586, 271] on div "31" at bounding box center [587, 272] width 13 height 13
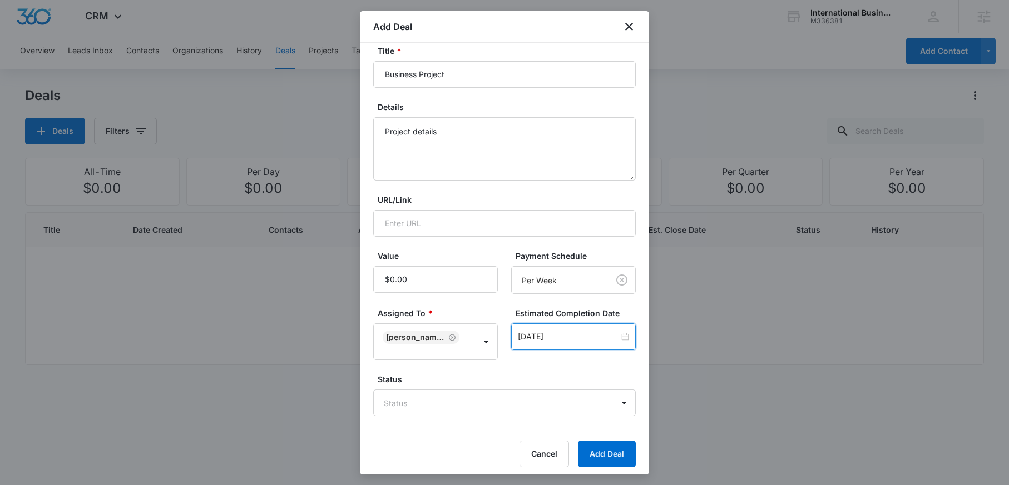
scroll to position [73, 0]
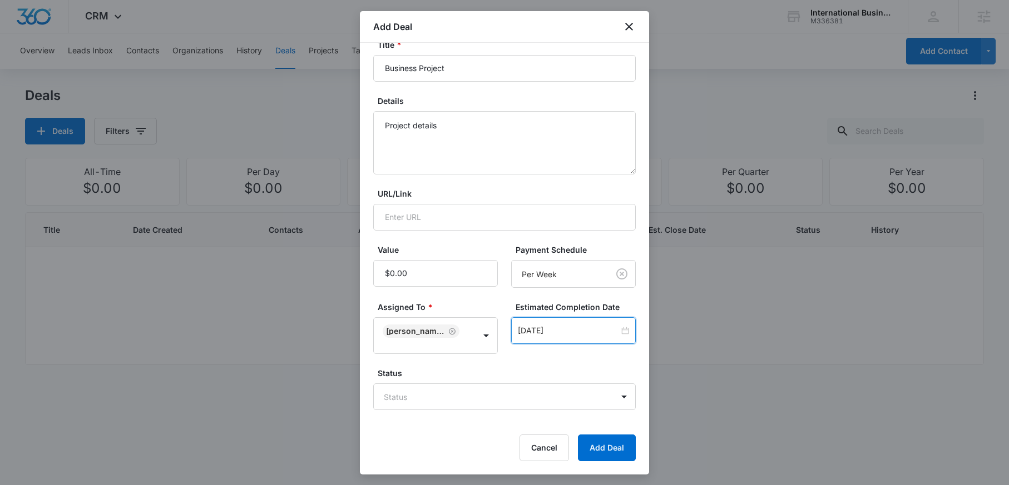
click at [510, 411] on form "Contact * Contact Title * Business Project Details Project details URL/Link Val…" at bounding box center [504, 222] width 262 height 479
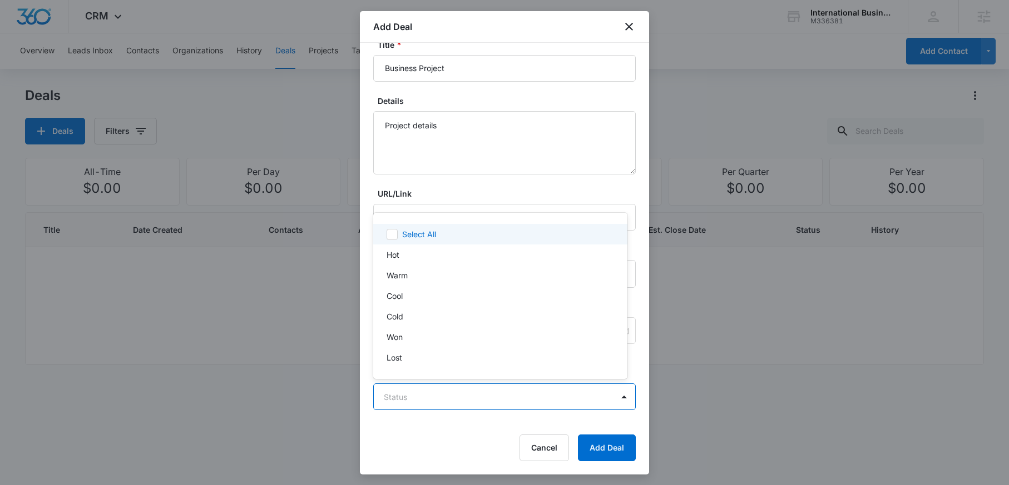
click at [518, 399] on body "CRM Apps Reputation Forms CRM Email Social Content Ads Intelligence Files Brand…" at bounding box center [504, 242] width 1009 height 485
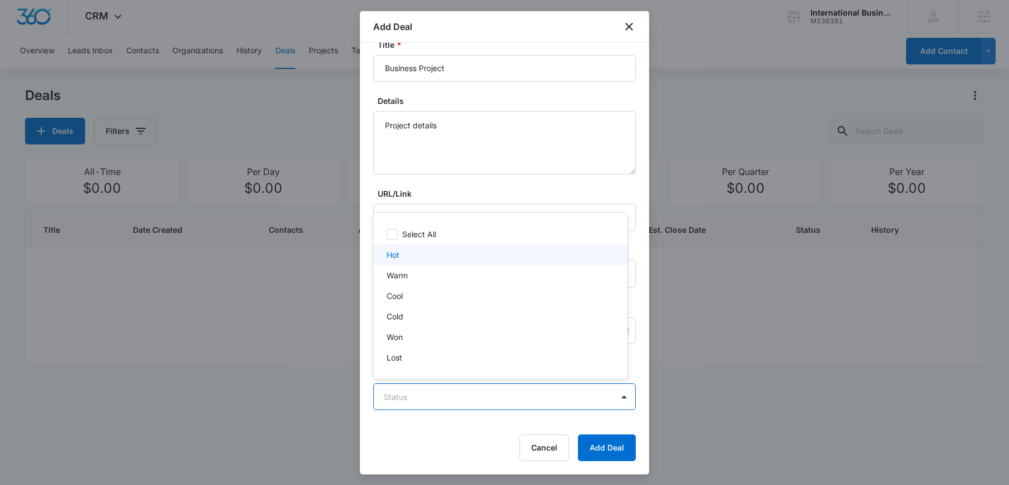
click at [423, 259] on div "Hot" at bounding box center [498, 255] width 225 height 12
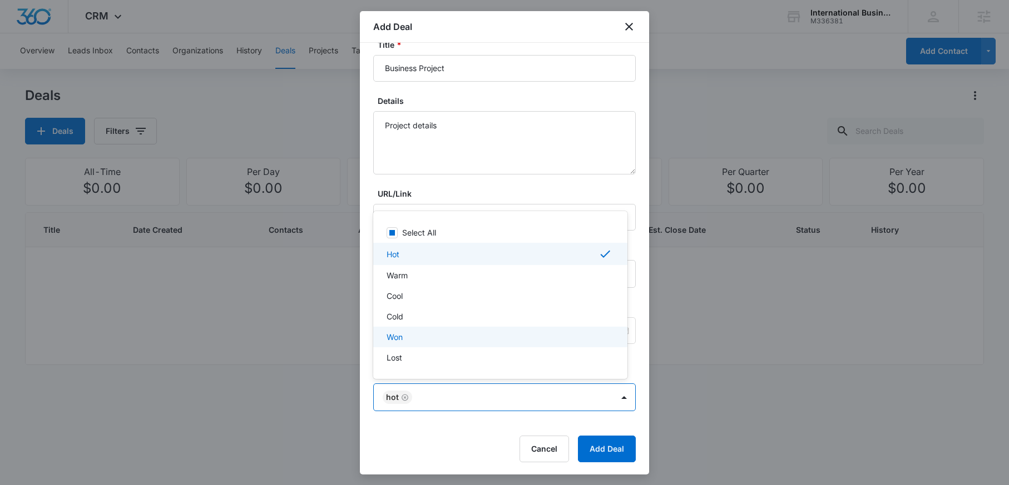
click at [484, 399] on div at bounding box center [504, 242] width 1009 height 485
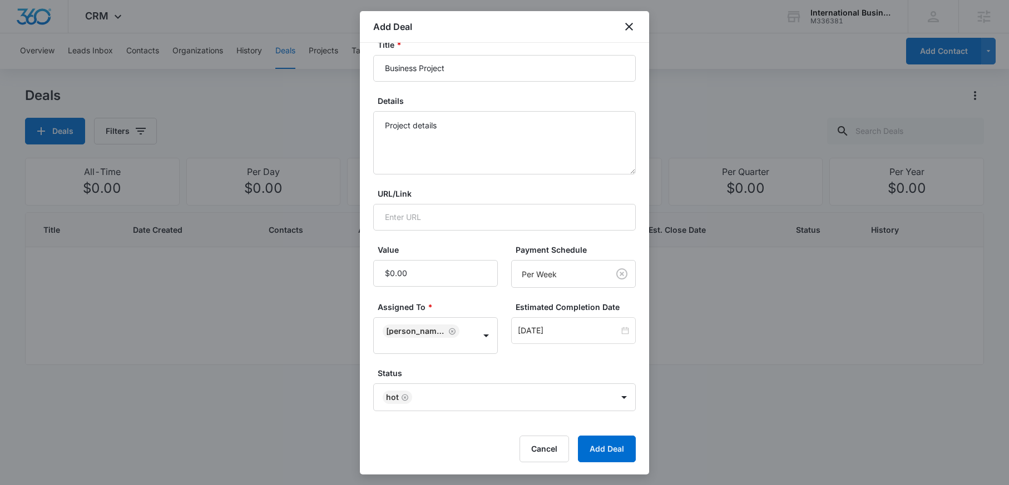
click at [449, 432] on form "Contact * Contact Title * Business Project Details Project details URL/Link Val…" at bounding box center [504, 223] width 262 height 480
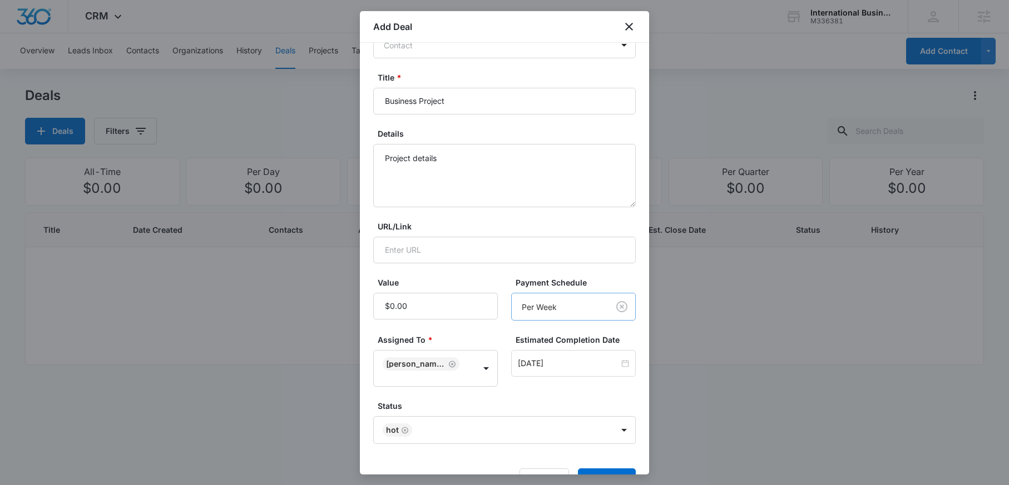
scroll to position [75, 0]
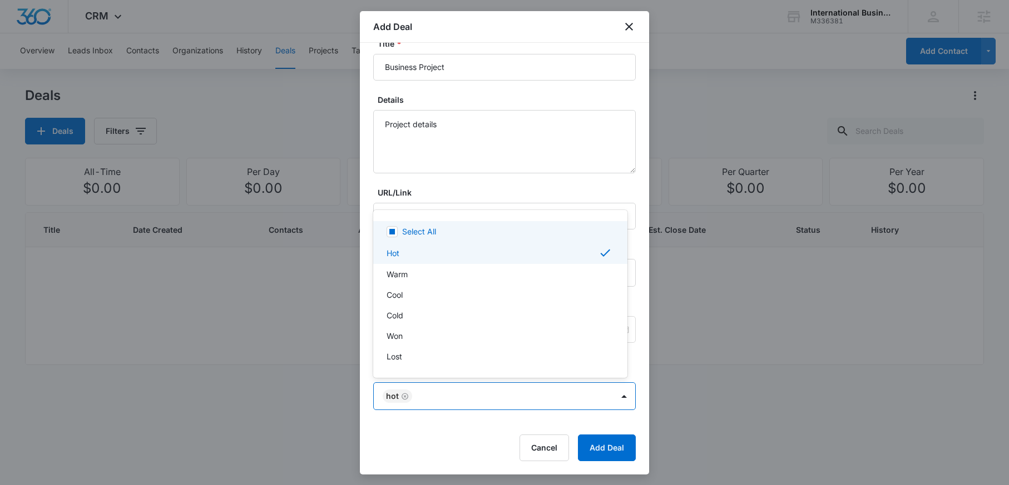
click at [429, 405] on body "CRM Apps Reputation Forms CRM Email Social Content Ads Intelligence Files Brand…" at bounding box center [504, 242] width 1009 height 485
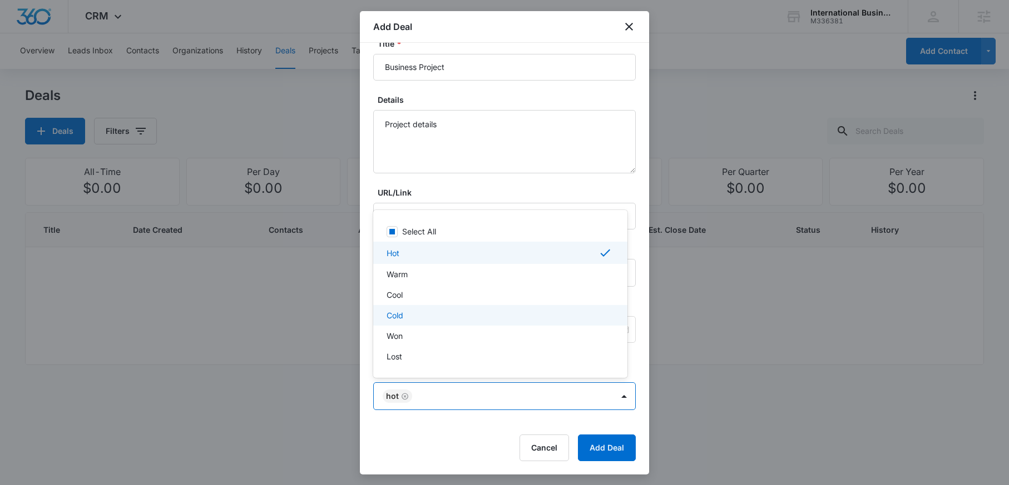
click at [399, 310] on p "Cold" at bounding box center [394, 316] width 17 height 12
click at [405, 395] on div at bounding box center [504, 242] width 1009 height 485
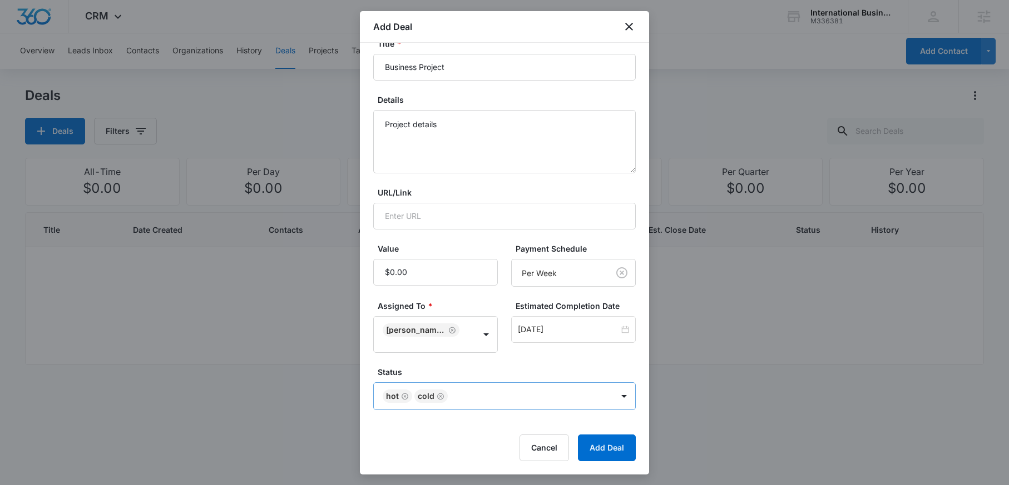
click at [442, 398] on icon "Remove Cold" at bounding box center [440, 396] width 7 height 7
click at [405, 396] on icon "Remove Hot" at bounding box center [405, 397] width 8 height 8
click at [464, 447] on div "Cancel Add Deal" at bounding box center [504, 448] width 262 height 27
click at [534, 449] on button "Cancel" at bounding box center [543, 448] width 49 height 27
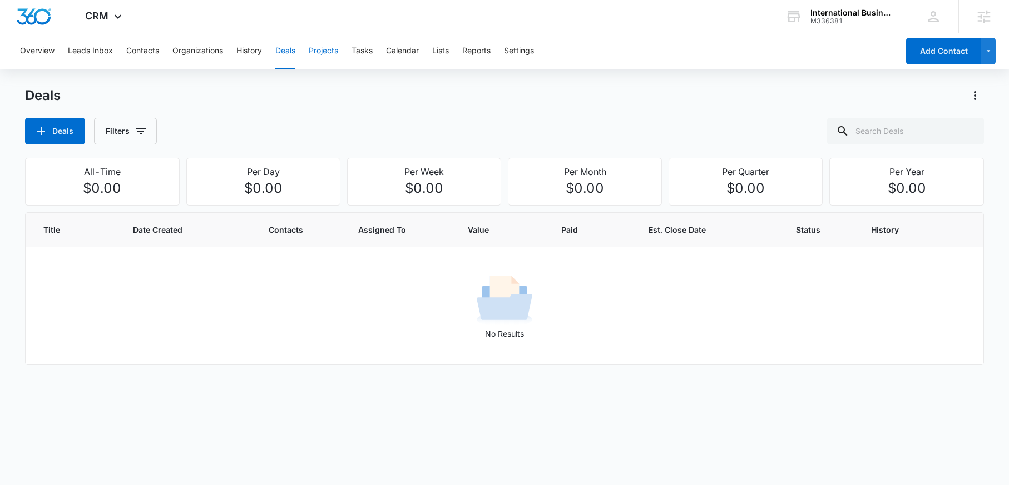
click at [324, 51] on button "Projects" at bounding box center [323, 51] width 29 height 36
click at [54, 125] on button "Projects" at bounding box center [60, 131] width 71 height 27
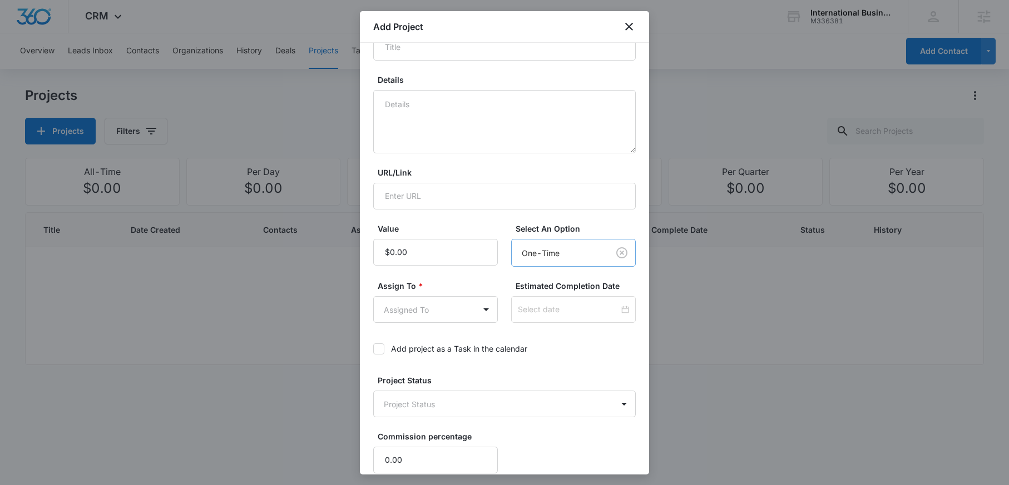
scroll to position [158, 0]
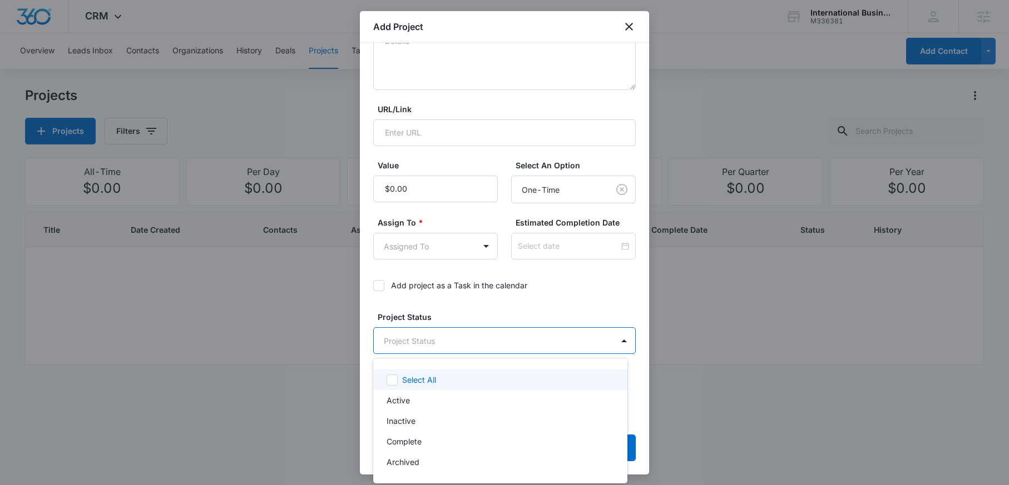
click at [457, 336] on body "CRM Apps Reputation Forms CRM Email Social Content Ads Intelligence Files Brand…" at bounding box center [504, 242] width 1009 height 485
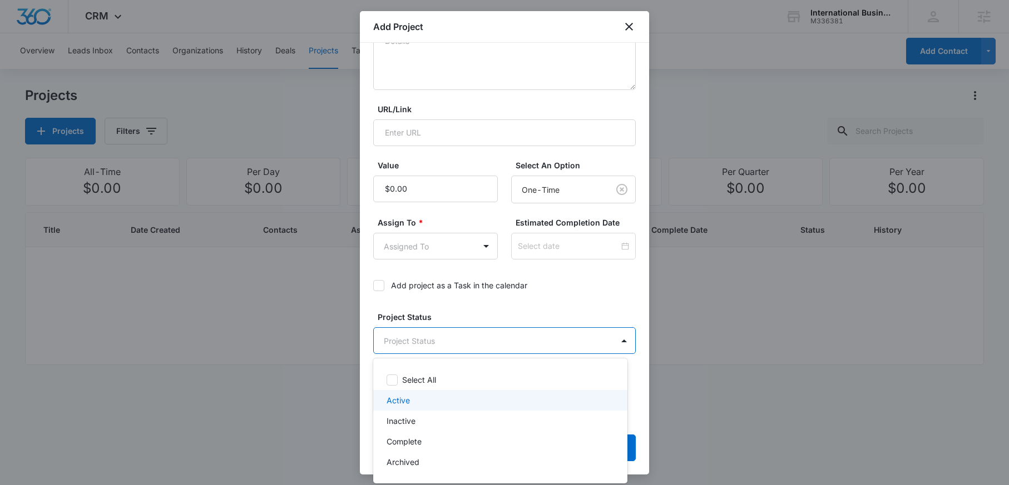
click at [408, 404] on p "Active" at bounding box center [397, 401] width 23 height 12
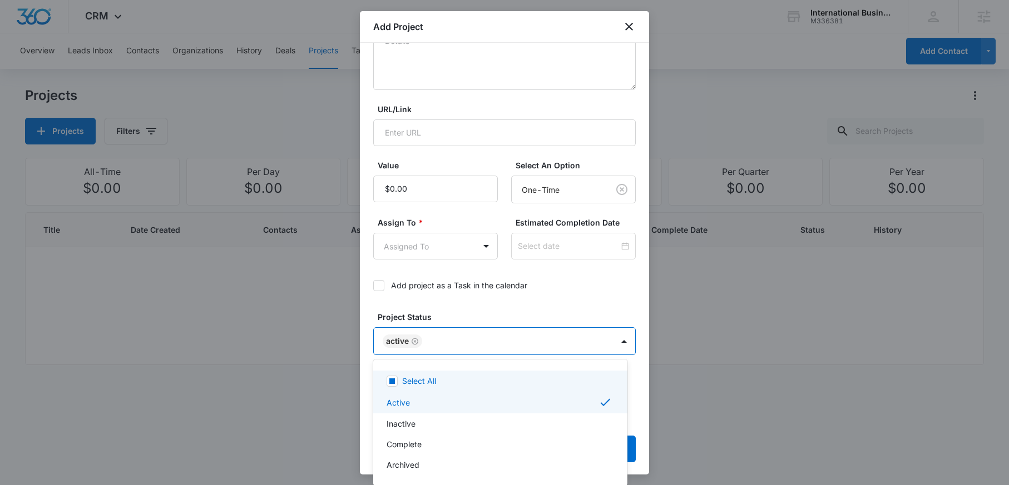
click at [590, 311] on div at bounding box center [504, 242] width 1009 height 485
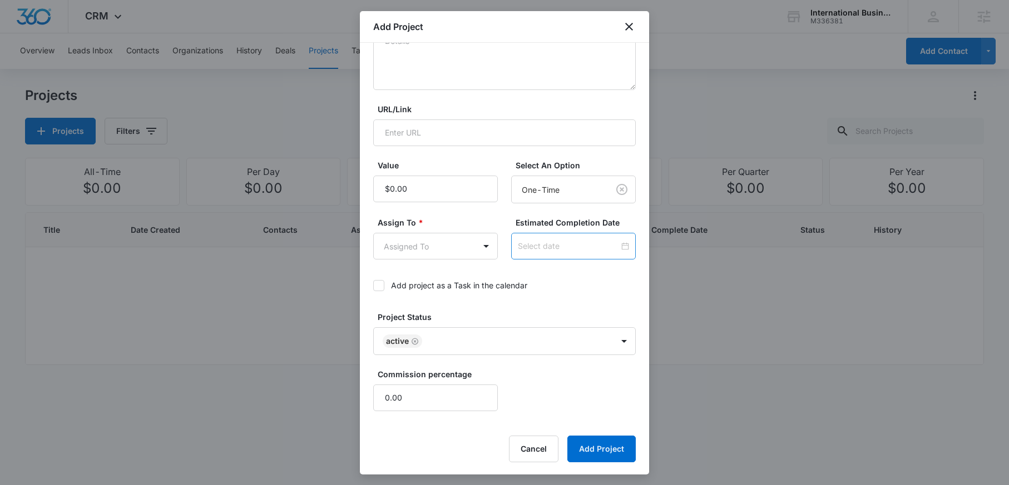
click at [620, 246] on div at bounding box center [573, 246] width 111 height 12
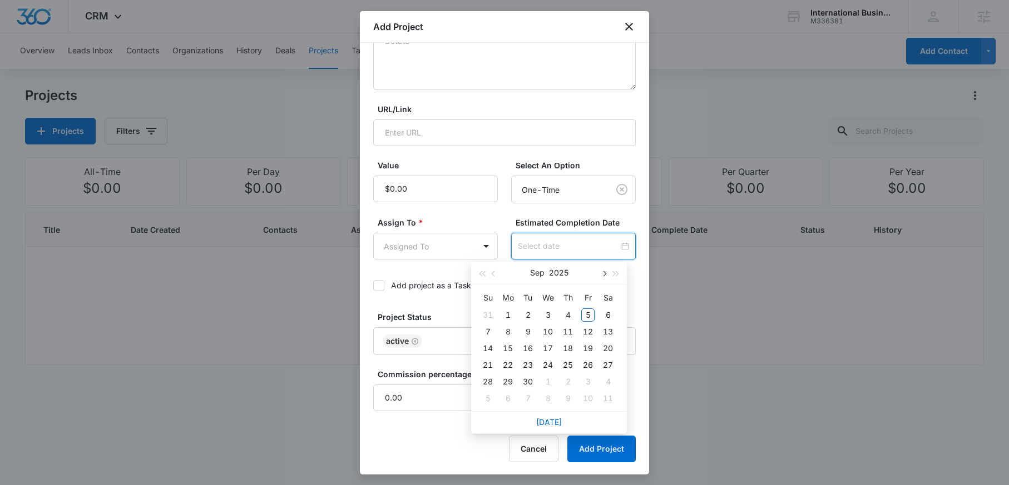
click at [603, 272] on span "button" at bounding box center [604, 274] width 6 height 6
type input "[DATE]"
click at [604, 273] on span "button" at bounding box center [604, 274] width 6 height 6
type input "[DATE]"
click at [607, 314] on div "1" at bounding box center [607, 315] width 13 height 13
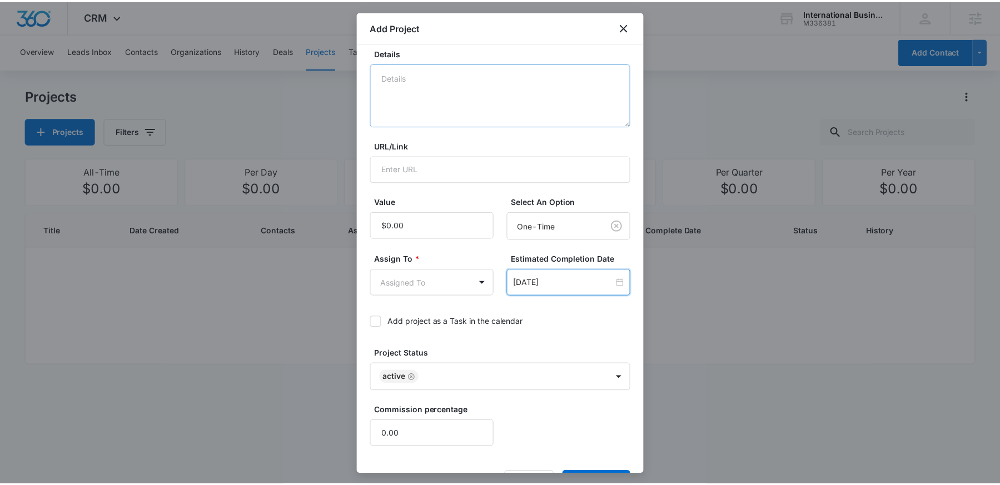
scroll to position [0, 0]
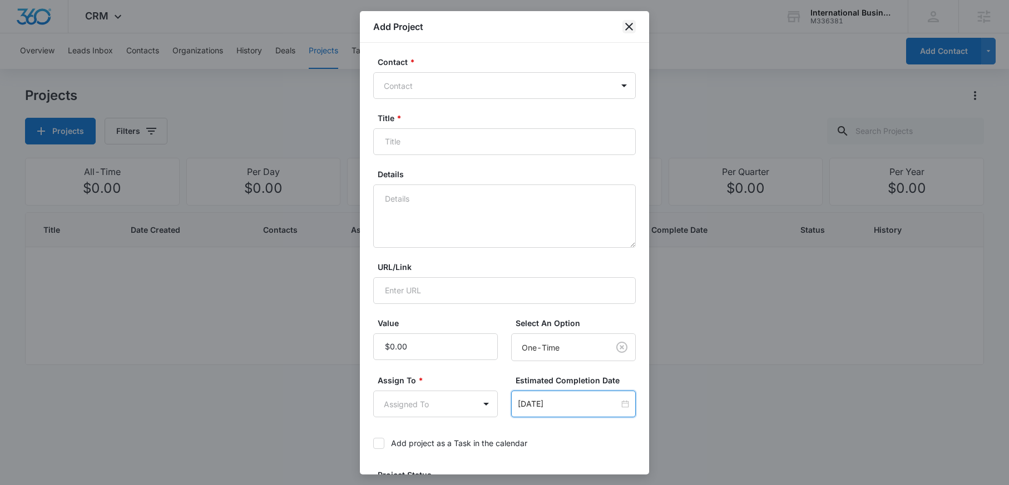
click at [633, 27] on icon "close" at bounding box center [628, 26] width 13 height 13
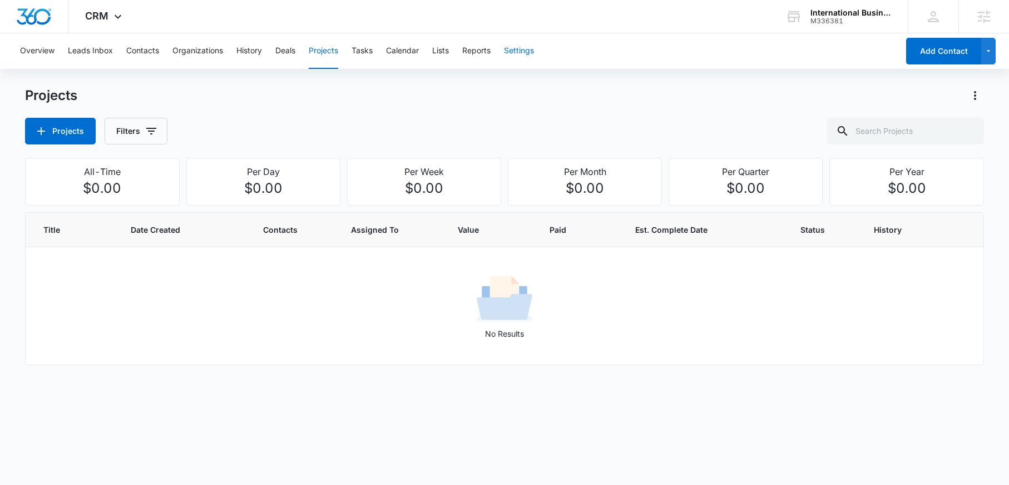
click at [522, 53] on button "Settings" at bounding box center [519, 51] width 30 height 36
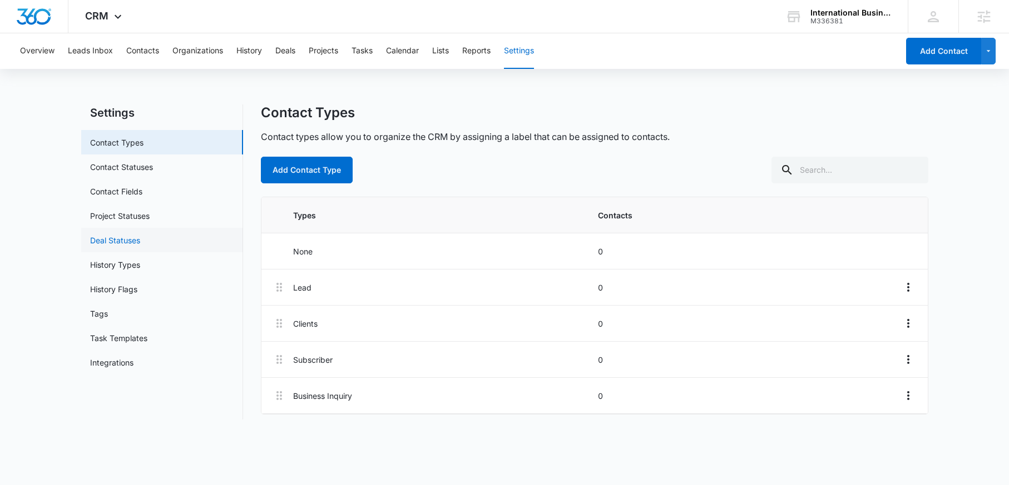
click at [118, 239] on link "Deal Statuses" at bounding box center [115, 241] width 50 height 12
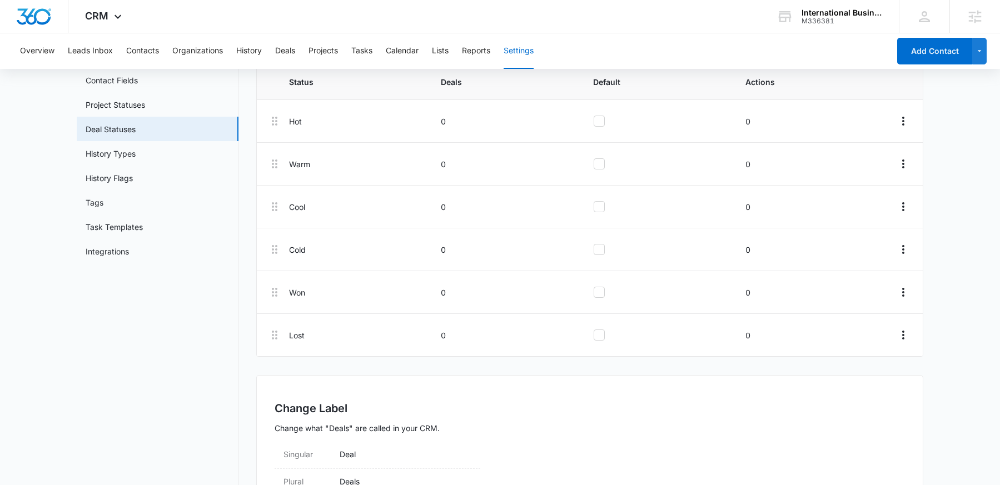
scroll to position [154, 0]
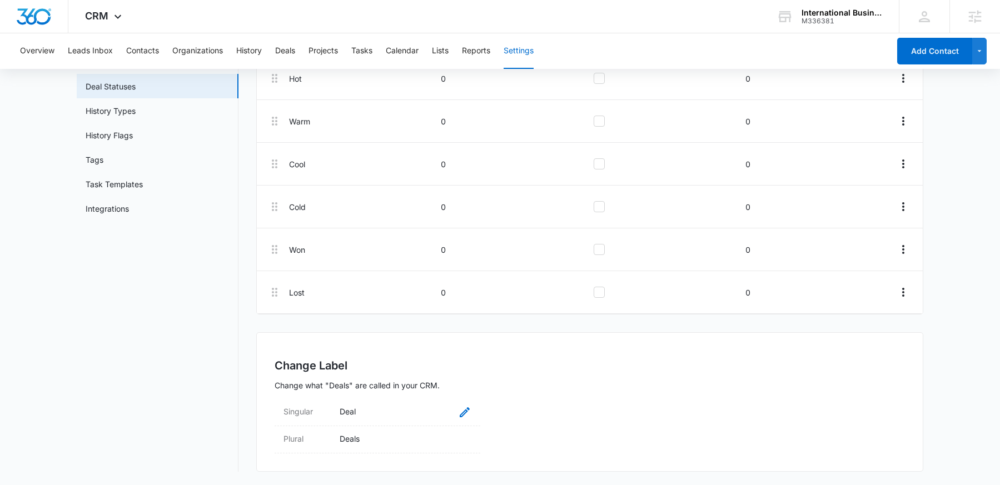
click at [468, 410] on icon at bounding box center [464, 412] width 13 height 13
click at [417, 415] on input "Deal" at bounding box center [406, 419] width 132 height 27
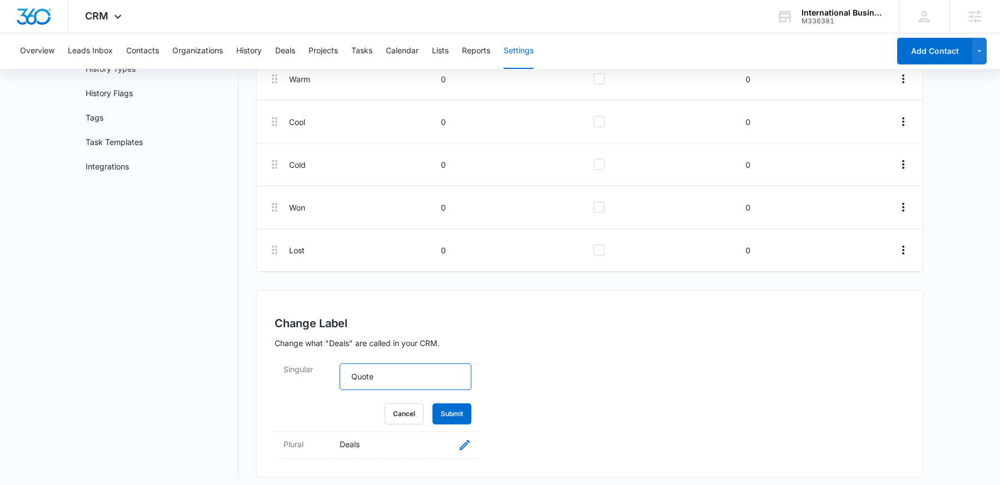
scroll to position [202, 0]
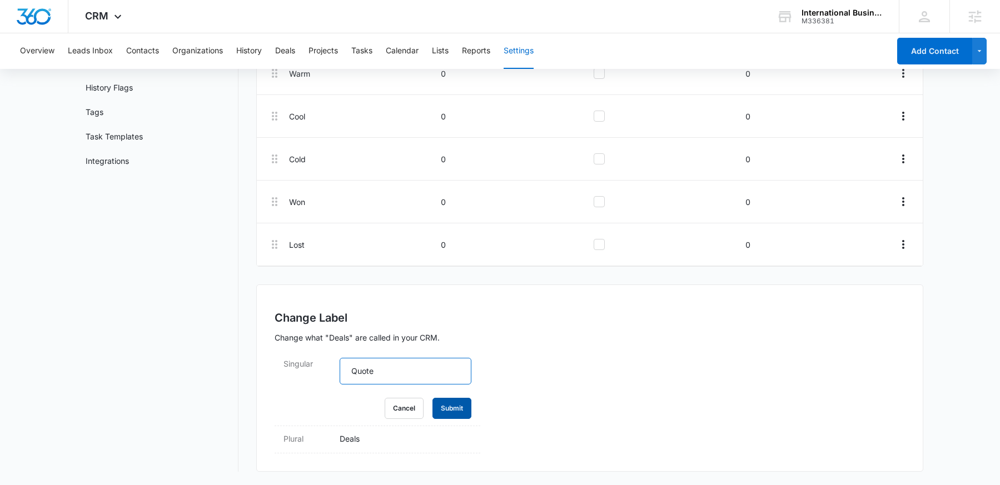
type input "Quote"
click at [450, 408] on button "Submit" at bounding box center [452, 408] width 39 height 21
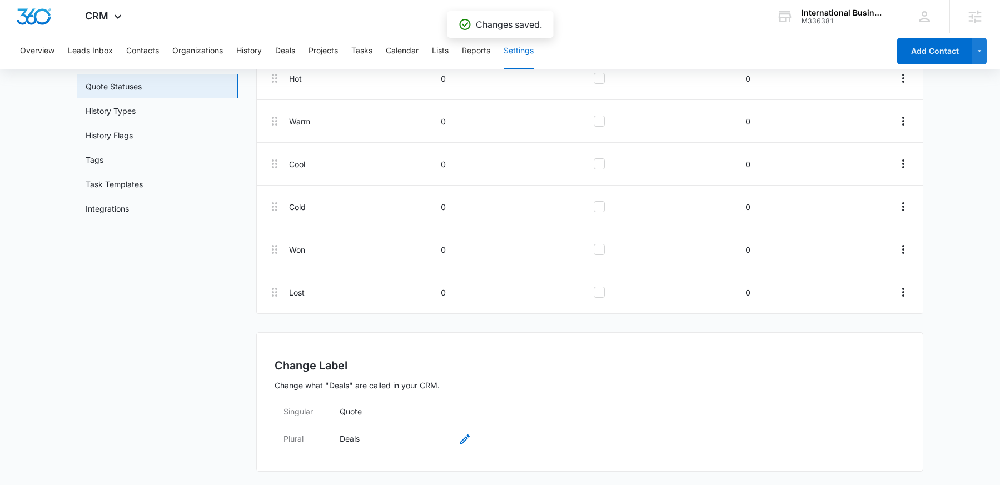
click at [462, 439] on icon at bounding box center [464, 439] width 13 height 13
click at [400, 451] on input "Deals" at bounding box center [406, 446] width 132 height 27
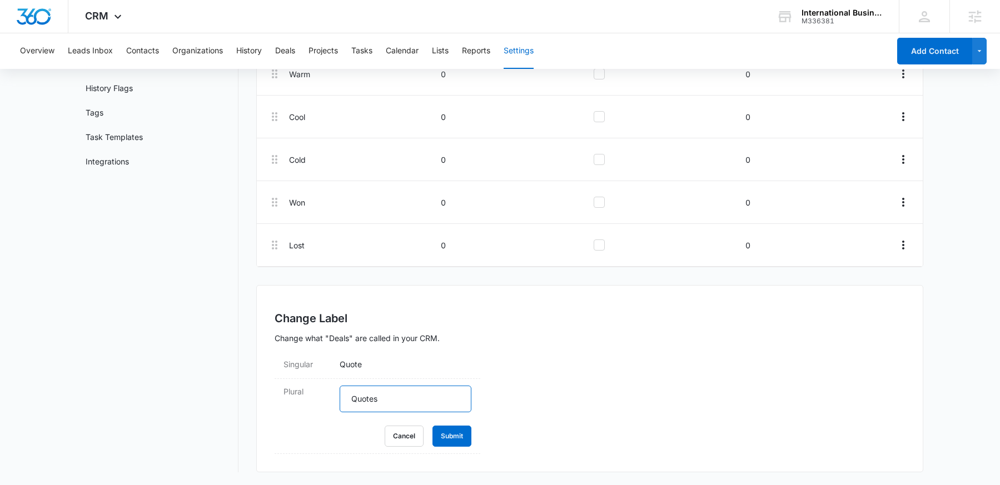
scroll to position [202, 0]
type input "Quotes"
click at [458, 440] on button "Submit" at bounding box center [452, 435] width 39 height 21
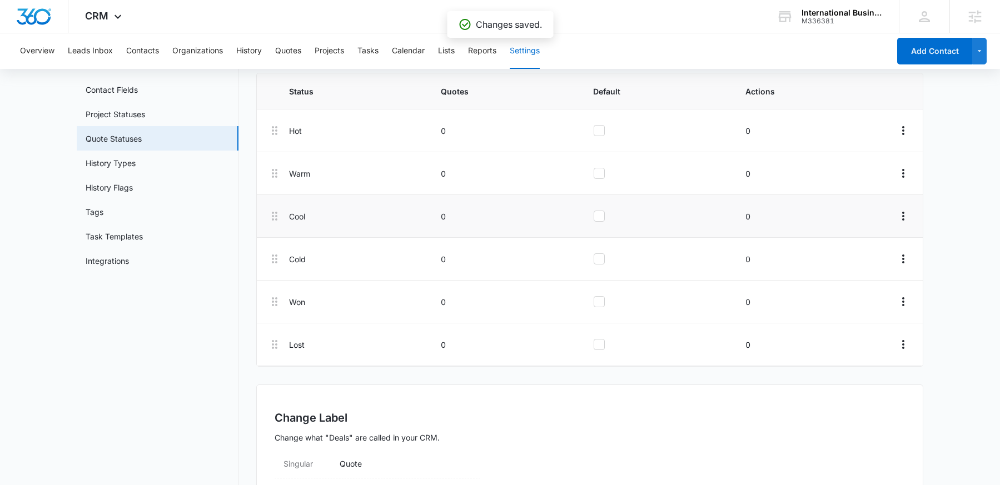
scroll to position [0, 0]
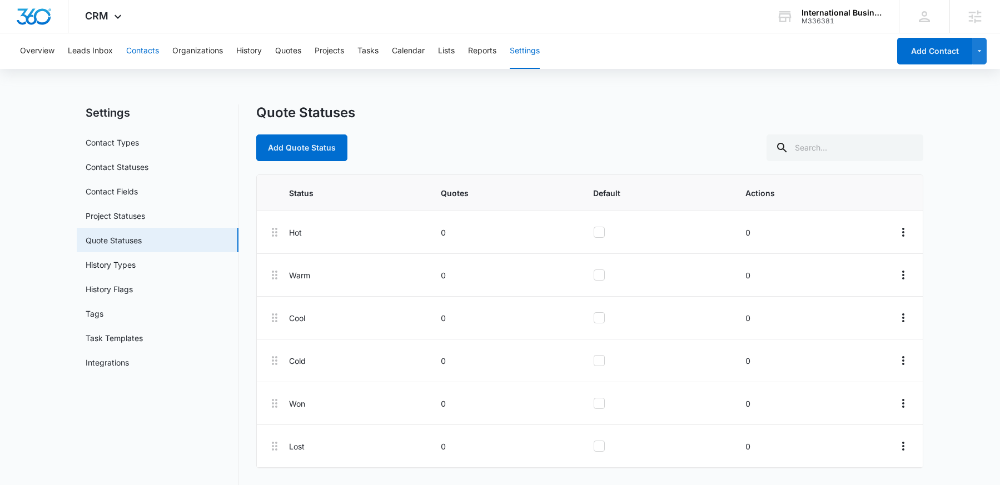
click at [131, 49] on button "Contacts" at bounding box center [142, 51] width 33 height 36
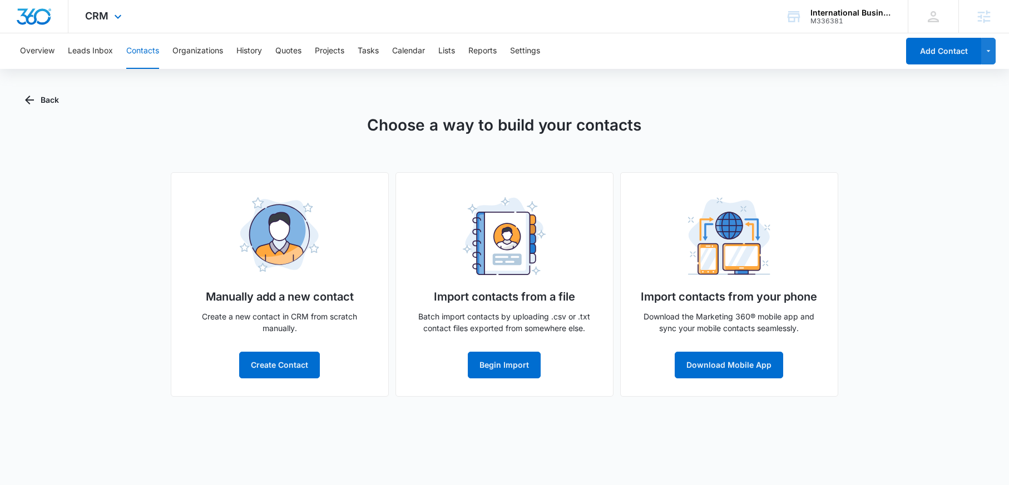
click at [44, 18] on img "Dashboard" at bounding box center [34, 16] width 36 height 17
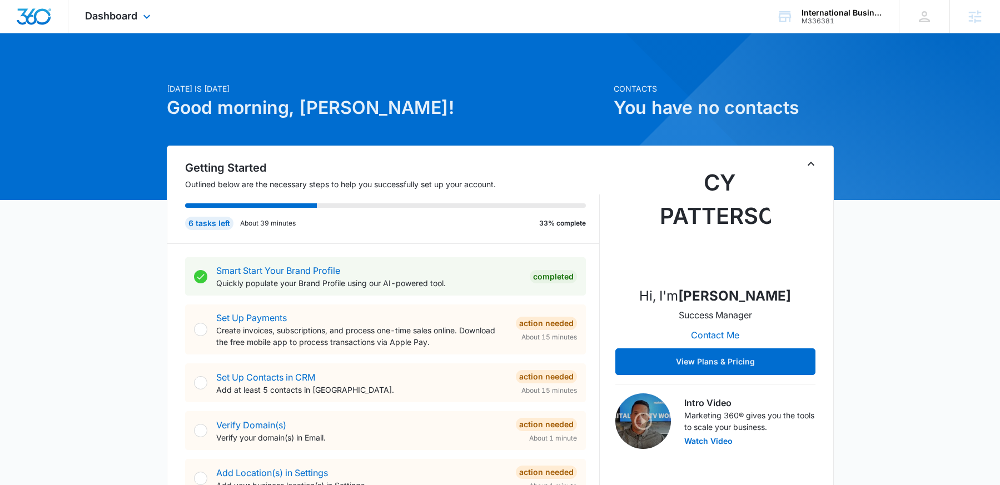
click at [99, 6] on div "Dashboard Apps Reputation Forms CRM Email Social Content Ads Intelligence Files…" at bounding box center [119, 16] width 102 height 33
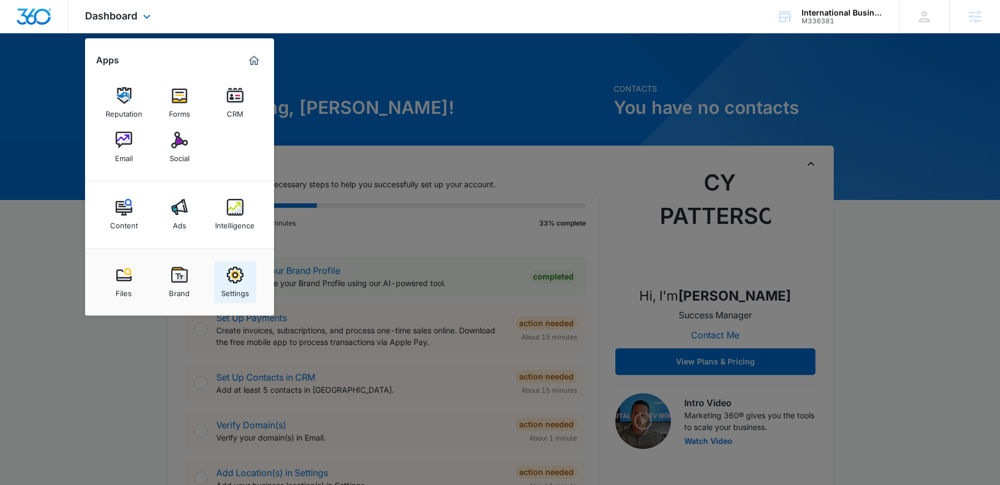
click at [232, 290] on div "Settings" at bounding box center [235, 291] width 28 height 14
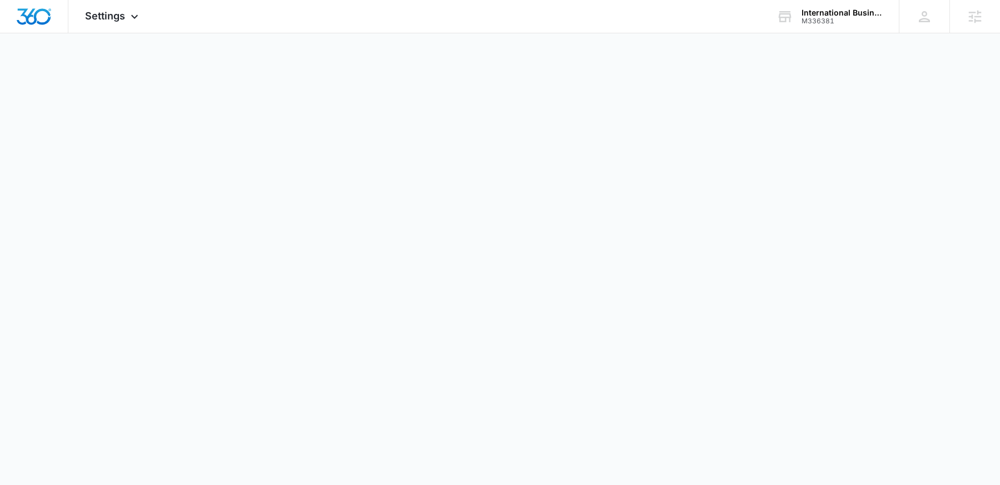
select select "32"
select select "US"
select select "America/[GEOGRAPHIC_DATA]"
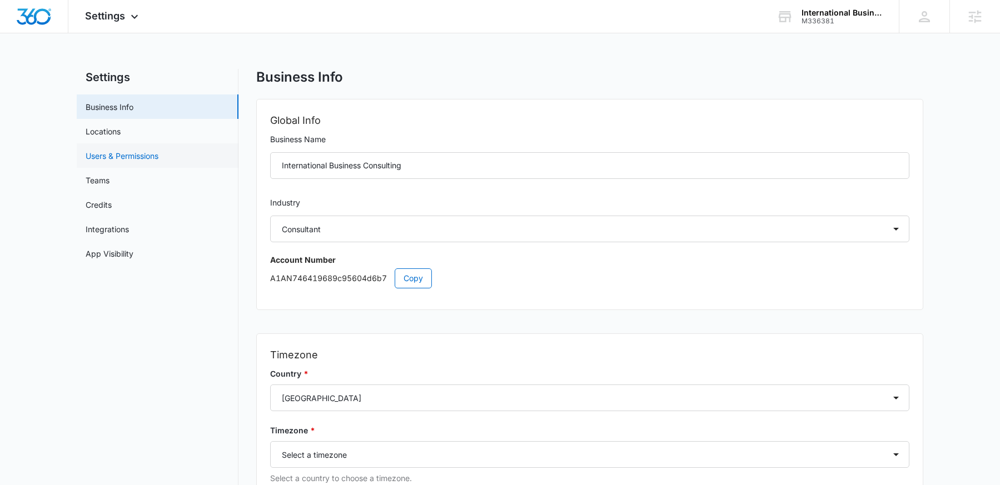
click at [135, 155] on link "Users & Permissions" at bounding box center [122, 156] width 73 height 12
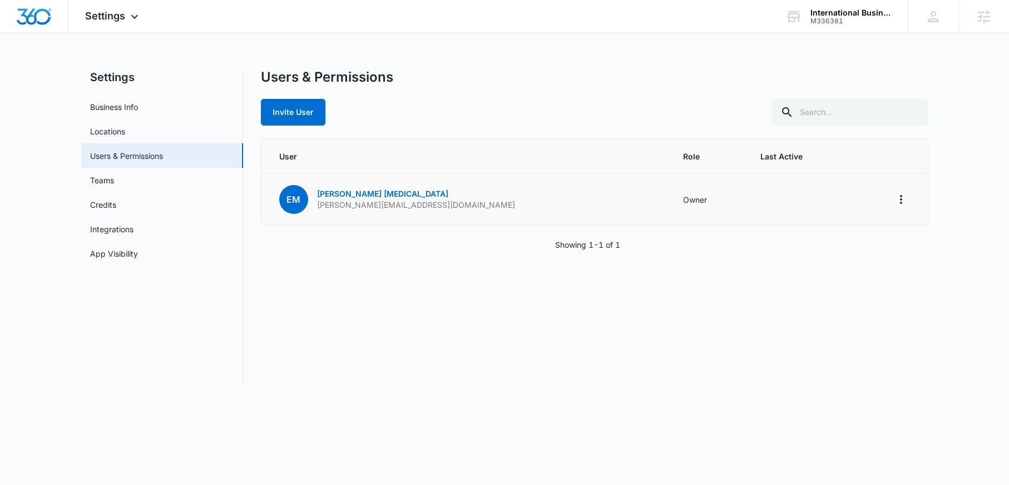
click at [351, 205] on p "[PERSON_NAME][EMAIL_ADDRESS][DOMAIN_NAME]" at bounding box center [416, 205] width 198 height 11
copy p "[PERSON_NAME][EMAIL_ADDRESS][DOMAIN_NAME]"
click at [437, 191] on td "EM [PERSON_NAME][MEDICAL_DATA] [PERSON_NAME][EMAIL_ADDRESS][DOMAIN_NAME]" at bounding box center [465, 200] width 408 height 52
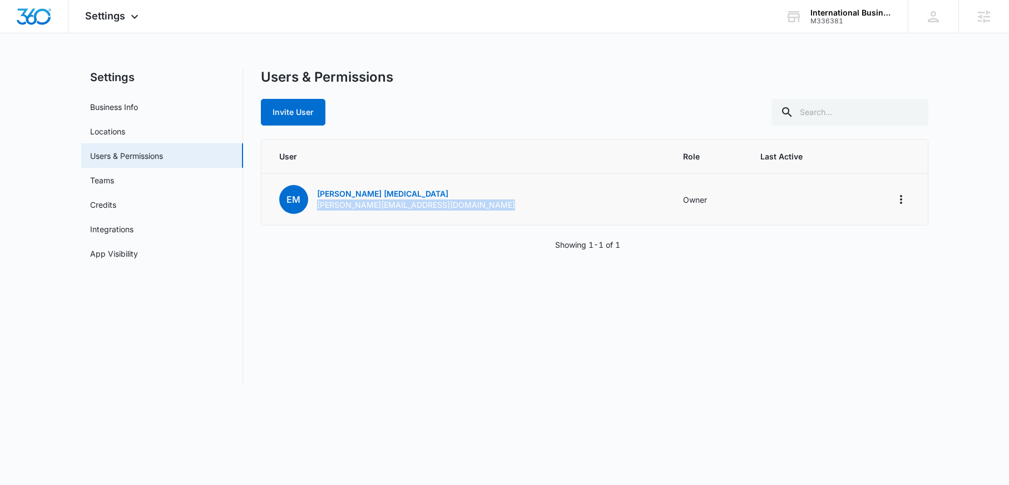
drag, startPoint x: 338, startPoint y: 208, endPoint x: 321, endPoint y: 208, distance: 16.1
click at [321, 208] on td "EM [PERSON_NAME][MEDICAL_DATA] [PERSON_NAME][EMAIL_ADDRESS][DOMAIN_NAME]" at bounding box center [465, 200] width 408 height 52
copy p "[PERSON_NAME][EMAIL_ADDRESS][DOMAIN_NAME]"
click at [500, 201] on td "EM [PERSON_NAME][MEDICAL_DATA] [PERSON_NAME][EMAIL_ADDRESS][DOMAIN_NAME]" at bounding box center [465, 200] width 408 height 52
